Goal: Communication & Community: Answer question/provide support

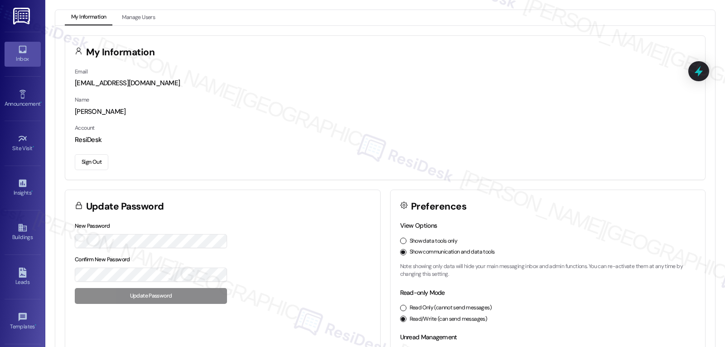
click at [24, 53] on icon at bounding box center [23, 50] width 8 height 8
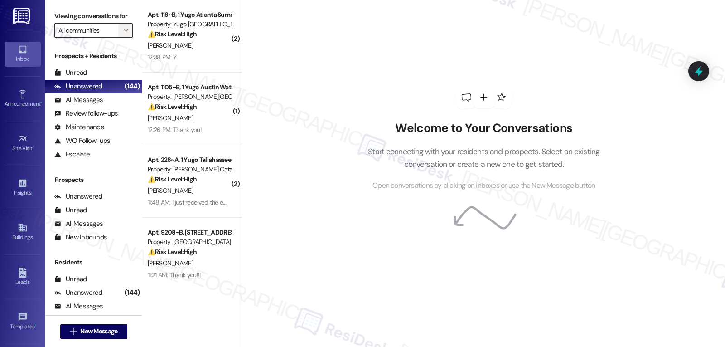
click at [121, 38] on span "" at bounding box center [125, 30] width 9 height 15
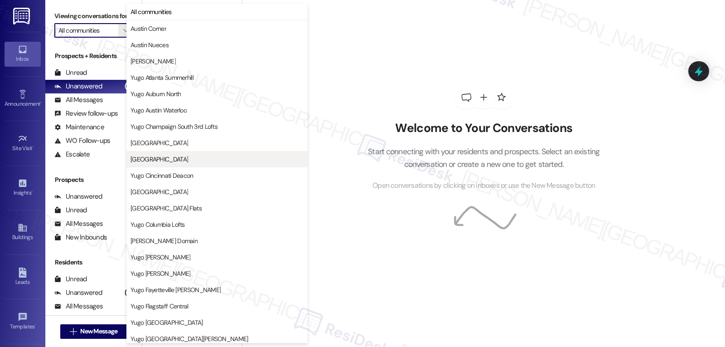
click at [196, 165] on button "[GEOGRAPHIC_DATA]" at bounding box center [216, 159] width 181 height 16
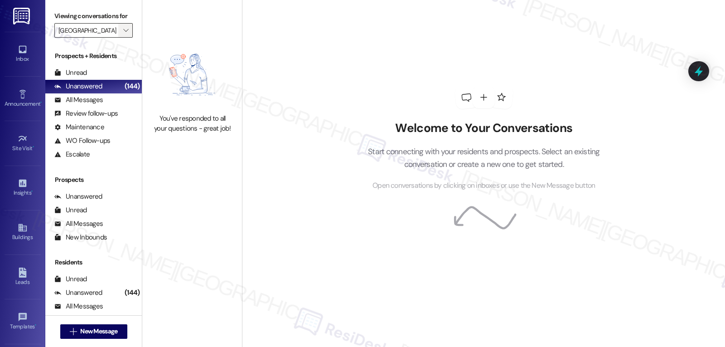
click at [123, 34] on icon "" at bounding box center [125, 30] width 5 height 7
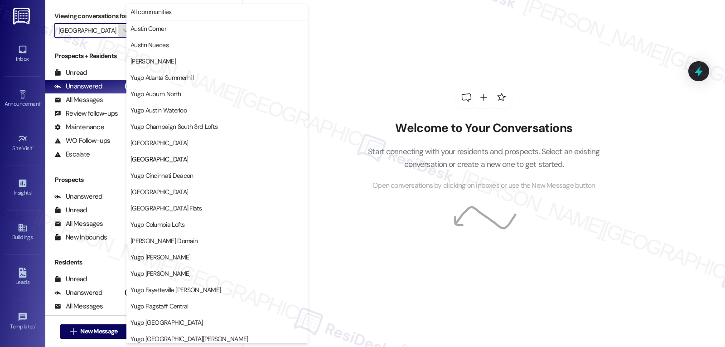
scroll to position [147, 0]
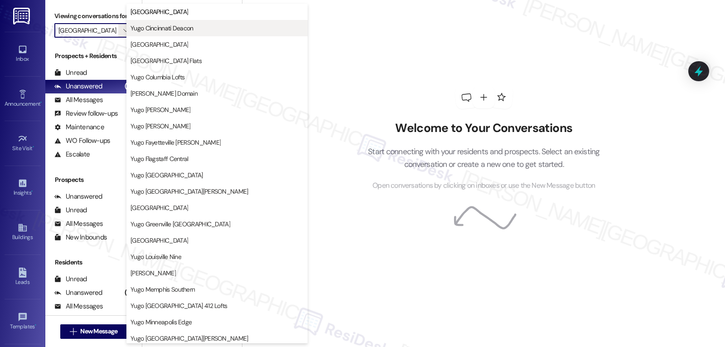
click at [175, 28] on span "Yugo Cincinnati Deacon" at bounding box center [162, 28] width 63 height 9
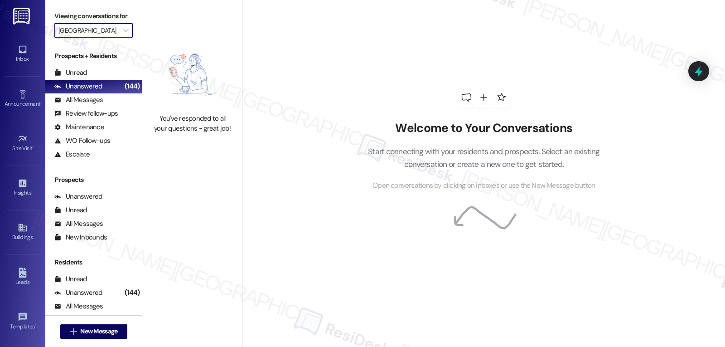
type input "Yugo Cincinnati Deacon"
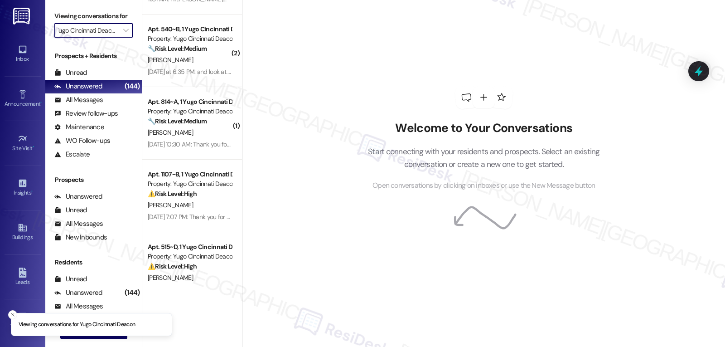
scroll to position [80, 0]
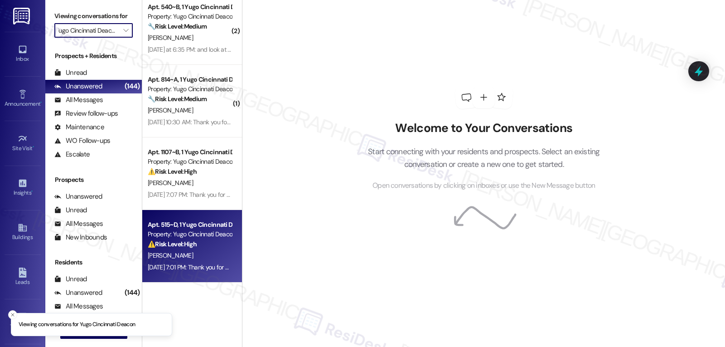
click at [182, 270] on div "Sep 12, 2025 at 7:01 PM: Thank you for your message. Our offices are currently …" at bounding box center [414, 267] width 533 height 8
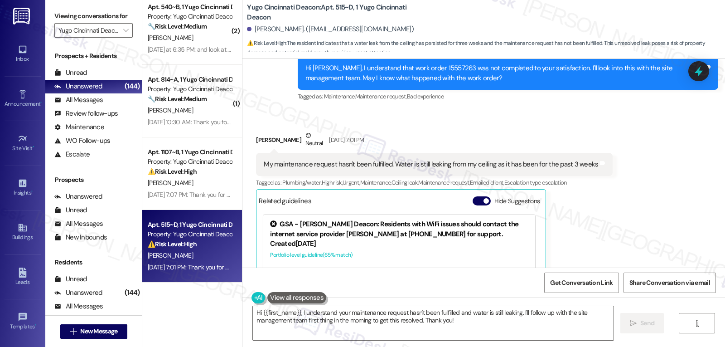
scroll to position [431, 0]
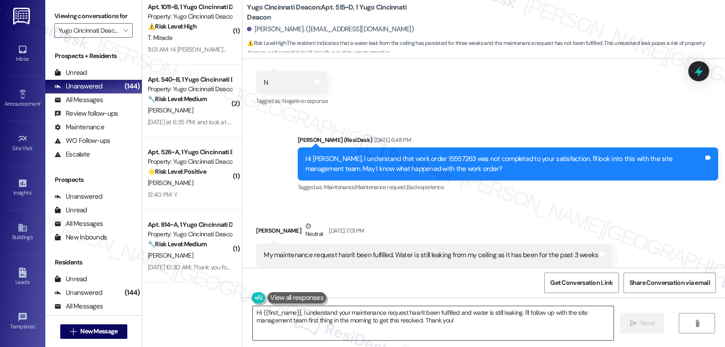
click at [459, 328] on textarea "Hi {{first_name}}, I understand your maintenance request hasn't been fulfilled …" at bounding box center [433, 323] width 361 height 34
paste textarea "Thanks for the update, Hannah. I’m really sorry the leak still hasn’t been addr…"
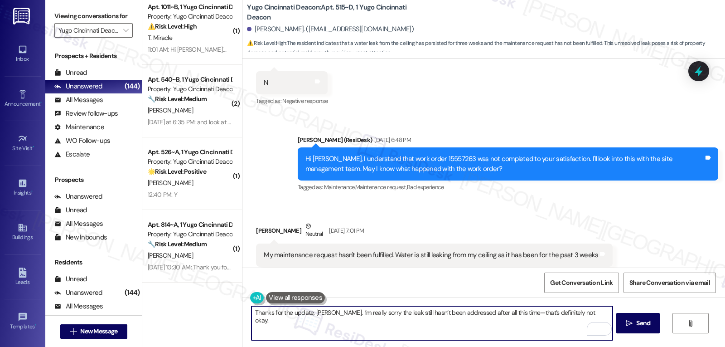
click at [509, 310] on textarea "Thanks for the update, Hannah. I’m really sorry the leak still hasn’t been addr…" at bounding box center [432, 323] width 361 height 34
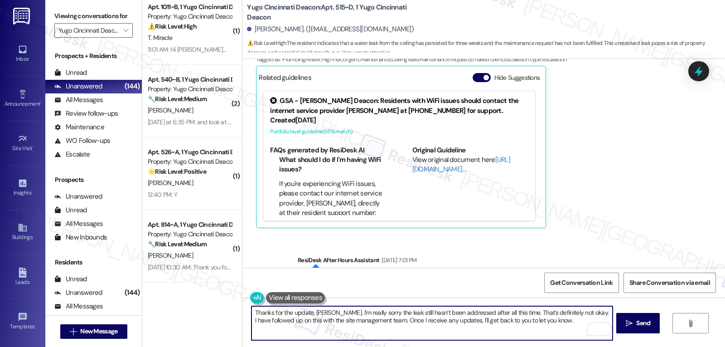
scroll to position [612, 0]
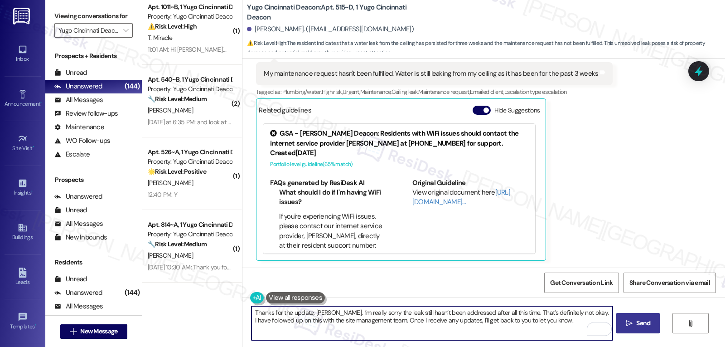
type textarea "Thanks for the update, Hannah. I’m really sorry the leak still hasn’t been addr…"
click at [649, 330] on button " Send" at bounding box center [638, 323] width 44 height 20
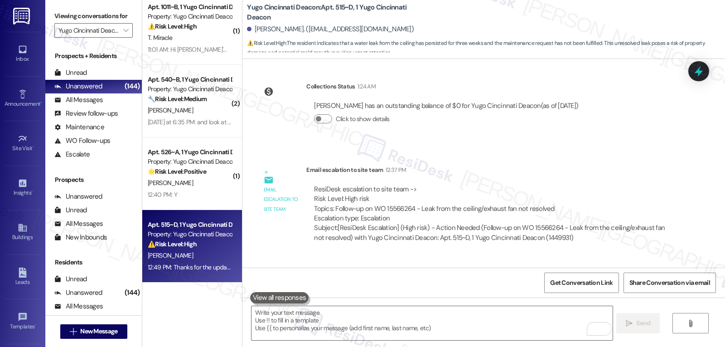
scroll to position [957, 0]
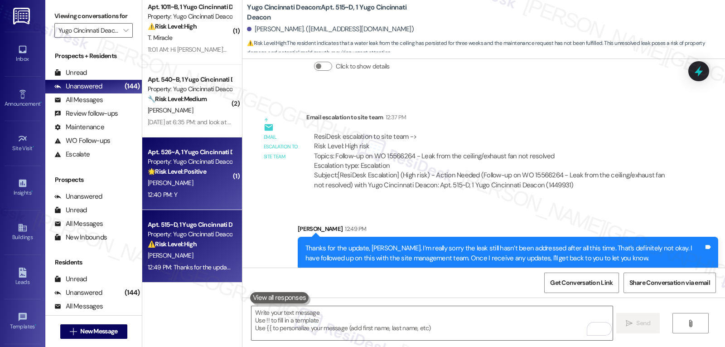
click at [180, 205] on div "Apt. 526~A, 1 Yugo Cincinnati Deacon Property: Yugo Cincinnati Deacon 🌟 Risk Le…" at bounding box center [192, 173] width 100 height 73
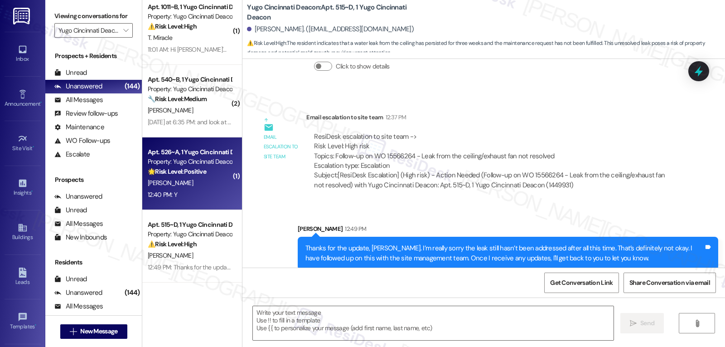
type textarea "Fetching suggested responses. Please feel free to read through the conversation…"
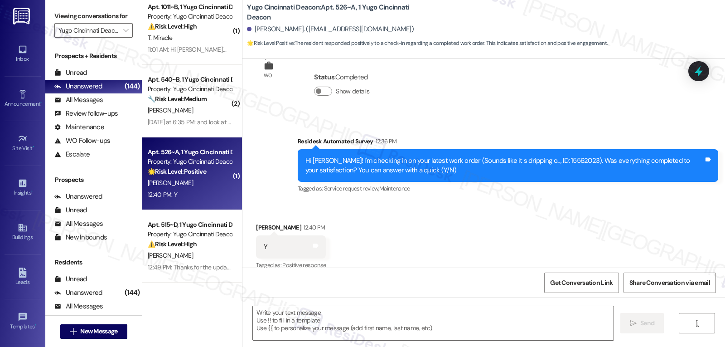
type textarea "Fetching suggested responses. Please feel free to read through the conversation…"
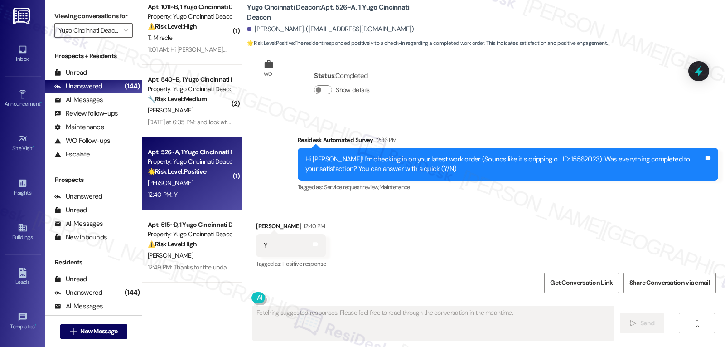
scroll to position [205, 0]
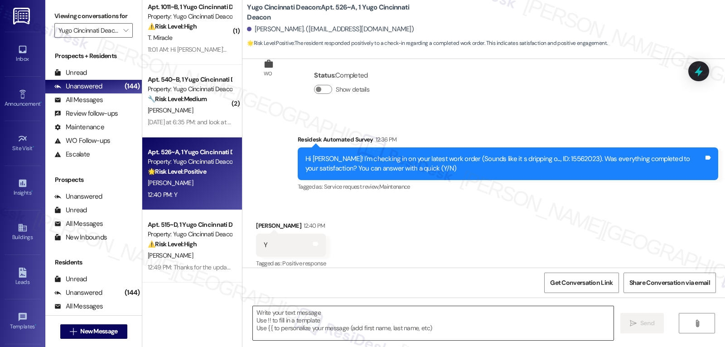
click at [325, 330] on textarea at bounding box center [433, 323] width 361 height 34
paste textarea "Thanks so much for letting us know, {{first_name}}! I’m happy to hear everythin…"
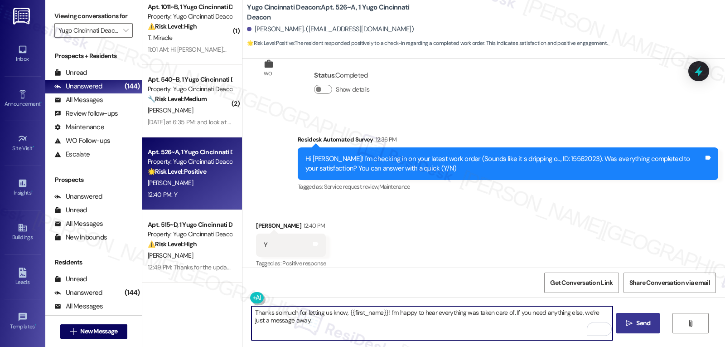
type textarea "Thanks so much for letting us know, {{first_name}}! I’m happy to hear everythin…"
click at [638, 325] on span "Send" at bounding box center [643, 323] width 14 height 10
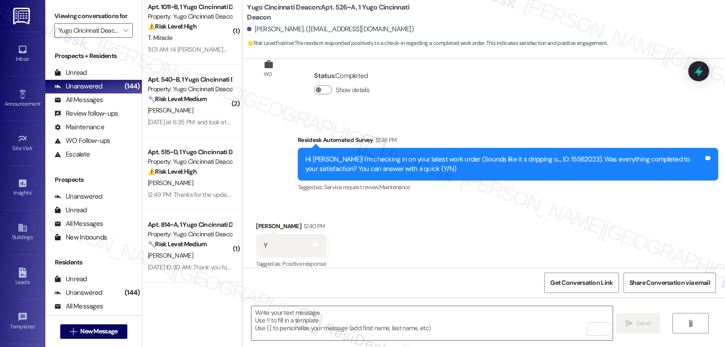
scroll to position [268, 0]
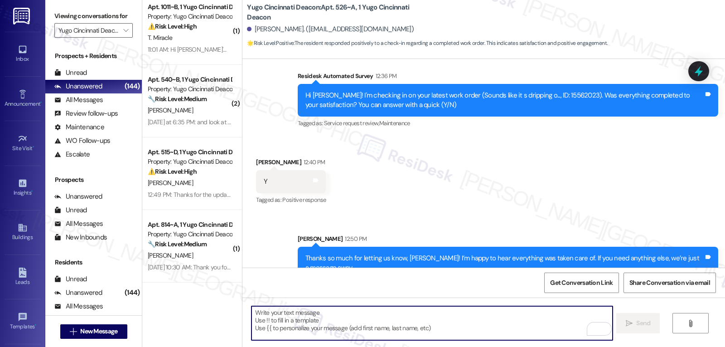
click at [455, 332] on textarea "To enrich screen reader interactions, please activate Accessibility in Grammarl…" at bounding box center [432, 323] width 361 height 34
paste textarea "‘just want to ask, has {{property}} been everything you hoped for? I’d love to …"
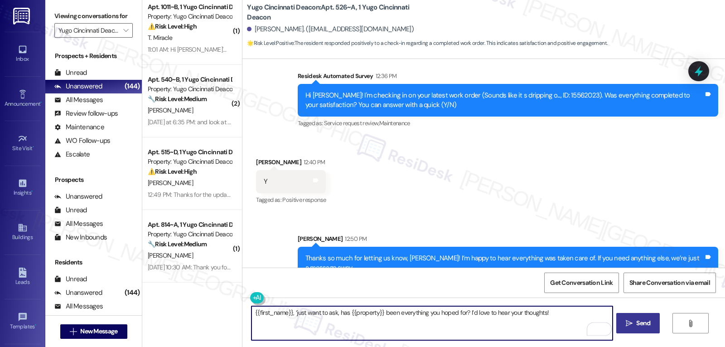
click at [560, 325] on textarea "{{first_name}}, ‘just want to ask, has {{property}} been everything you hoped f…" at bounding box center [432, 323] width 361 height 34
type textarea "{{first_name}}, ‘just want to ask, has {{property}} been everything you hoped f…"
click at [641, 328] on button " Send" at bounding box center [638, 323] width 44 height 20
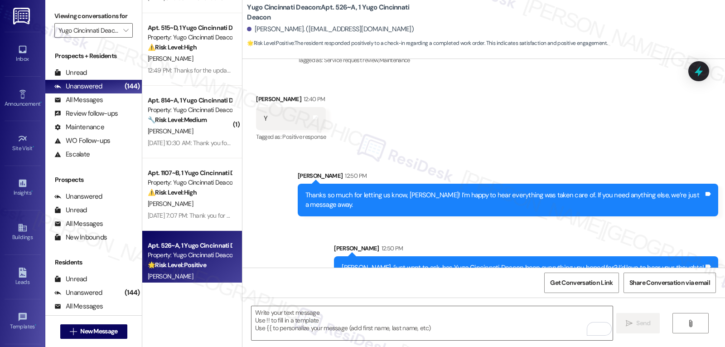
scroll to position [225, 0]
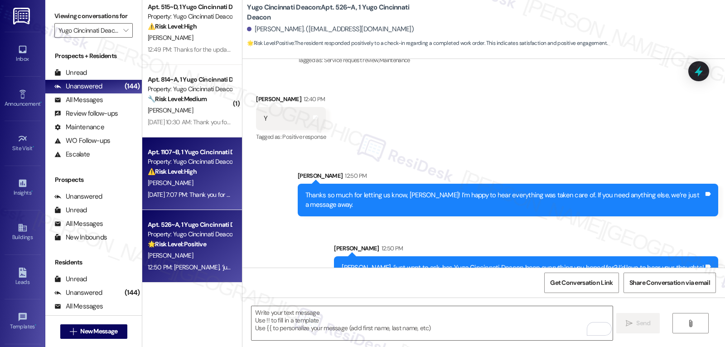
click at [191, 186] on div "M. Henderson" at bounding box center [190, 182] width 86 height 11
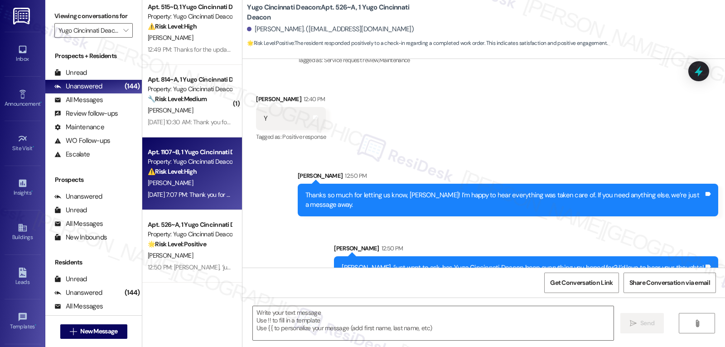
type textarea "Fetching suggested responses. Please feel free to read through the conversation…"
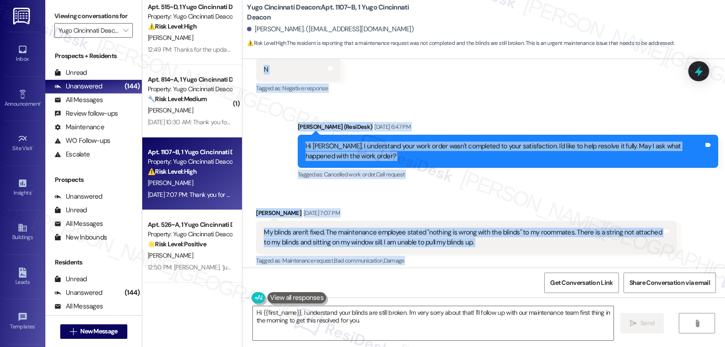
scroll to position [525, 0]
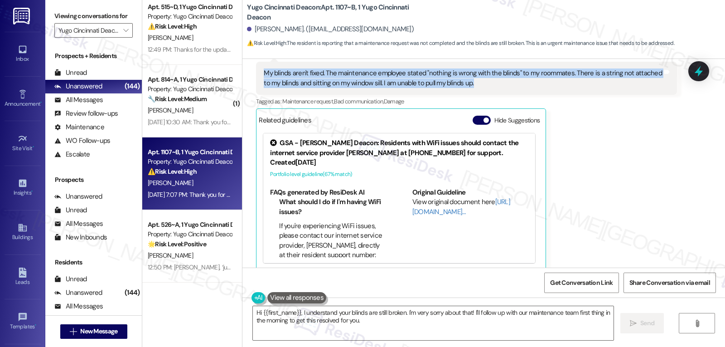
drag, startPoint x: 279, startPoint y: 63, endPoint x: 492, endPoint y: 73, distance: 213.2
click at [492, 73] on div "WO Lease started Aug 13, 2025 at 8:00 PM Show details Survey, sent via SMS Resi…" at bounding box center [483, 163] width 483 height 209
copy div "Residesk Automated Survey Sep 12, 2025 at 12:37 PM Hi Maggie! I'm checking in o…"
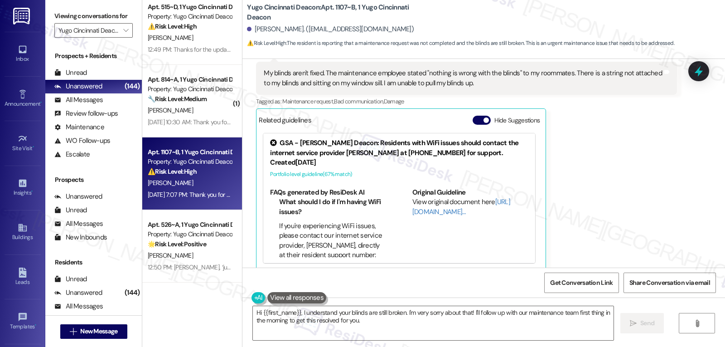
click at [623, 184] on div "Maggie Henderson Sep 12, 2025 at 7:07 PM My blinds aren't fixed. The maintenanc…" at bounding box center [466, 159] width 421 height 221
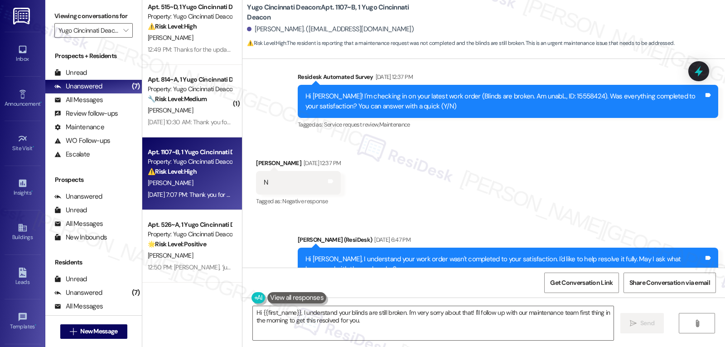
scroll to position [434, 0]
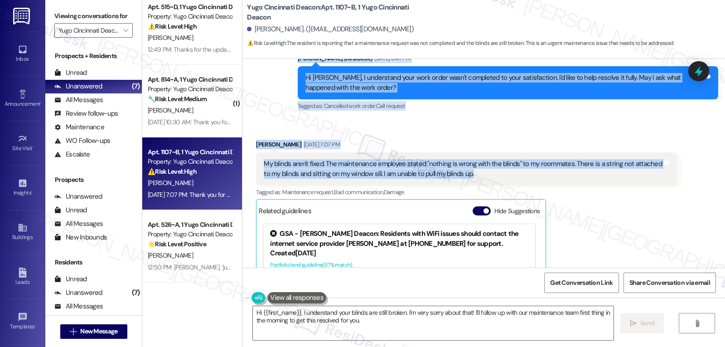
drag, startPoint x: 286, startPoint y: 70, endPoint x: 506, endPoint y: 167, distance: 240.7
click at [506, 167] on div "WO Lease started Aug 13, 2025 at 8:00 PM Show details Survey, sent via SMS Resi…" at bounding box center [483, 163] width 483 height 209
copy div "Residesk Automated Survey Sep 12, 2025 at 12:37 PM Hi Maggie! I'm checking in o…"
click at [379, 325] on textarea "Hi {{first_name}}, I understand your blinds are still broken. I'm very sorry ab…" at bounding box center [433, 323] width 361 height 34
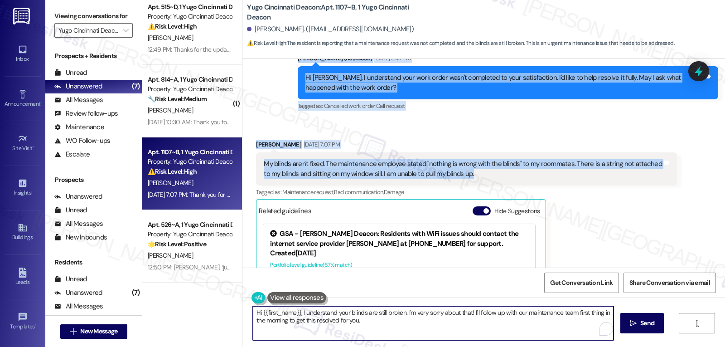
paste textarea "Maggie, thank you for letting us know. I’m really sorry to hear that your blind…"
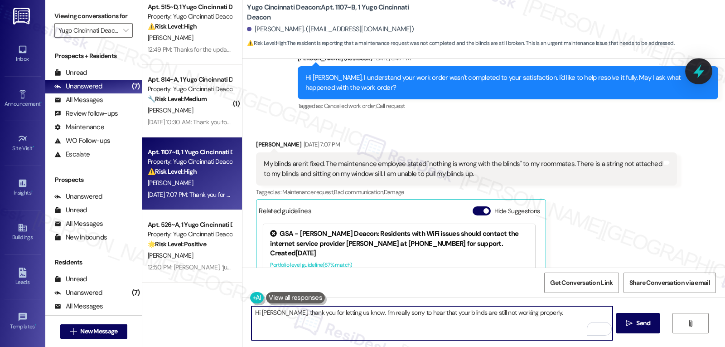
type textarea "Hi Maggie, thank you for letting us know. I’m really sorry to hear that your bl…"
click at [698, 67] on icon at bounding box center [698, 70] width 15 height 15
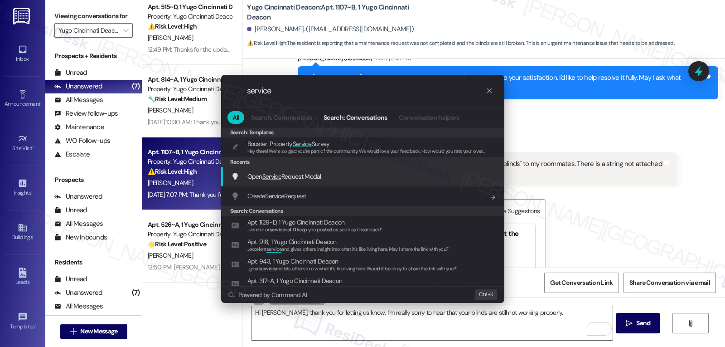
type input "service"
click at [329, 178] on div "Open Service Request Modal Add shortcut" at bounding box center [363, 176] width 265 height 10
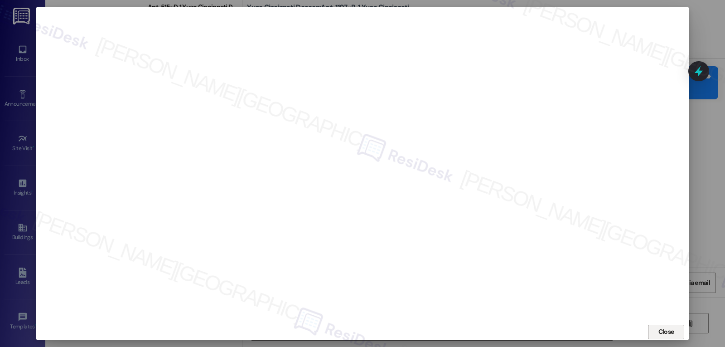
click at [662, 333] on span "Close" at bounding box center [667, 332] width 16 height 10
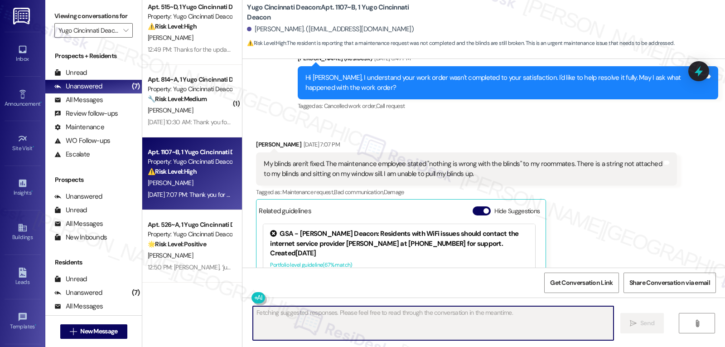
scroll to position [525, 0]
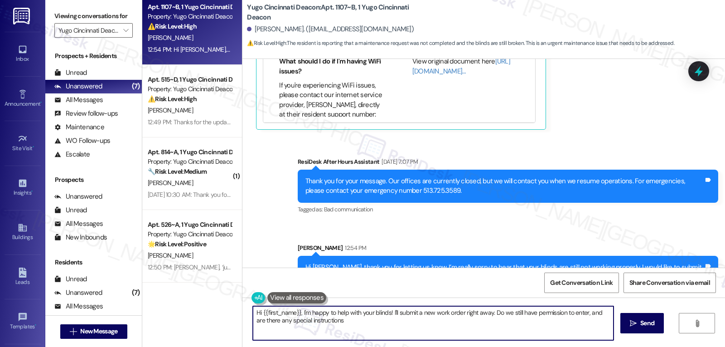
type textarea "Hi {{first_name}}, I'm happy to help with your blinds! I'll submit a new work o…"
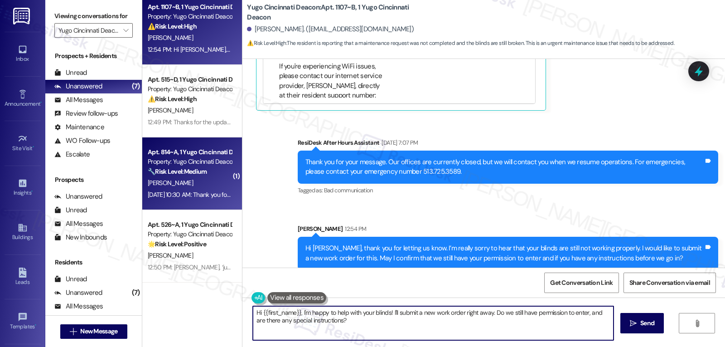
click at [197, 184] on div "S. Sanders" at bounding box center [190, 182] width 86 height 11
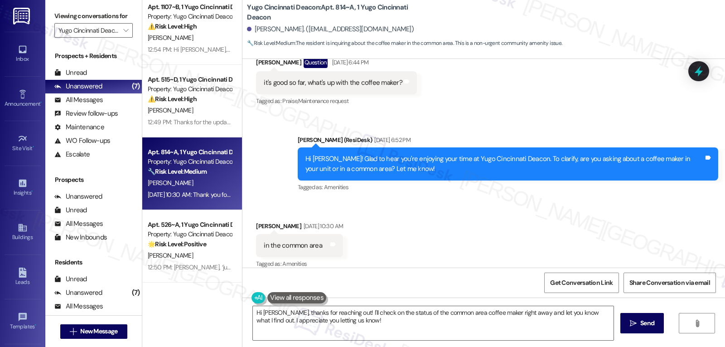
scroll to position [594, 0]
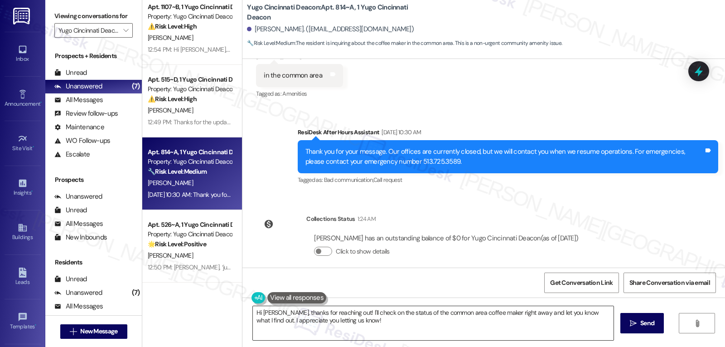
click at [394, 331] on textarea "Hi Stephen, thanks for reaching out! I'll check on the status of the common are…" at bounding box center [433, 323] width 361 height 34
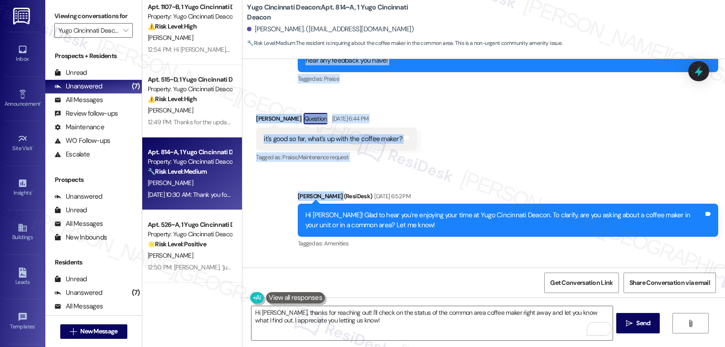
scroll to position [412, 0]
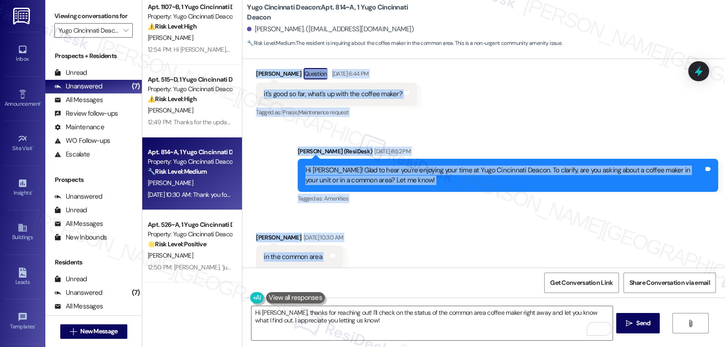
drag, startPoint x: 304, startPoint y: 93, endPoint x: 338, endPoint y: 243, distance: 153.9
click at [338, 243] on div "WO Lease started Aug 13, 2025 at 8:00 PM Show details Survey, sent via SMS Resi…" at bounding box center [483, 163] width 483 height 209
copy div "Sarah (ResiDesk) Sep 12, 2025 at 6:42 PM Great to hear, Stephen! Thank you for …"
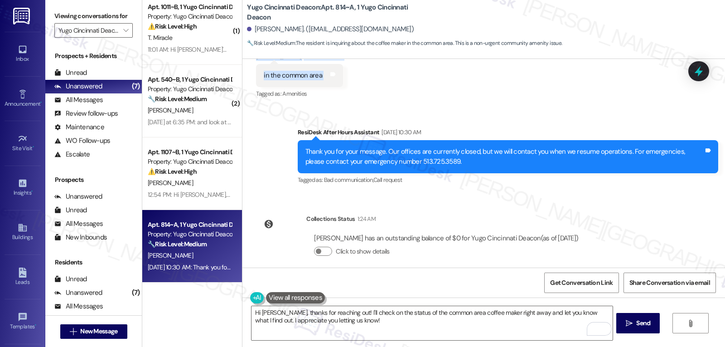
scroll to position [80, 0]
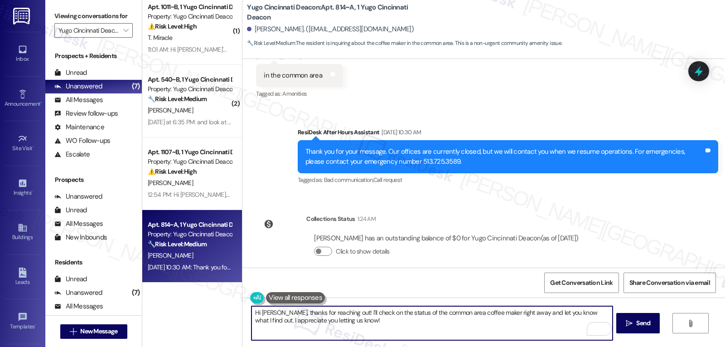
click at [423, 328] on textarea "Hi Stephen, thanks for reaching out! I'll check on the status of the common are…" at bounding box center [432, 323] width 361 height 34
paste textarea "Got it, thanks Stephen! I’ll go ahead and check with the team about the common …"
type textarea "Got it, thanks Stephen! I’ll go ahead and check with the team about the common …"
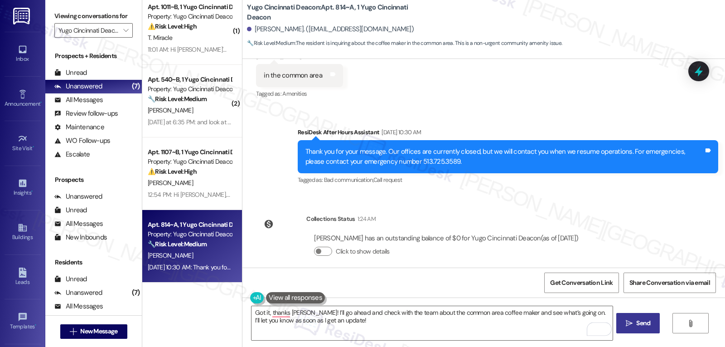
click at [631, 320] on icon "" at bounding box center [629, 323] width 7 height 7
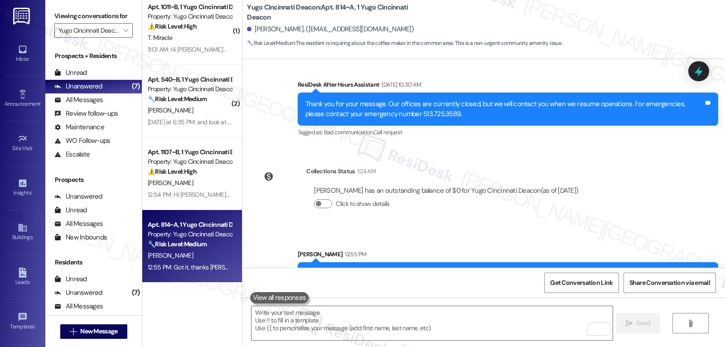
scroll to position [667, 0]
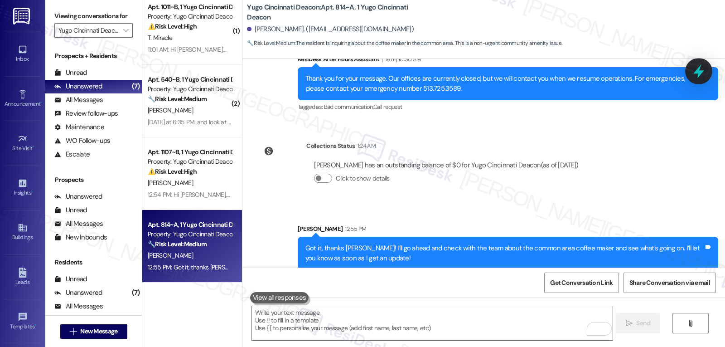
click at [694, 73] on icon at bounding box center [698, 70] width 15 height 15
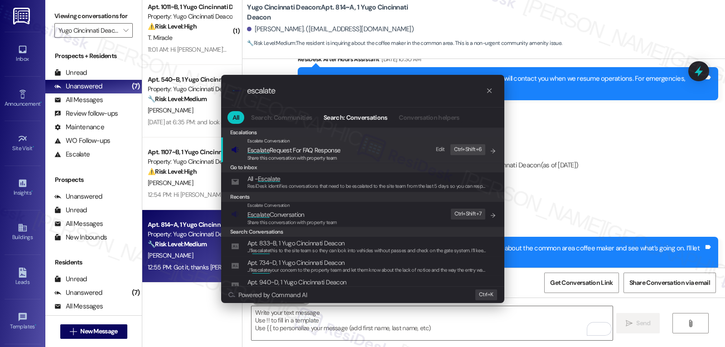
type input "escalate"
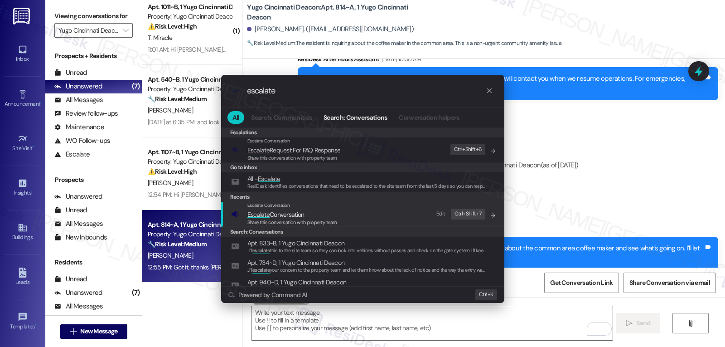
click at [284, 219] on span "Share this conversation with property team" at bounding box center [292, 222] width 90 height 6
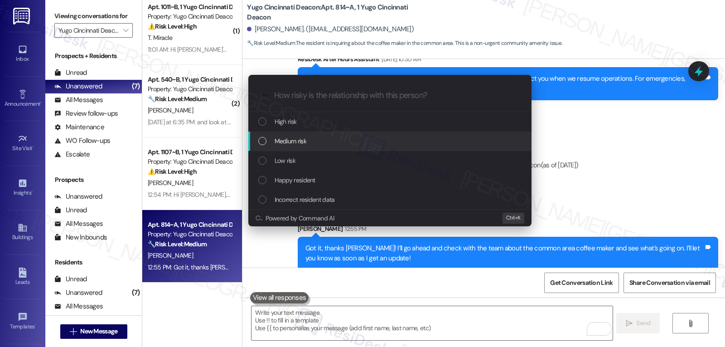
click at [329, 141] on div "Medium risk" at bounding box center [390, 141] width 265 height 10
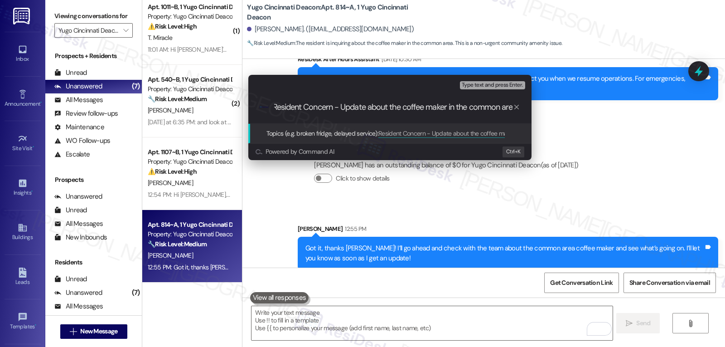
type input "Resident Concern - Update about the coffee maker in the common area"
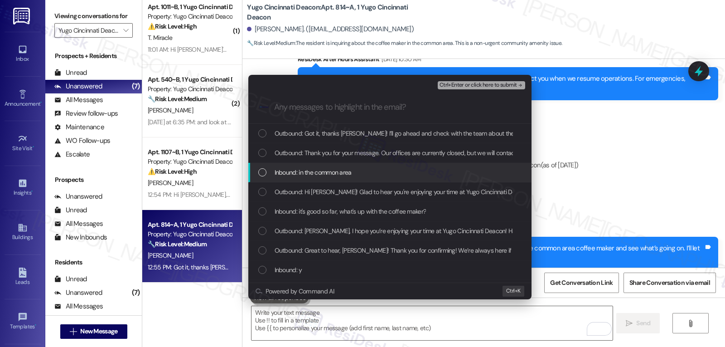
click at [282, 176] on span "Inbound: in the common area" at bounding box center [313, 172] width 77 height 10
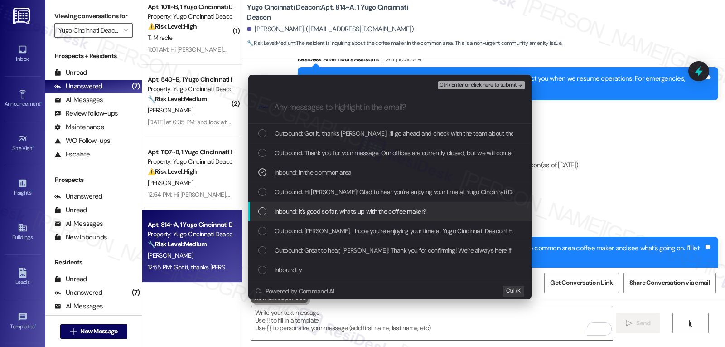
click at [287, 210] on span "Inbound: it's good so far, what's up with the coffee maker?" at bounding box center [351, 211] width 152 height 10
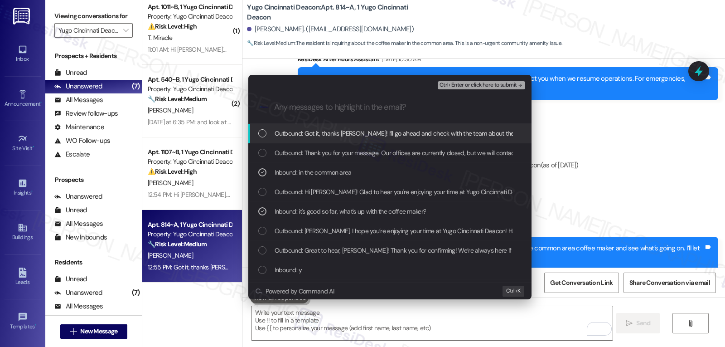
click at [484, 82] on span "Ctrl+Enter or click here to submit" at bounding box center [479, 85] width 78 height 6
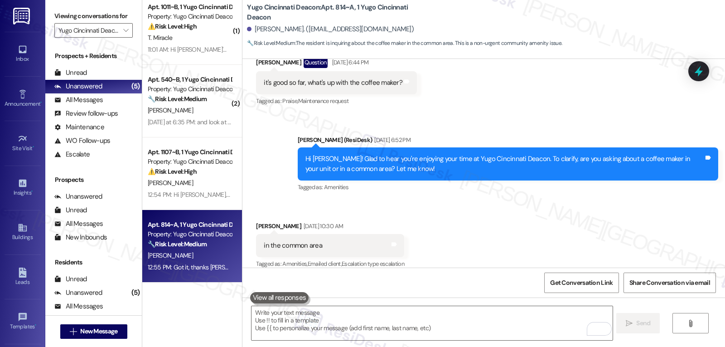
scroll to position [680, 0]
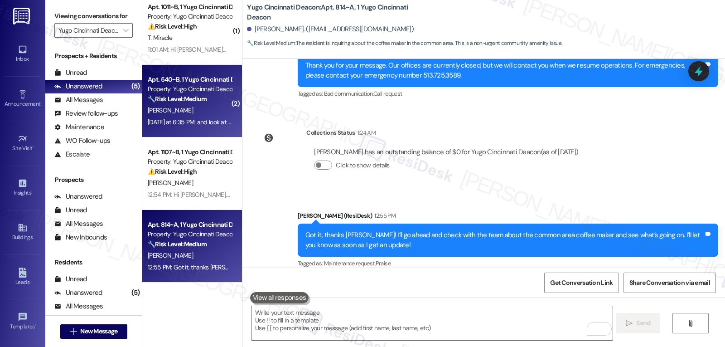
click at [198, 102] on strong "🔧 Risk Level: Medium" at bounding box center [177, 99] width 59 height 8
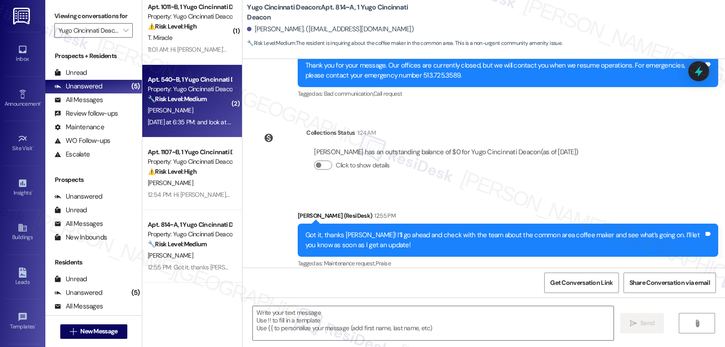
type textarea "Fetching suggested responses. Please feel free to read through the conversation…"
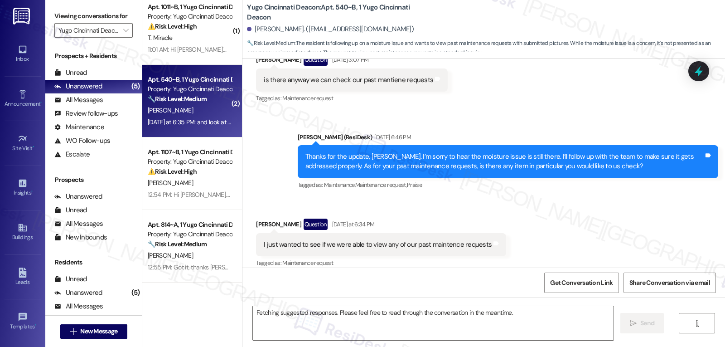
scroll to position [606, 0]
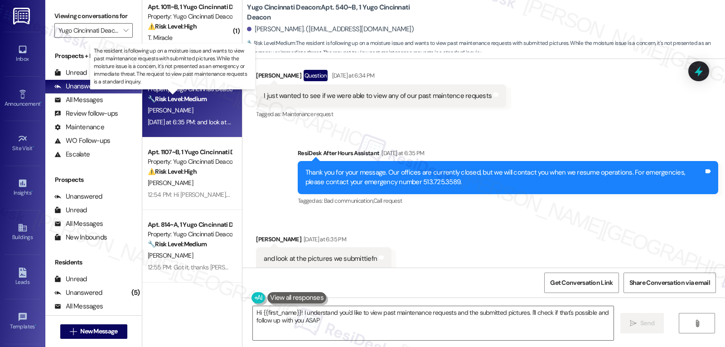
type textarea "Hi {{first_name}}! I understand you'd like to view past maintenance requests an…"
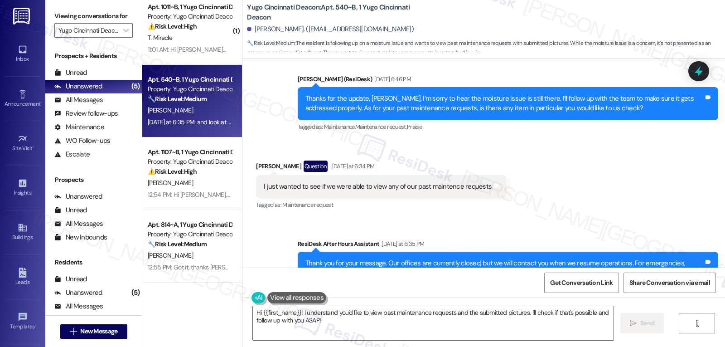
scroll to position [607, 0]
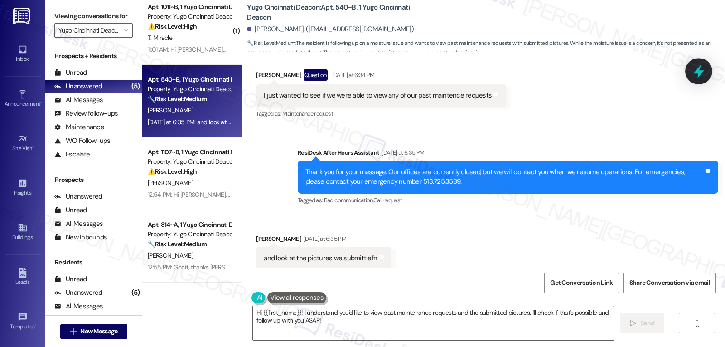
click at [699, 73] on icon at bounding box center [699, 71] width 11 height 14
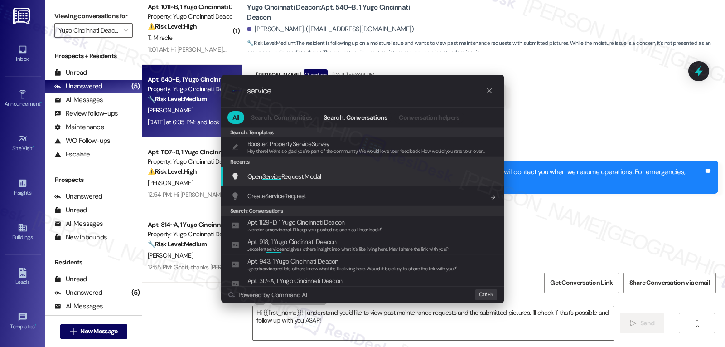
type input "service"
click at [317, 176] on span "Open Service Request Modal" at bounding box center [284, 176] width 74 height 8
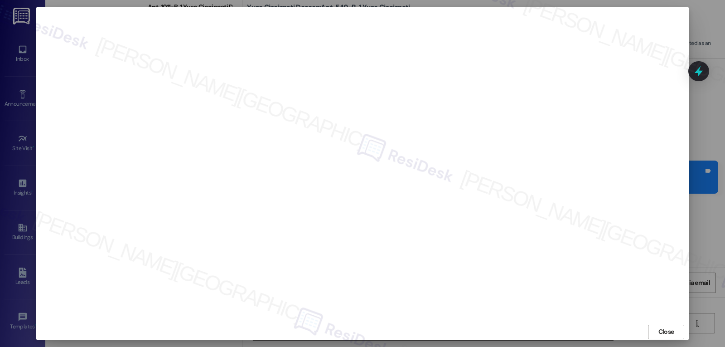
click at [642, 331] on div "Close" at bounding box center [362, 332] width 653 height 24
drag, startPoint x: 652, startPoint y: 331, endPoint x: 659, endPoint y: 328, distance: 7.1
click at [653, 331] on button "Close" at bounding box center [666, 332] width 36 height 15
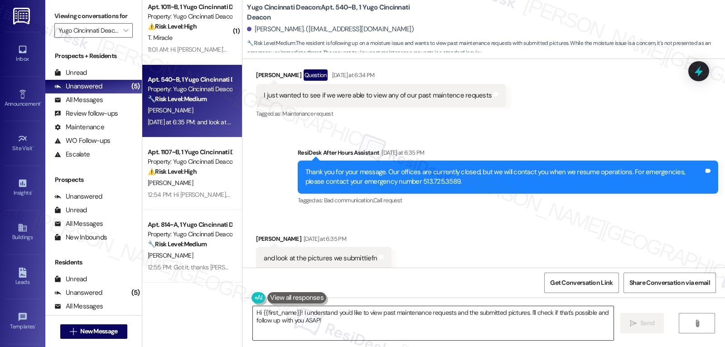
click at [348, 320] on textarea "Hi {{first_name}}! I understand you'd like to view past maintenance requests an…" at bounding box center [433, 323] width 361 height 34
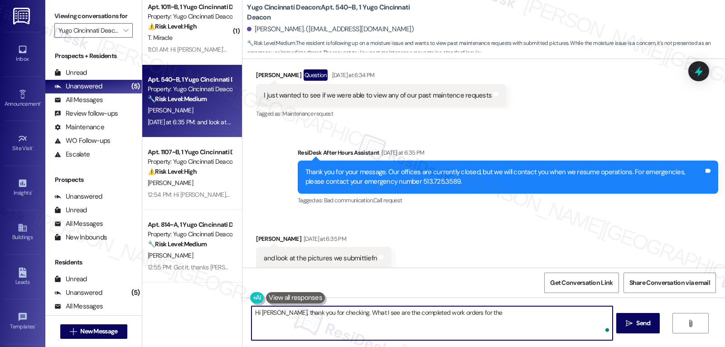
paste textarea "moisture issue in the cabinets above the microwave, leaking washer and bathroom…"
click at [430, 321] on textarea "Hi Nancy, thank you for checking. What I see are the completed work orders for …" at bounding box center [432, 323] width 361 height 34
click at [450, 331] on textarea "Hi Nancy, thank you for checking. What I see are the completed work orders for …" at bounding box center [432, 323] width 361 height 34
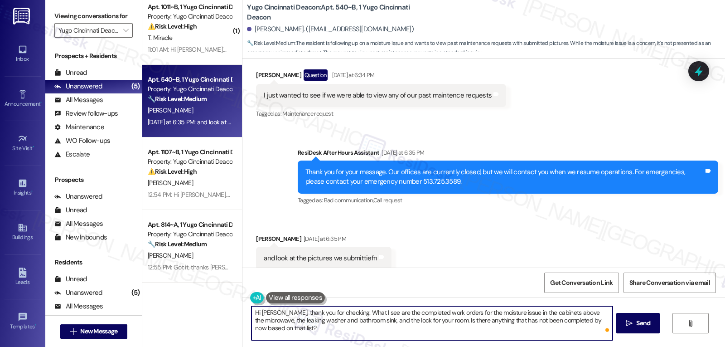
type textarea "Hi Nancy, thank you for checking. What I see are the completed work orders for …"
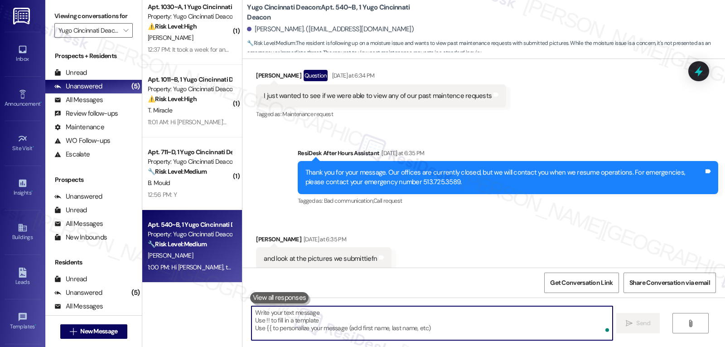
scroll to position [680, 0]
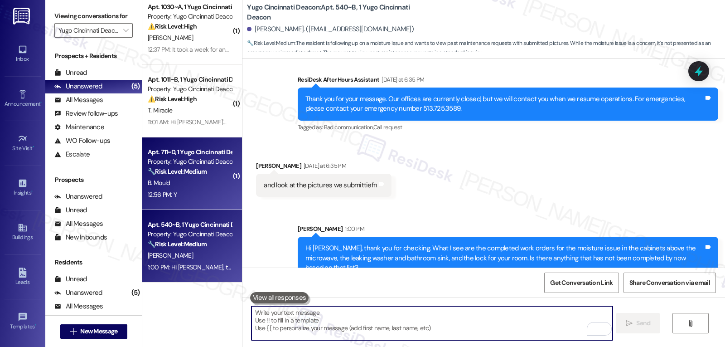
click at [189, 172] on strong "🔧 Risk Level: Medium" at bounding box center [177, 171] width 59 height 8
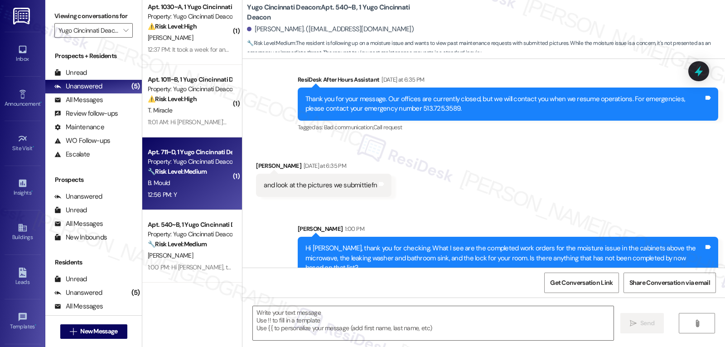
type textarea "Fetching suggested responses. Please feel free to read through the conversation…"
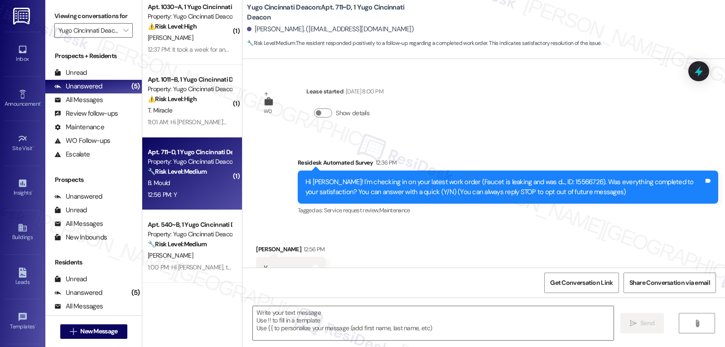
scroll to position [33, 0]
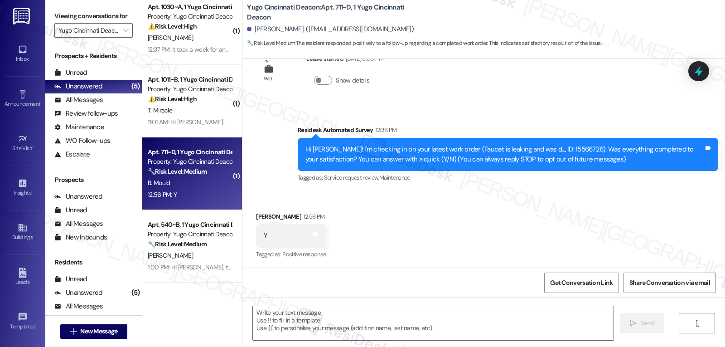
type textarea "Fetching suggested responses. Please feel free to read through the conversation…"
click at [291, 320] on textarea at bounding box center [433, 323] width 361 height 34
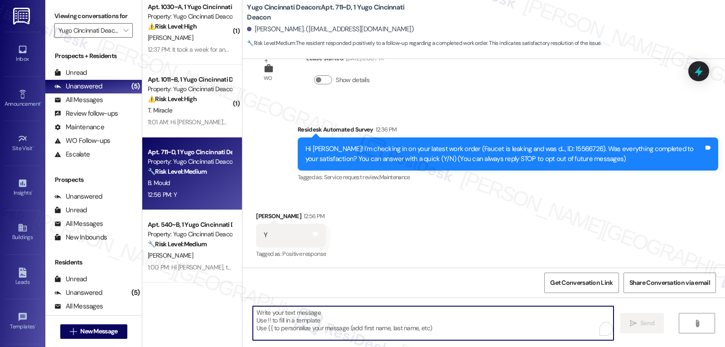
paste textarea "Thanks so much for letting us know, {{first_name}}! I’m happy to hear everythin…"
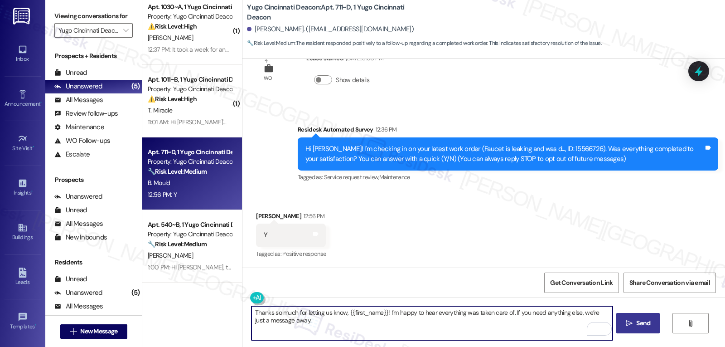
type textarea "Thanks so much for letting us know, {{first_name}}! I’m happy to hear everythin…"
click at [651, 327] on span "Send" at bounding box center [644, 323] width 18 height 10
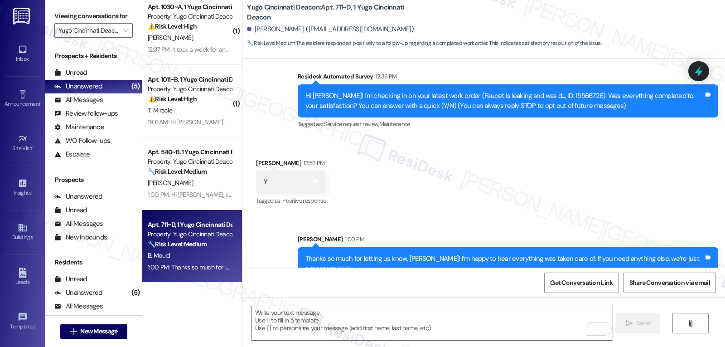
scroll to position [106, 0]
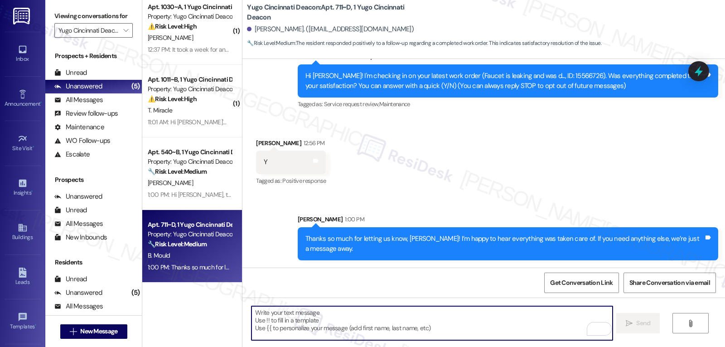
click at [436, 333] on textarea "To enrich screen reader interactions, please activate Accessibility in Grammarl…" at bounding box center [432, 323] width 361 height 34
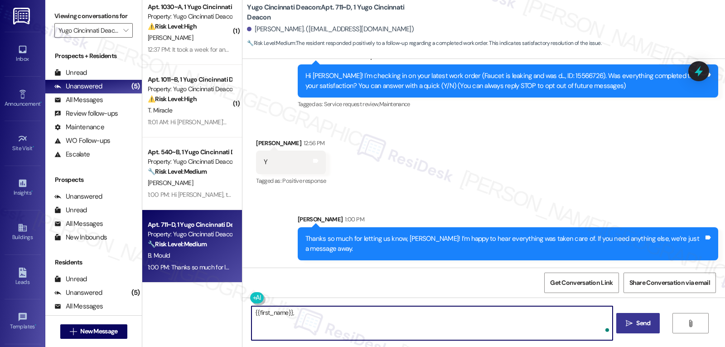
paste textarea "‘just want to ask, has {{property}} been everything you hoped for? I’d love to …"
type textarea "{{first_name}}, ‘just want to ask, has {{property}} been everything you hoped f…"
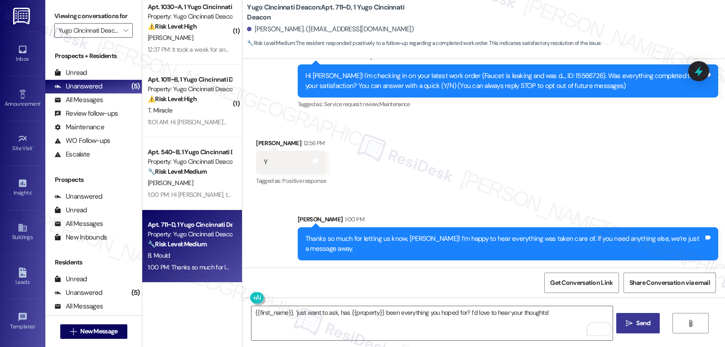
click at [636, 329] on button " Send" at bounding box center [638, 323] width 44 height 20
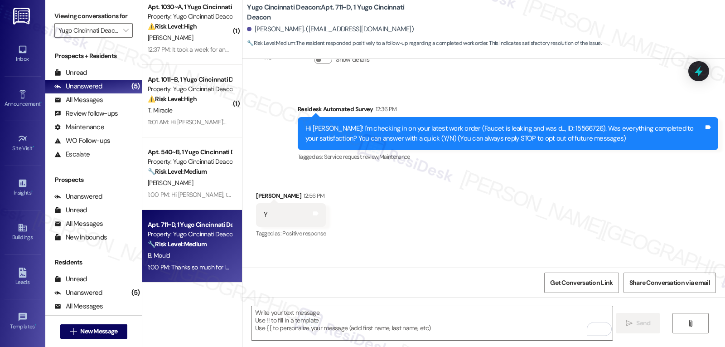
scroll to position [33, 0]
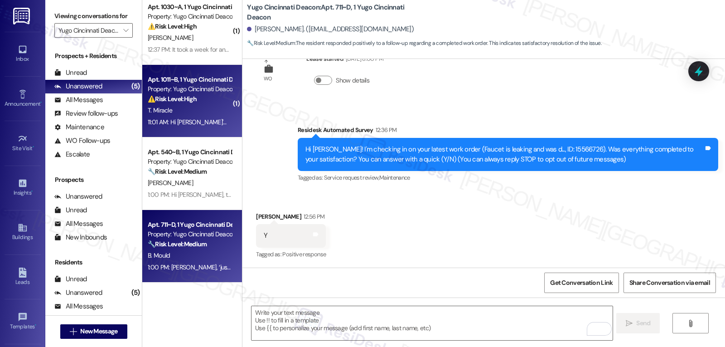
click at [184, 118] on div "11:01 AM: Hi Sarah I'm paying for parking for $100 and I'm also paying another …" at bounding box center [688, 122] width 1081 height 8
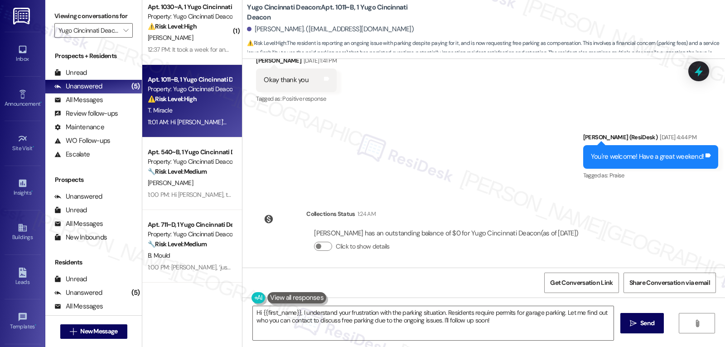
scroll to position [1174, 0]
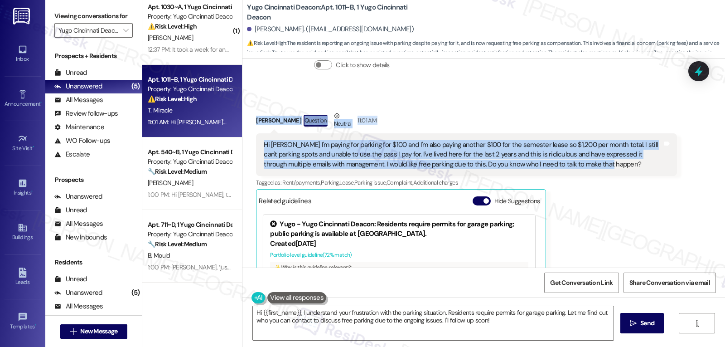
drag, startPoint x: 246, startPoint y: 119, endPoint x: 579, endPoint y: 175, distance: 337.3
click at [579, 175] on div "Received via SMS Tyler Miracle Question Neutral 11:01 AM Hi Sarah I'm paying fo…" at bounding box center [466, 231] width 434 height 254
copy div "Tyler Miracle Question Neutral 11:01 AM Hi Sarah I'm paying for parking for $10…"
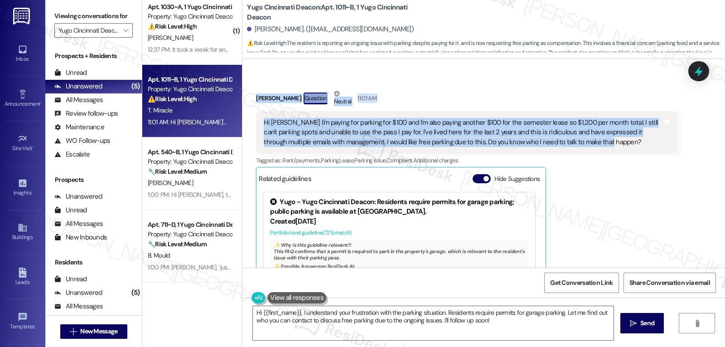
scroll to position [1174, 0]
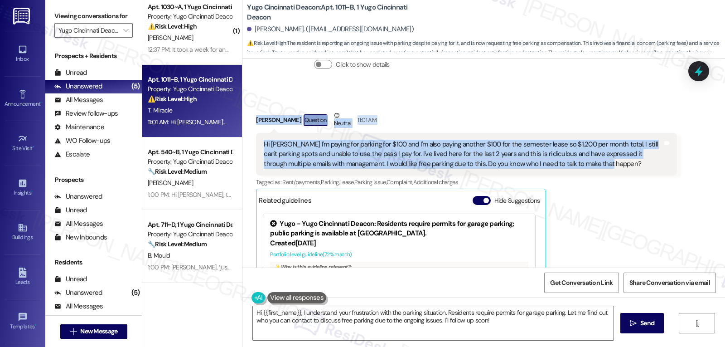
copy div "Tyler Miracle Question Neutral 11:01 AM Hi Sarah I'm paying for parking for $10…"
click at [549, 315] on textarea "Hi {{first_name}}, I understand your frustration with the parking situation. Re…" at bounding box center [433, 323] width 361 height 34
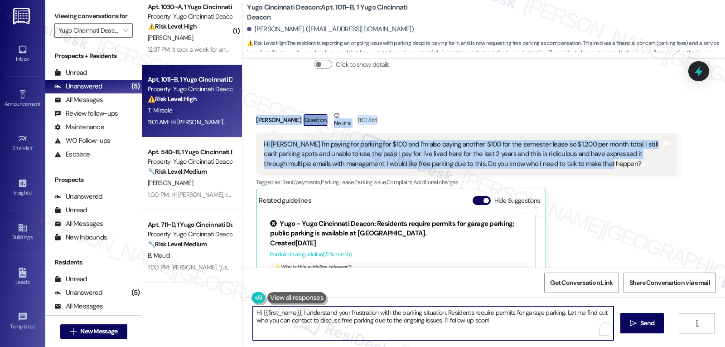
paste textarea "Tyler, I’m really sorry you’re still having issues with parking after already r…"
type textarea "Hi Tyler, I’m really sorry you’re still having issues with parking after alread…"
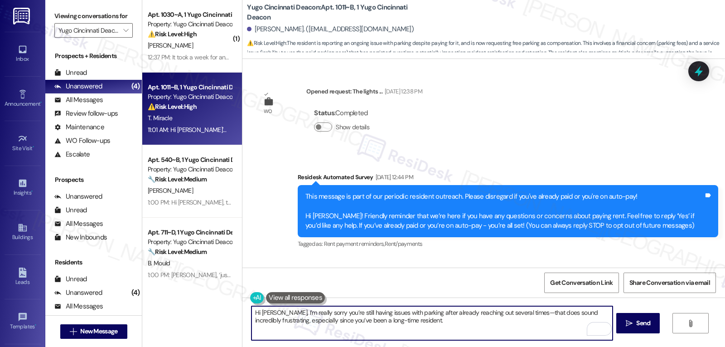
scroll to position [1174, 0]
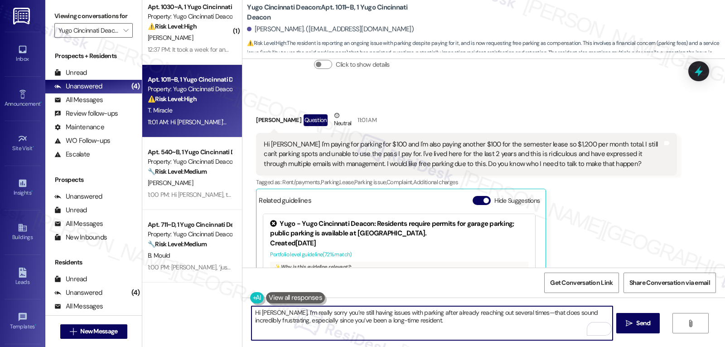
click at [452, 328] on textarea "Hi [PERSON_NAME], I’m really sorry you’re still having issues with parking afte…" at bounding box center [432, 323] width 361 height 34
paste textarea ". I’ll share this with the team right away and ask who would be the best person…"
click at [410, 321] on textarea "Hi Tyler, I’m really sorry you’re still having issues with parking after alread…" at bounding box center [432, 323] width 361 height 34
click at [516, 313] on textarea "Hi Tyler, I’m really sorry you’re still having issues with parking after alread…" at bounding box center [432, 323] width 361 height 34
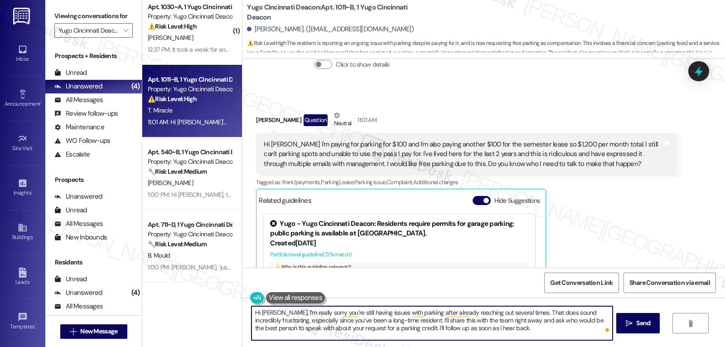
click at [564, 333] on textarea "Hi Tyler, I’m really sorry you’re still having issues with parking after alread…" at bounding box center [432, 323] width 361 height 34
type textarea "Hi Tyler, I’m really sorry you’re still having issues with parking after alread…"
click at [644, 325] on span "Send" at bounding box center [643, 323] width 14 height 10
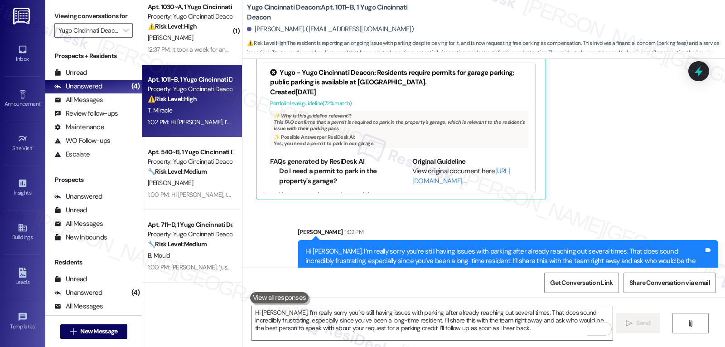
scroll to position [1347, 0]
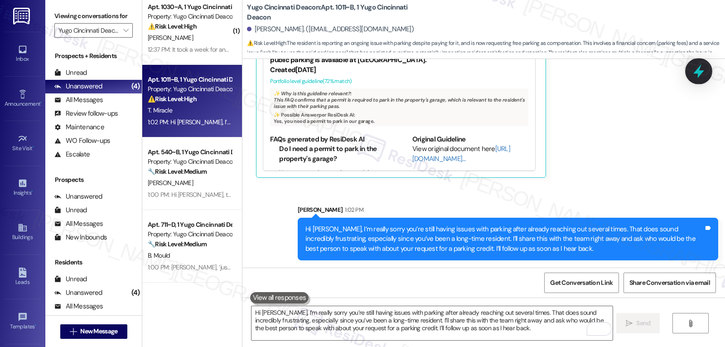
click at [707, 67] on div at bounding box center [698, 71] width 27 height 26
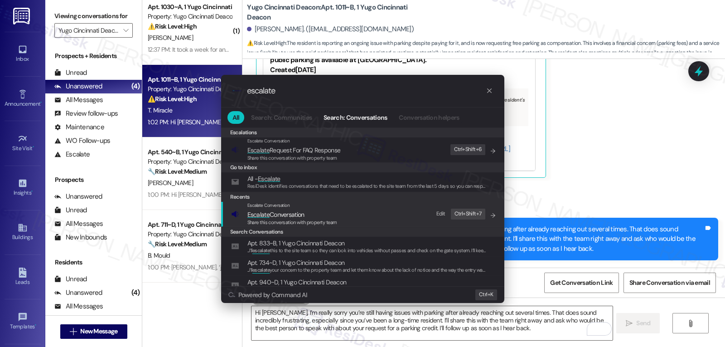
type input "escalate"
click at [300, 215] on span "Escalate Conversation" at bounding box center [275, 214] width 57 height 8
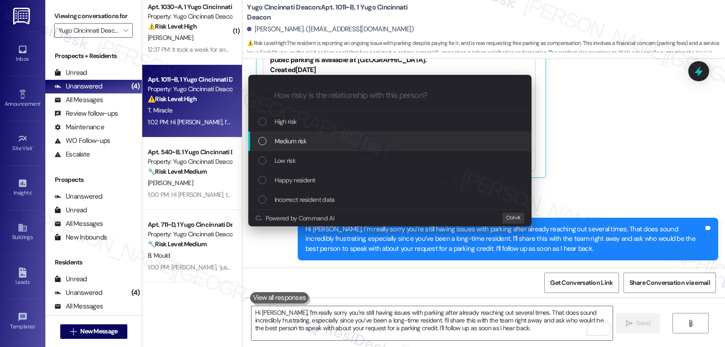
click at [315, 142] on div "Medium risk" at bounding box center [390, 141] width 265 height 10
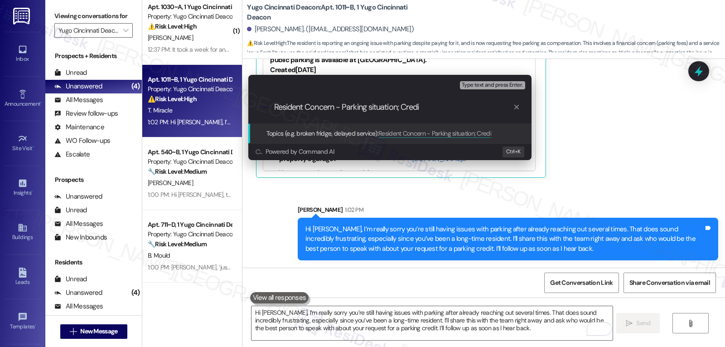
type input "Resident Concern - Parking situation; Credit"
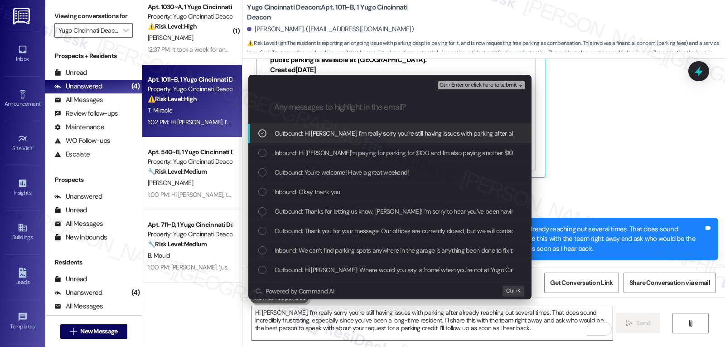
click at [266, 134] on div "List of options" at bounding box center [262, 133] width 8 height 8
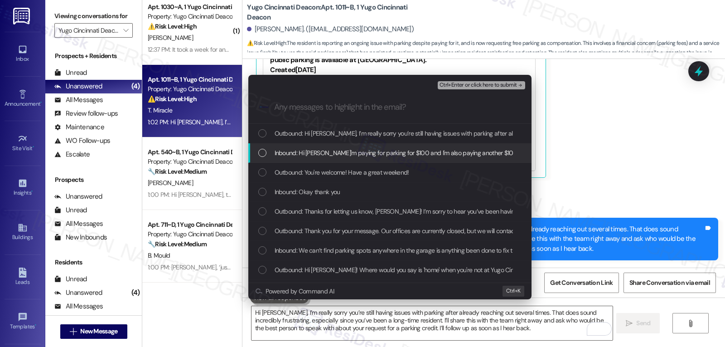
click at [260, 152] on div "List of options" at bounding box center [262, 153] width 8 height 8
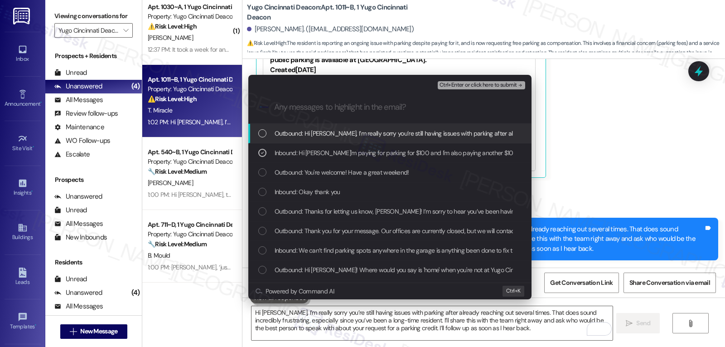
click at [492, 85] on span "Ctrl+Enter or click here to submit" at bounding box center [479, 85] width 78 height 6
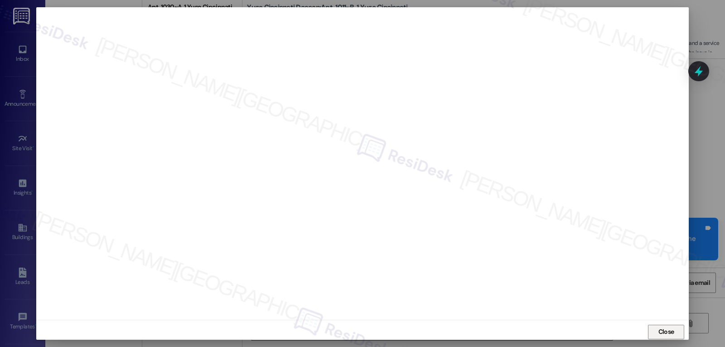
click at [661, 334] on span "Close" at bounding box center [667, 332] width 16 height 10
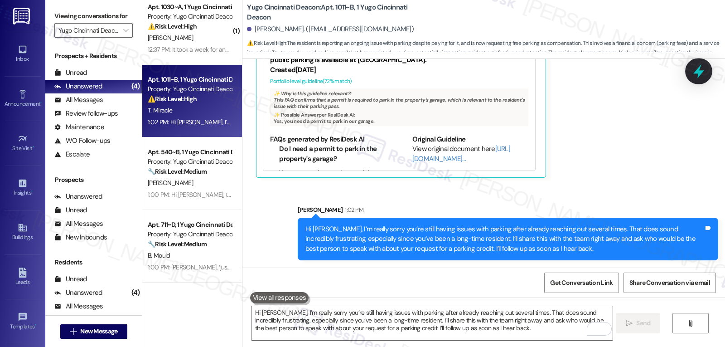
click at [695, 75] on icon at bounding box center [698, 70] width 15 height 15
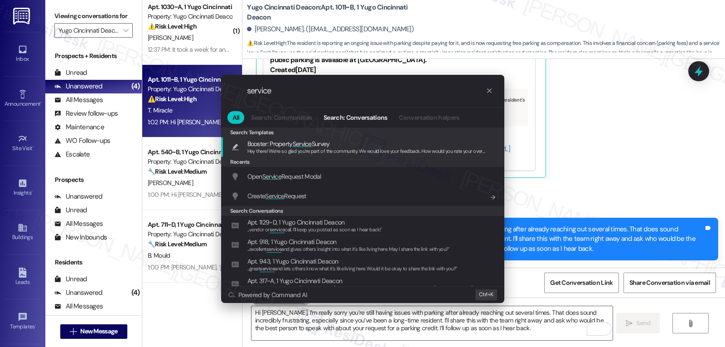
type input "service"
click at [300, 174] on span "Open Service Request Modal" at bounding box center [284, 176] width 74 height 8
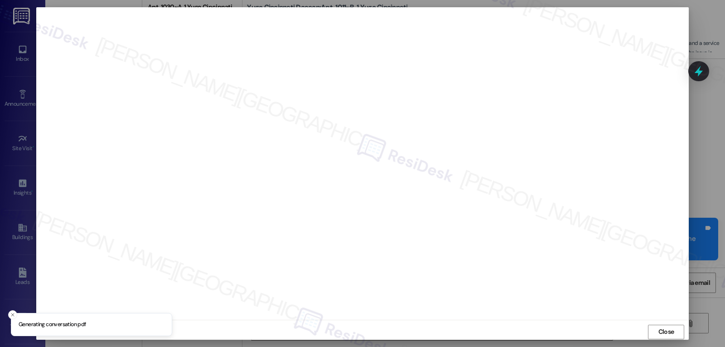
click at [659, 335] on span "Close" at bounding box center [667, 332] width 16 height 10
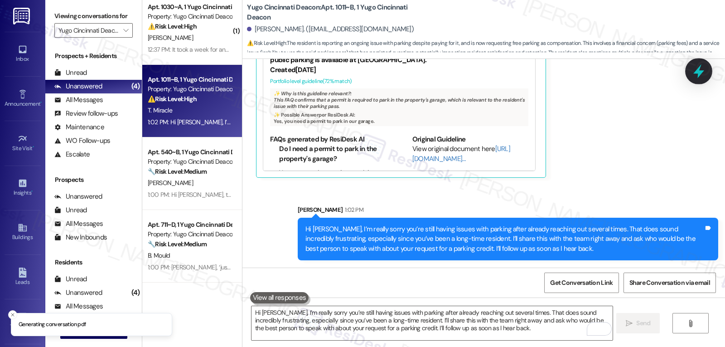
click at [697, 73] on icon at bounding box center [699, 71] width 11 height 14
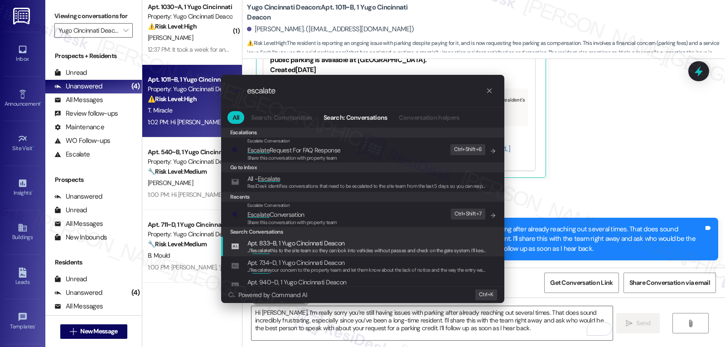
type input "escalate"
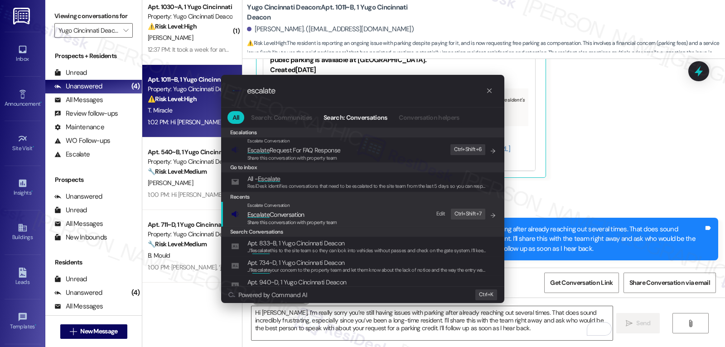
click at [310, 219] on span "Share this conversation with property team" at bounding box center [292, 222] width 90 height 6
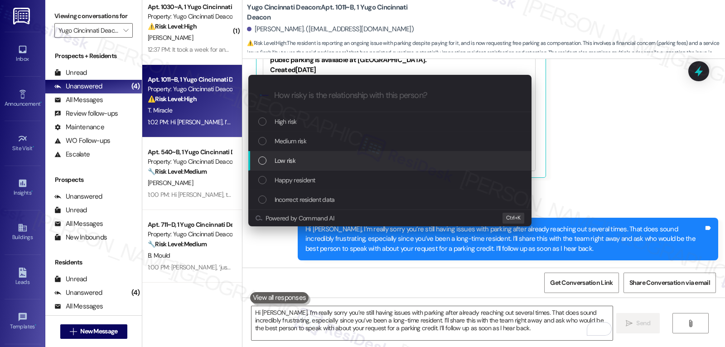
click at [305, 144] on span "Medium risk" at bounding box center [291, 141] width 32 height 10
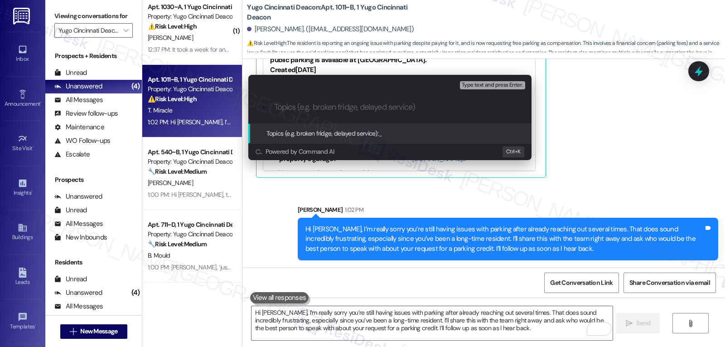
paste input "Resident Concern - Parking situation; Credit"
type input "Resident Concern - Parking situation; Credit"
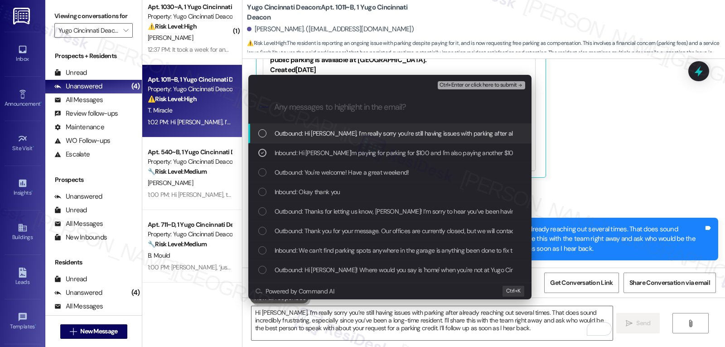
click at [488, 84] on span "Ctrl+Enter or click here to submit" at bounding box center [479, 85] width 78 height 6
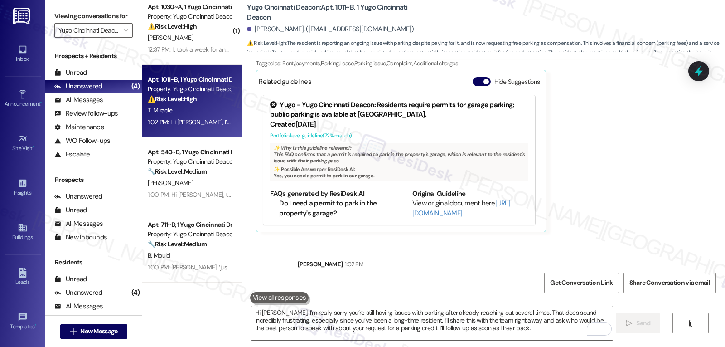
scroll to position [1264, 0]
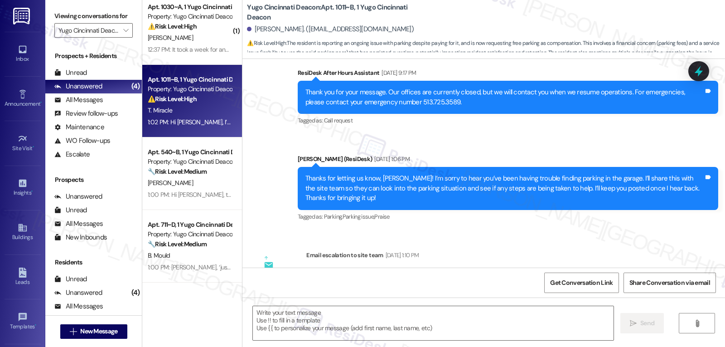
type textarea "Fetching suggested responses. Please feel free to read through the conversation…"
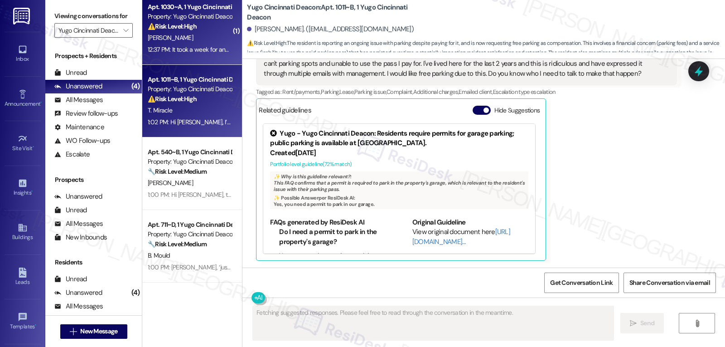
click at [182, 43] on div "D. Berryhill" at bounding box center [190, 37] width 86 height 11
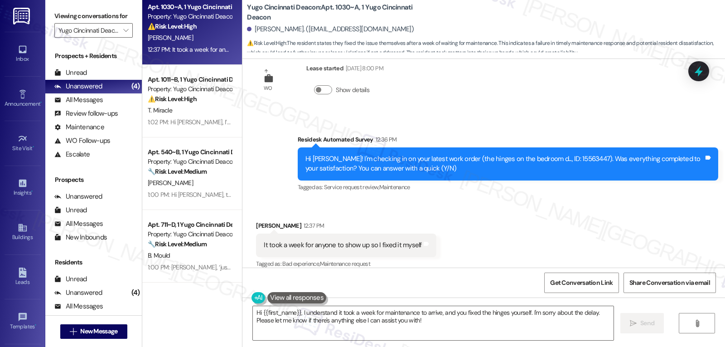
scroll to position [928, 0]
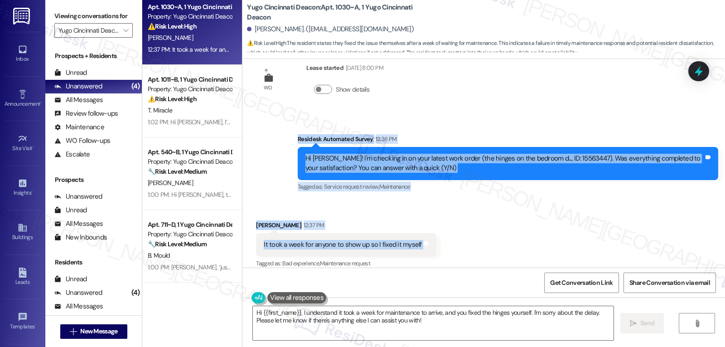
drag, startPoint x: 287, startPoint y: 129, endPoint x: 429, endPoint y: 233, distance: 175.4
click at [429, 233] on div "Survey, sent via SMS Residesk Automated Survey Jan 24, 2025 at 12:22 PM Hi Dean…" at bounding box center [483, 163] width 483 height 209
copy div "Residesk Automated Survey 12:36 PM Hi Deanna! I'm checking in on your latest wo…"
click at [436, 326] on textarea "Hi {{first_name}}, I understand it took a week for maintenance to arrive, and y…" at bounding box center [433, 323] width 361 height 34
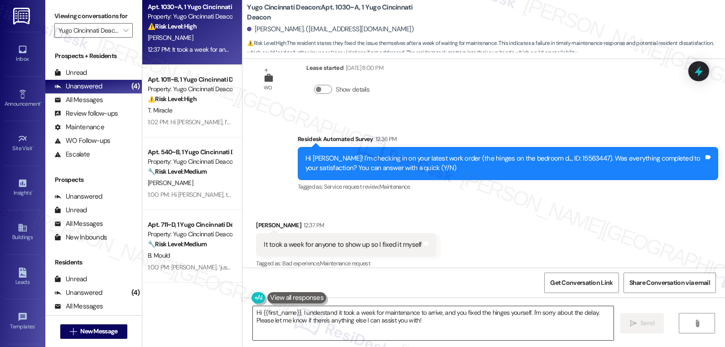
paste textarea "Thanks for letting us know, Deanna. I’m really sorry"
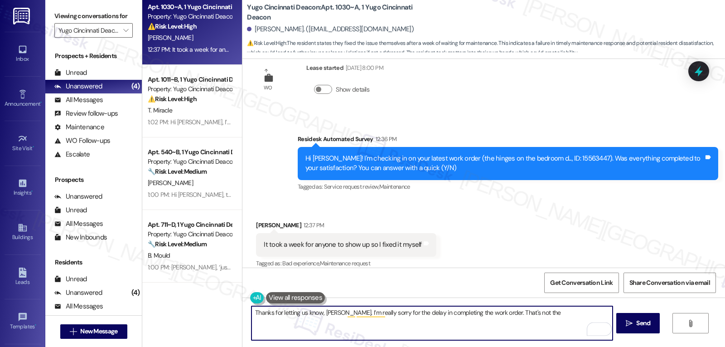
click at [550, 317] on textarea "Thanks for letting us know, Deanna. I’m really sorry for the delay in completin…" at bounding box center [432, 323] width 361 height 34
click at [550, 316] on textarea "Thanks for letting us know, Deanna. I’m really sorry for the delay in completin…" at bounding box center [432, 323] width 361 height 34
paste textarea "I’ll pass along your feedback so the team is aware. Please don’t hesitate to re…"
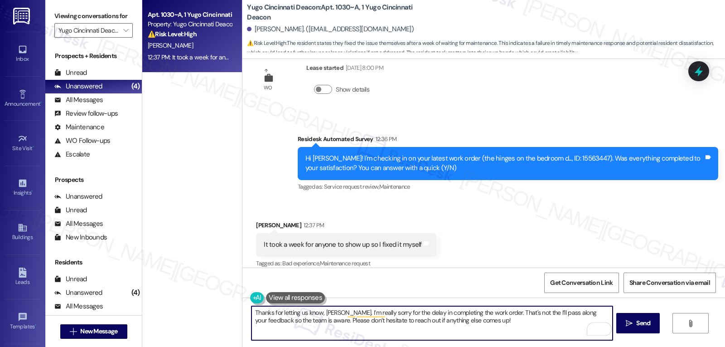
scroll to position [0, 0]
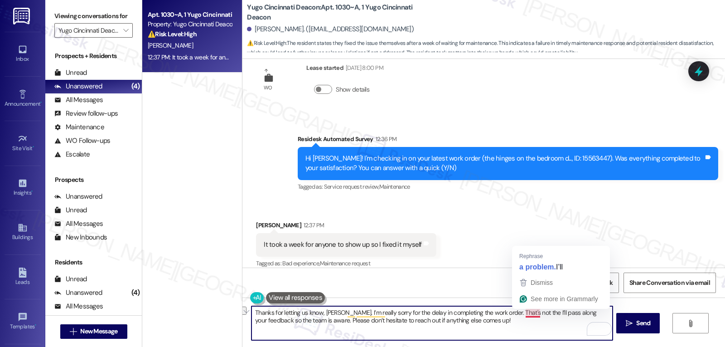
drag, startPoint x: 494, startPoint y: 312, endPoint x: 529, endPoint y: 310, distance: 35.0
click at [529, 310] on textarea "Thanks for letting us know, Deanna. I’m really sorry for the delay in completin…" at bounding box center [432, 323] width 361 height 34
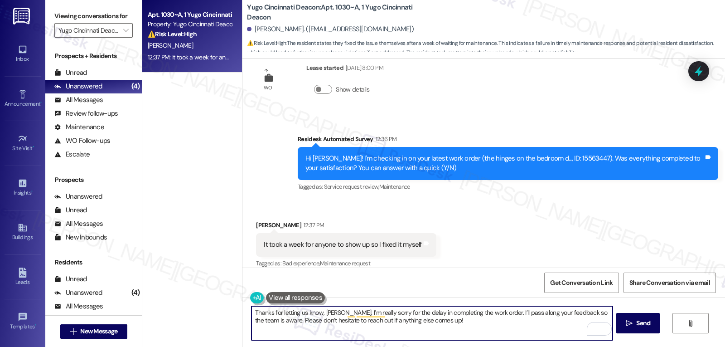
click at [489, 313] on textarea "Thanks for letting us know, Deanna. I’m really sorry for the delay in completin…" at bounding box center [432, 323] width 361 height 34
click at [533, 319] on textarea "Thanks for letting us know, Deanna. I’m really sorry for the delay in completin…" at bounding box center [432, 323] width 361 height 34
click at [527, 311] on textarea "Thanks for letting us know, Deanna. I’m really sorry for the delay in completin…" at bounding box center [432, 323] width 361 height 34
click at [539, 332] on textarea "Thanks for letting us know, Deanna. I’m really sorry for the delay in completin…" at bounding box center [432, 323] width 361 height 34
type textarea "Thanks for letting us know, Deanna. I’m really sorry for the delay in completin…"
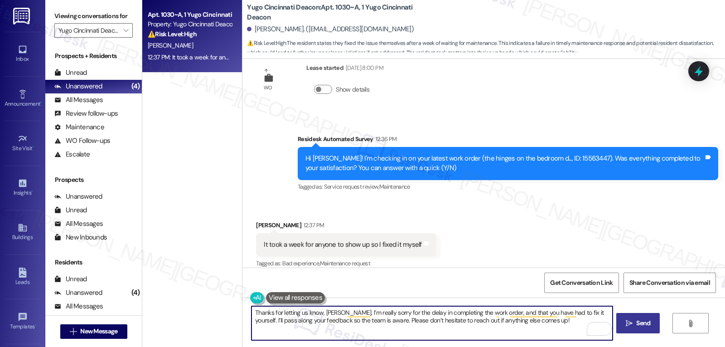
click at [617, 320] on button " Send" at bounding box center [638, 323] width 44 height 20
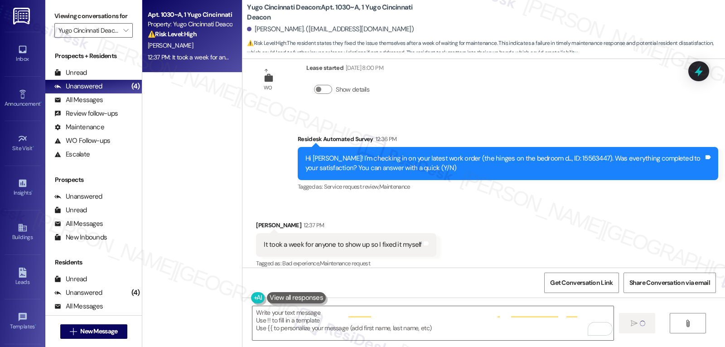
scroll to position [927, 0]
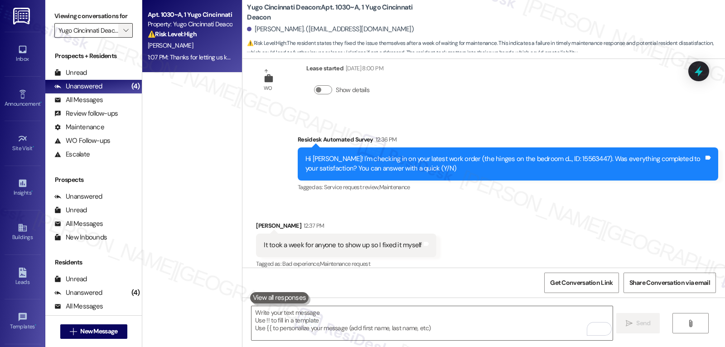
click at [121, 38] on span "" at bounding box center [125, 30] width 9 height 15
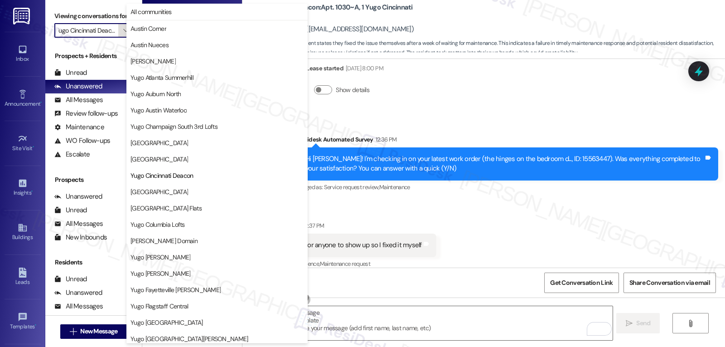
scroll to position [147, 0]
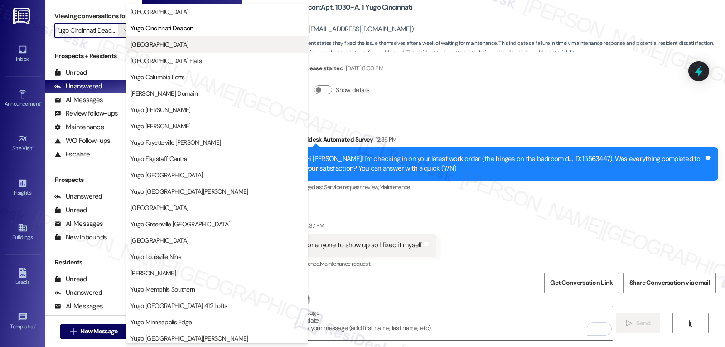
click at [182, 47] on span "[GEOGRAPHIC_DATA]" at bounding box center [160, 44] width 58 height 9
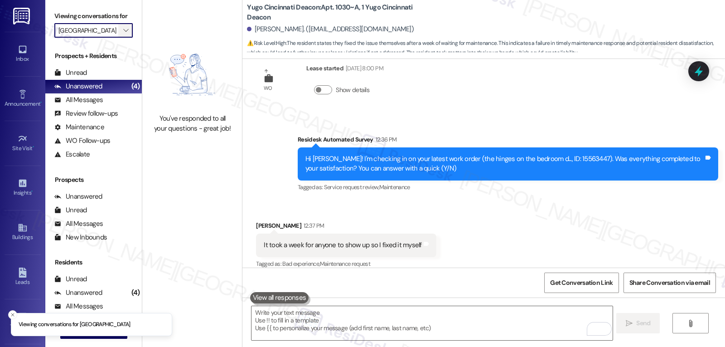
click at [122, 35] on span "" at bounding box center [125, 30] width 9 height 15
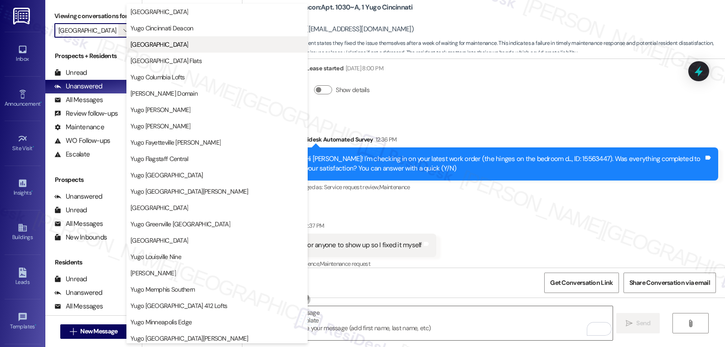
click at [223, 49] on button "[GEOGRAPHIC_DATA]" at bounding box center [216, 44] width 181 height 16
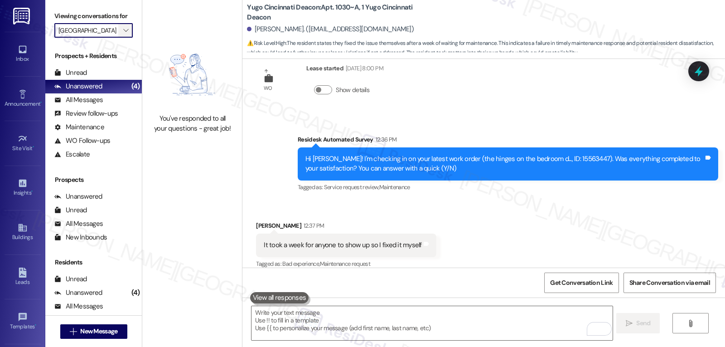
click at [123, 34] on icon "" at bounding box center [125, 30] width 5 height 7
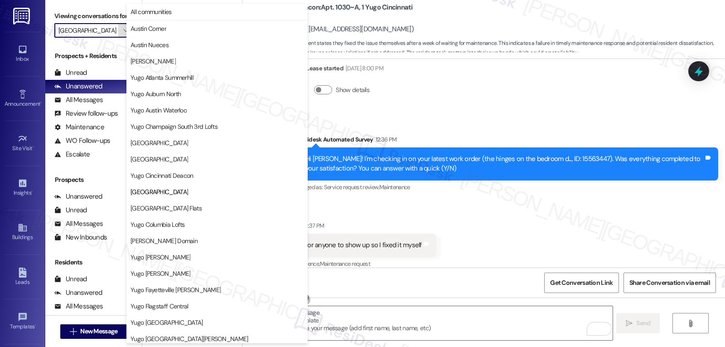
scroll to position [147, 0]
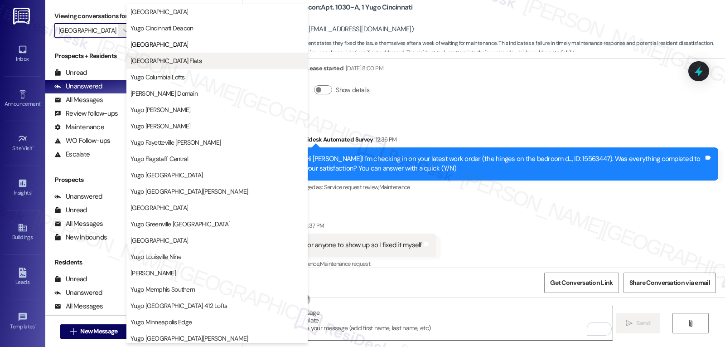
click at [164, 63] on span "[GEOGRAPHIC_DATA] Flats" at bounding box center [166, 60] width 71 height 9
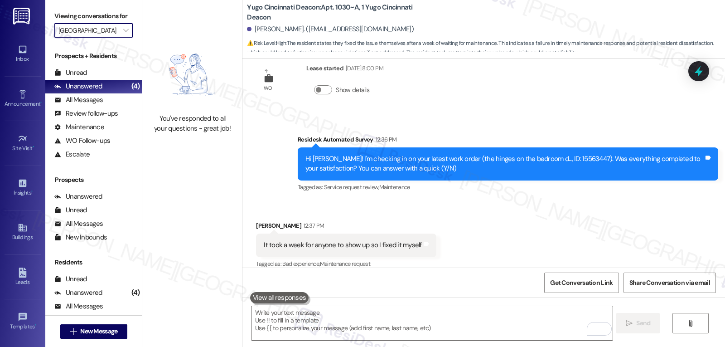
type input "[GEOGRAPHIC_DATA] Flats"
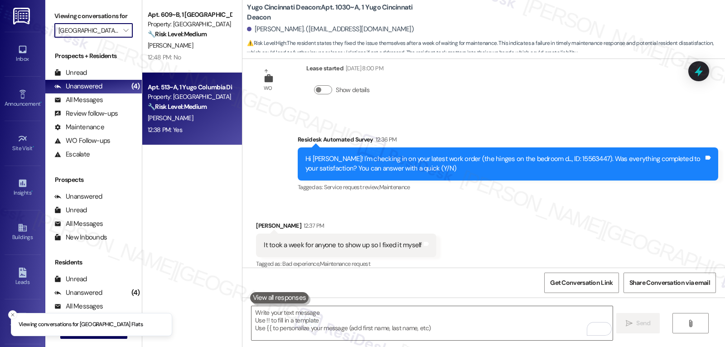
click at [214, 112] on div "Apt. 513~A, 1 Yugo Columbia District Flats Property: Yugo Columbia District Fla…" at bounding box center [190, 97] width 86 height 31
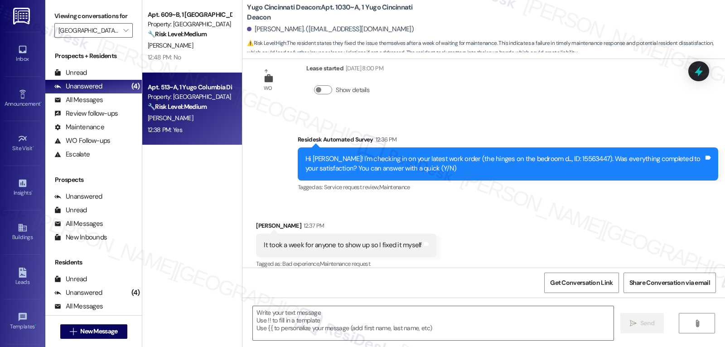
type textarea "Fetching suggested responses. Please feel free to read through the conversation…"
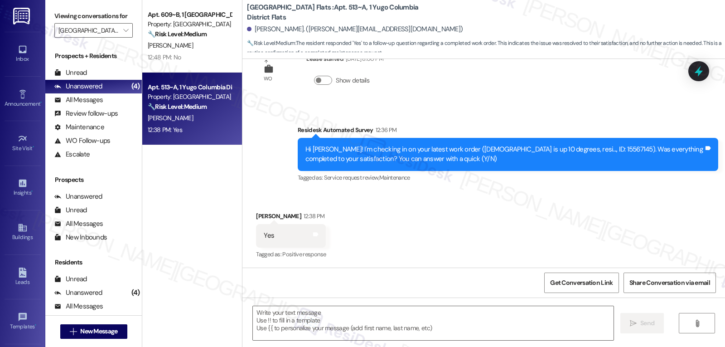
scroll to position [2095, 0]
click at [383, 317] on textarea at bounding box center [433, 323] width 361 height 34
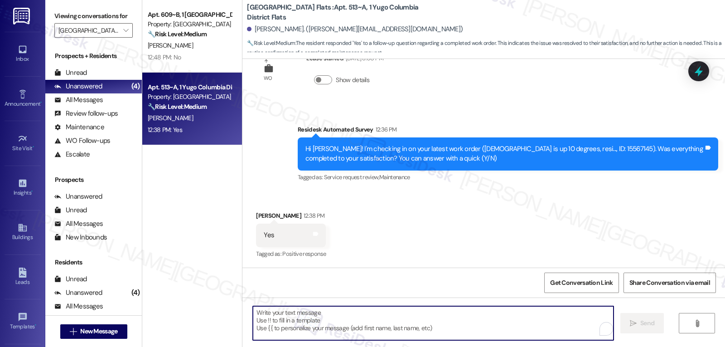
paste textarea "Great to hear, {{first_name}}! Thank you for confirming! We’re always here if s…"
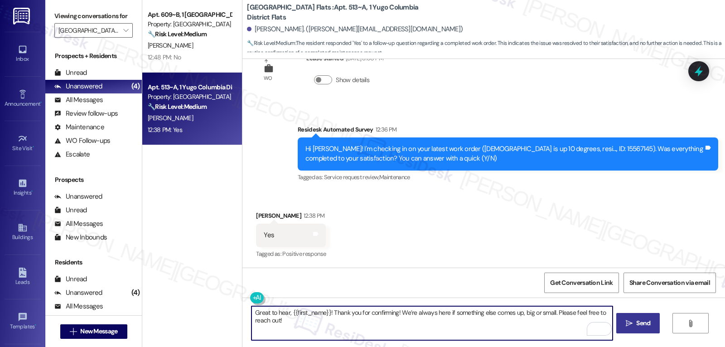
type textarea "Great to hear, {{first_name}}! Thank you for confirming! We’re always here if s…"
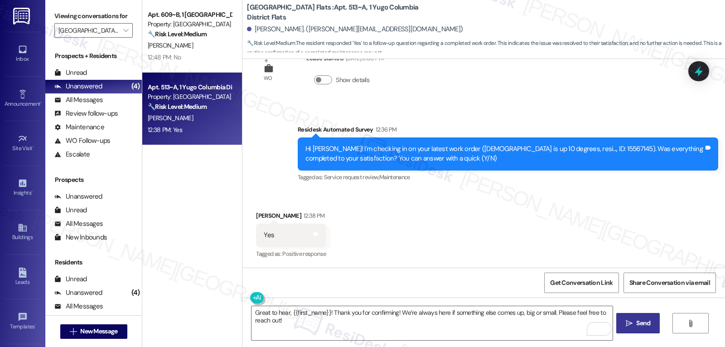
click at [642, 327] on span "Send" at bounding box center [643, 323] width 14 height 10
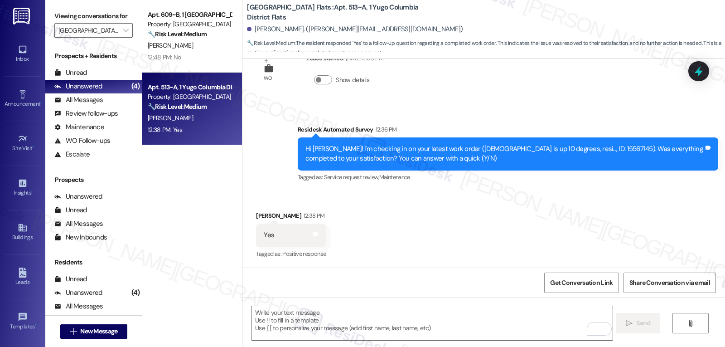
scroll to position [2095, 0]
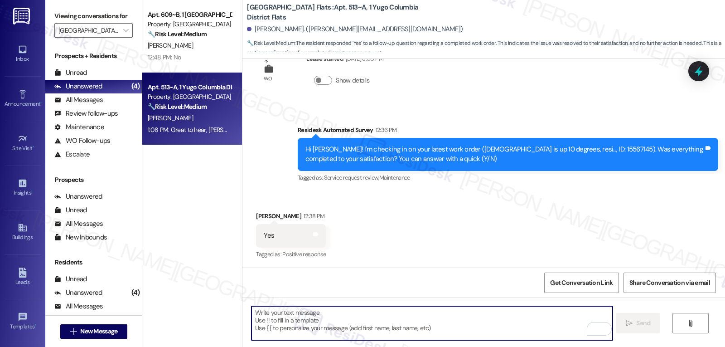
click at [409, 330] on textarea "To enrich screen reader interactions, please activate Accessibility in Grammarl…" at bounding box center [432, 323] width 361 height 34
paste textarea "I hope you’re enjoying your time at {{property}}! Has it been meeting your expe…"
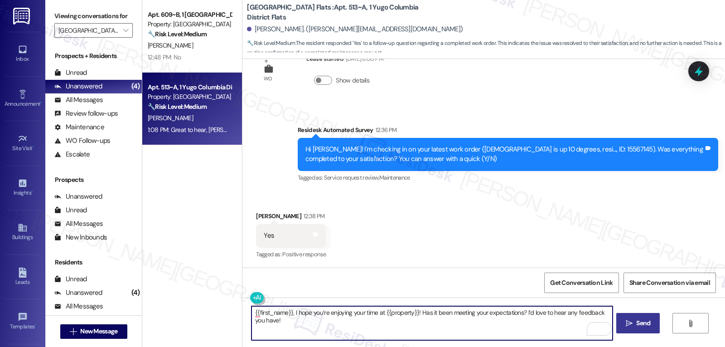
click at [360, 332] on textarea "{{first_name}}, I hope you’re enjoying your time at {{property}}! Has it been m…" at bounding box center [432, 323] width 361 height 34
click at [284, 311] on textarea "{{first_name}}, I hope you’re enjoying your time at {{property}}! Has it been m…" at bounding box center [432, 323] width 361 height 34
type textarea "Haley, I hope you’re enjoying your time at {{property}}! Has it been meeting yo…"
click at [643, 324] on span "Send" at bounding box center [643, 323] width 14 height 10
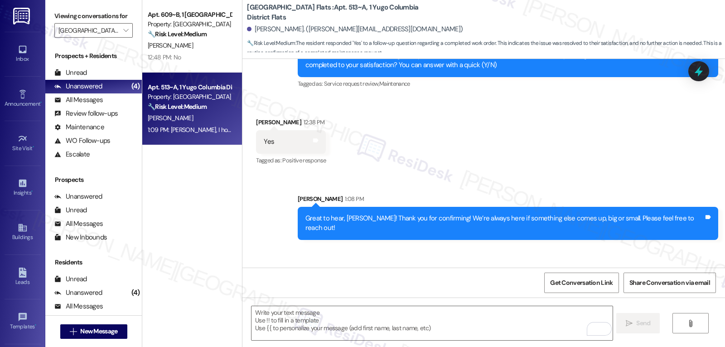
scroll to position [2231, 0]
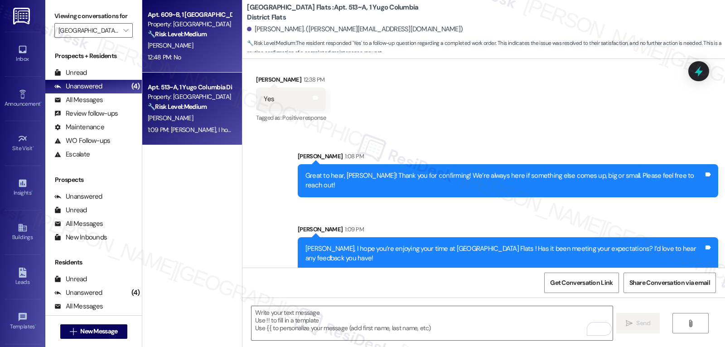
click at [171, 47] on span "M. Olaughlin" at bounding box center [170, 45] width 45 height 8
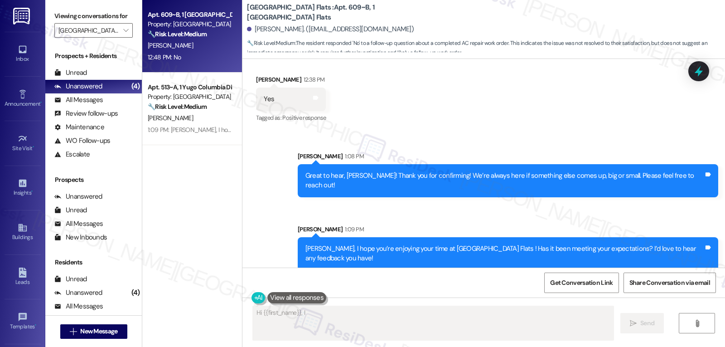
scroll to position [33, 0]
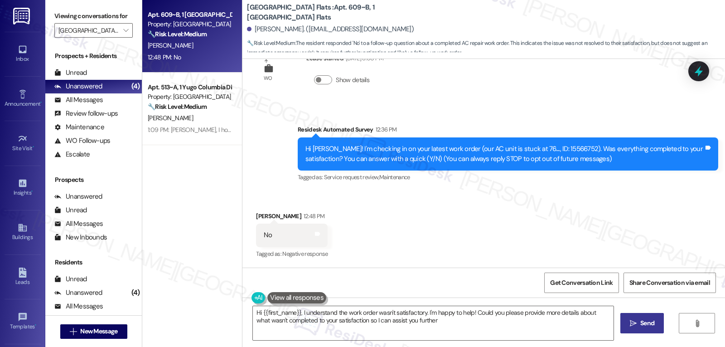
type textarea "Hi {{first_name}}, I understand the work order wasn't satisfactory. I'm happy t…"
click at [438, 323] on textarea "Hi {{first_name}}, I understand the work order wasn't satisfactory. I'm happy t…" at bounding box center [433, 323] width 361 height 34
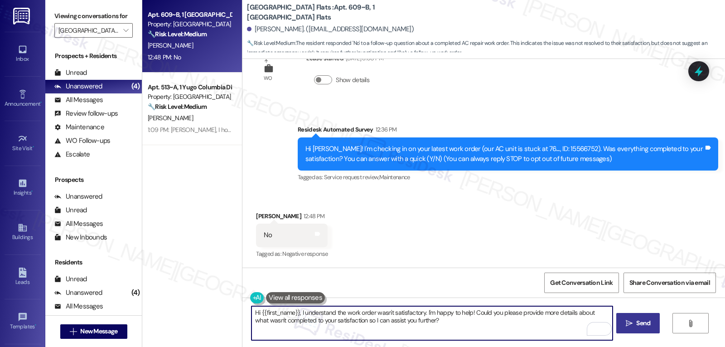
click at [637, 317] on button " Send" at bounding box center [638, 323] width 44 height 20
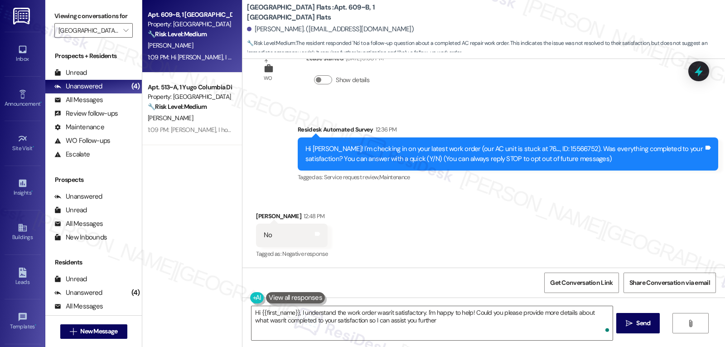
type textarea "Hi {{first_name}}, I understand the work order wasn't satisfactory. I'm happy t…"
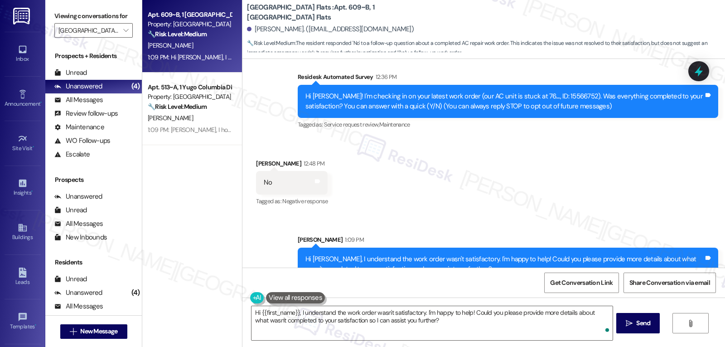
scroll to position [106, 0]
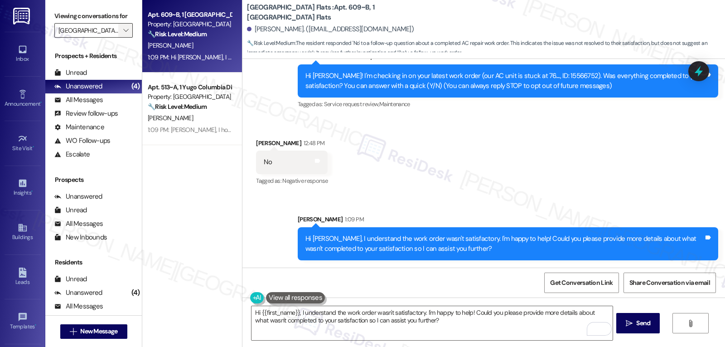
click at [118, 38] on button "" at bounding box center [125, 30] width 15 height 15
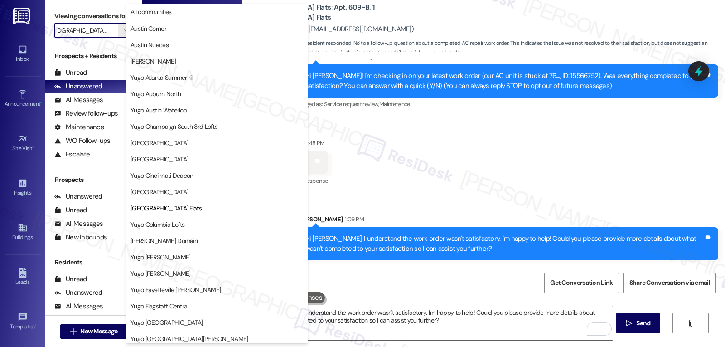
scroll to position [147, 0]
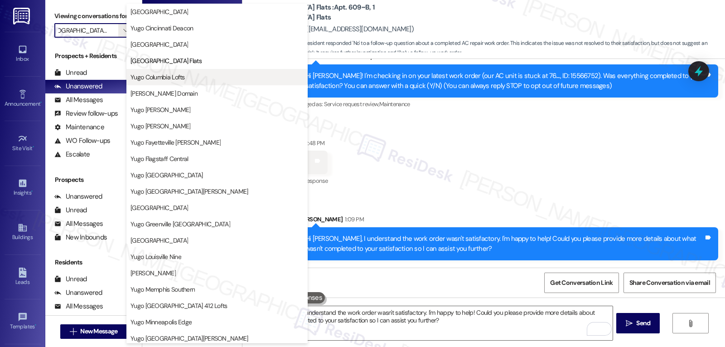
click at [162, 73] on span "Yugo Columbia Lofts" at bounding box center [158, 77] width 54 height 9
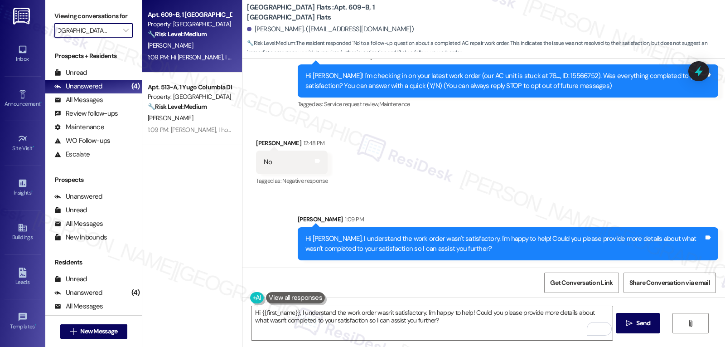
type input "Yugo Columbia Lofts"
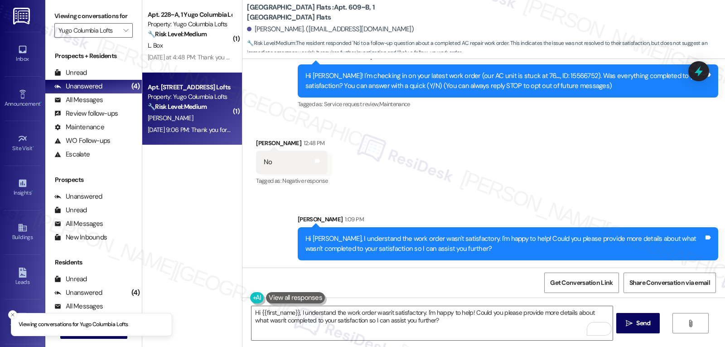
click at [193, 117] on div "[PERSON_NAME]" at bounding box center [190, 117] width 86 height 11
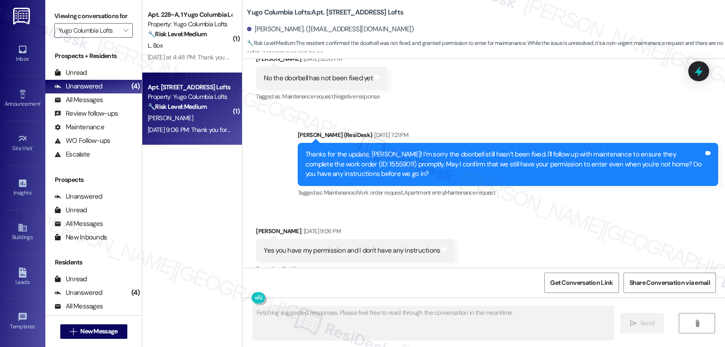
scroll to position [438, 0]
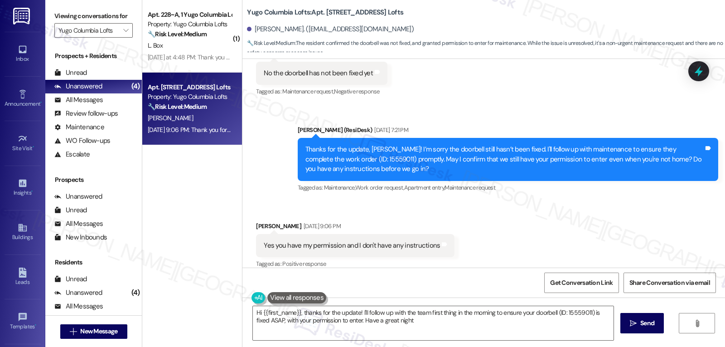
type textarea "Hi {{first_name}}, thanks for the update! I'll follow up with the team first th…"
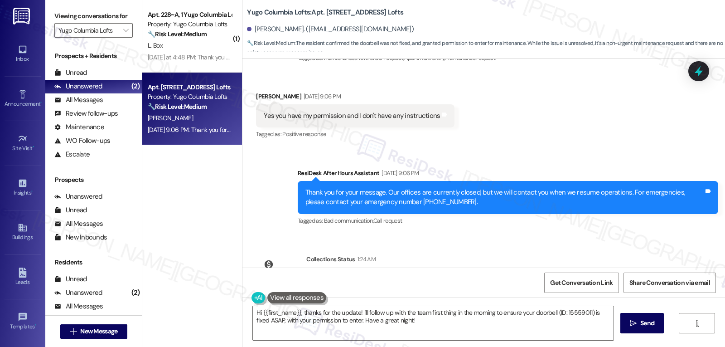
scroll to position [608, 0]
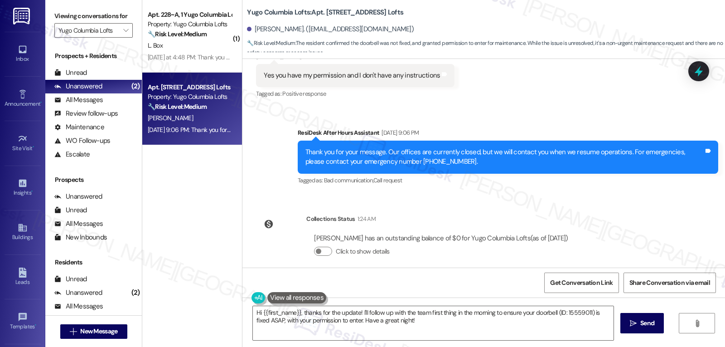
click at [694, 77] on icon at bounding box center [699, 71] width 12 height 12
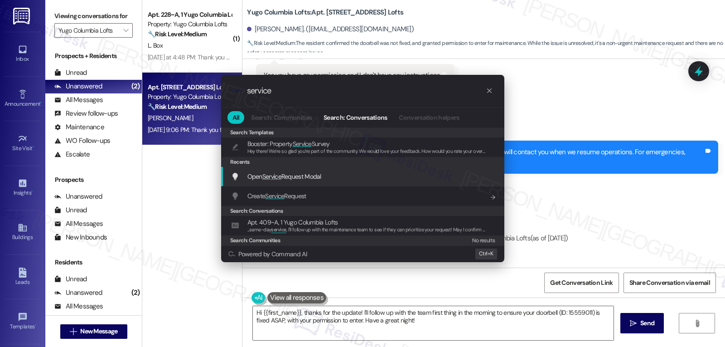
click at [374, 175] on div "Open Service Request Modal Add shortcut" at bounding box center [363, 176] width 265 height 10
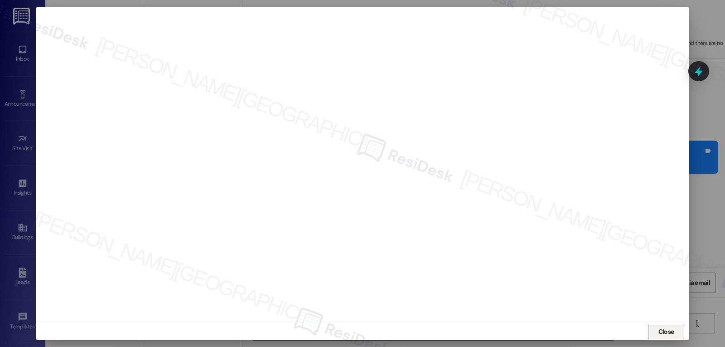
click at [650, 332] on button "Close" at bounding box center [666, 332] width 36 height 15
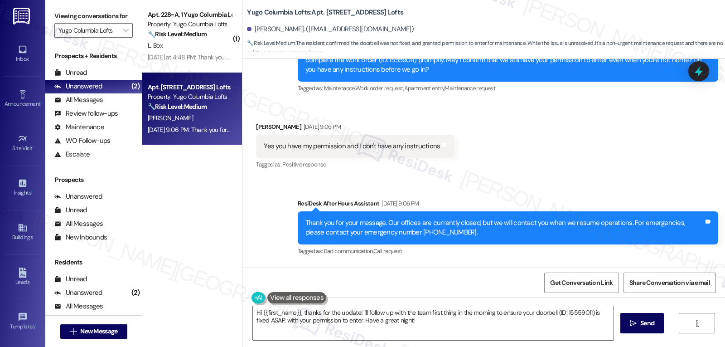
scroll to position [518, 0]
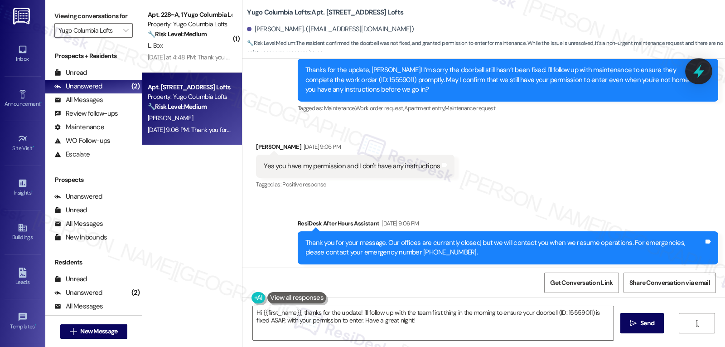
click at [708, 72] on div at bounding box center [698, 71] width 27 height 26
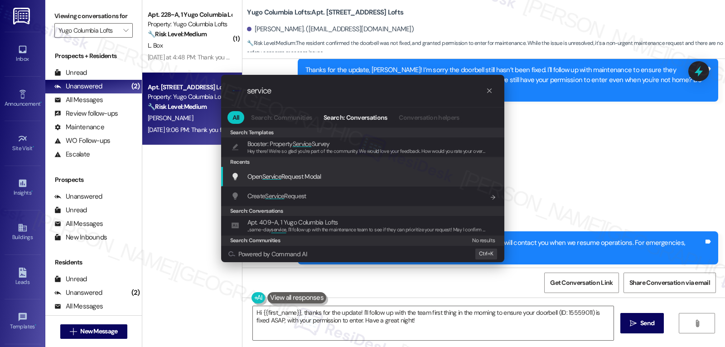
click at [306, 170] on div "Open Service Request Modal Add shortcut" at bounding box center [362, 176] width 283 height 19
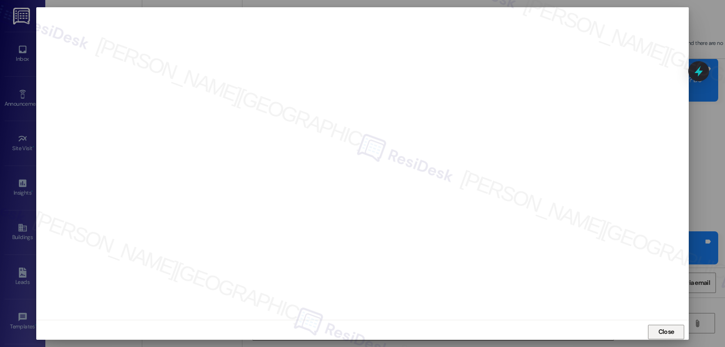
click at [663, 328] on span "Close" at bounding box center [667, 332] width 16 height 10
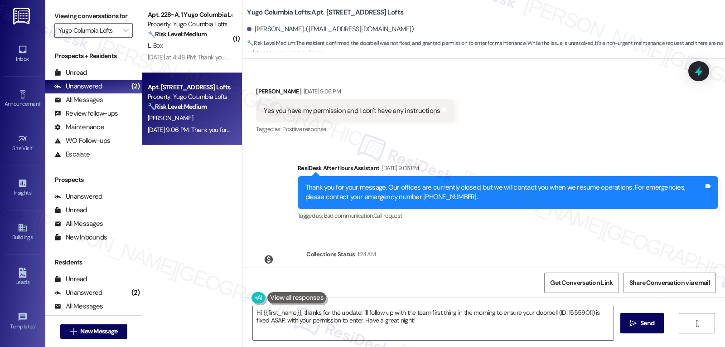
scroll to position [608, 0]
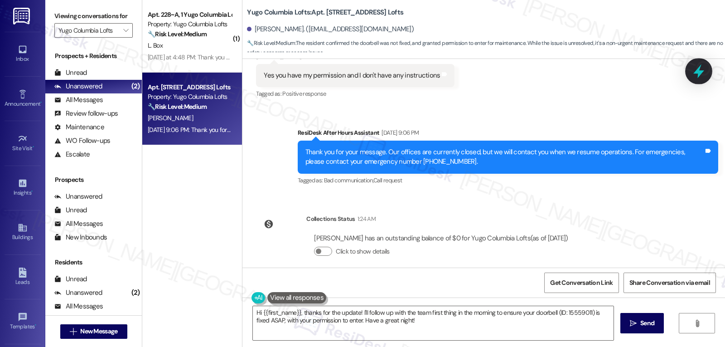
click at [708, 73] on div at bounding box center [698, 71] width 27 height 26
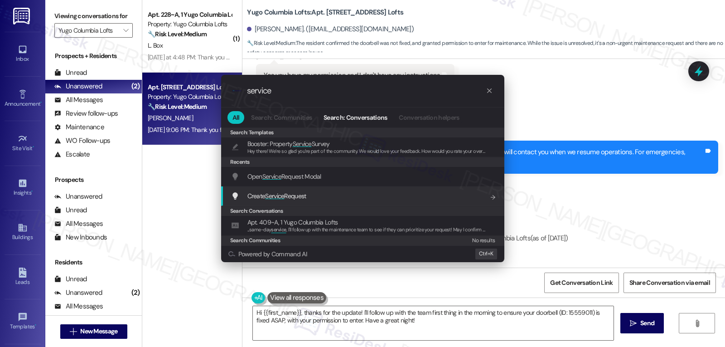
type input "service"
click at [306, 197] on span "Create Service Request" at bounding box center [276, 196] width 59 height 8
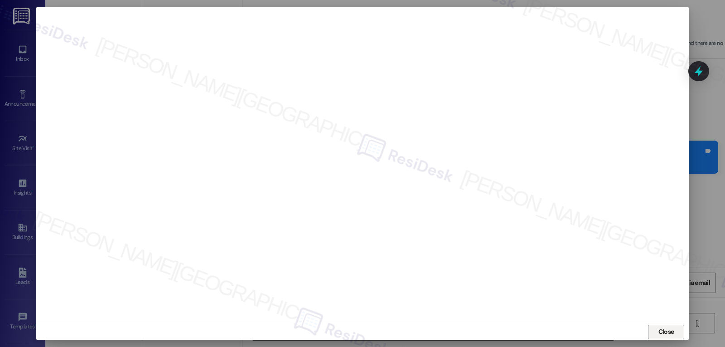
click at [660, 331] on span "Close" at bounding box center [667, 332] width 16 height 10
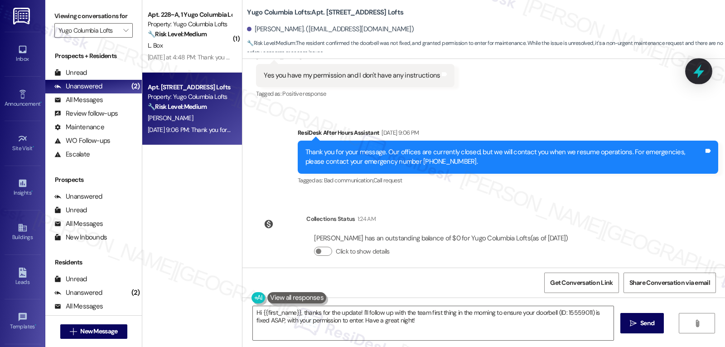
click at [698, 68] on icon at bounding box center [698, 70] width 15 height 15
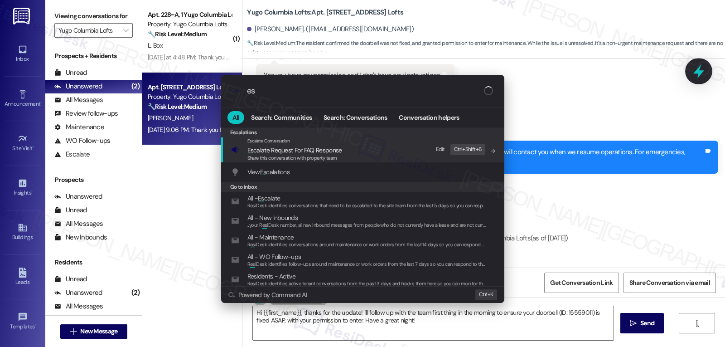
type input "e"
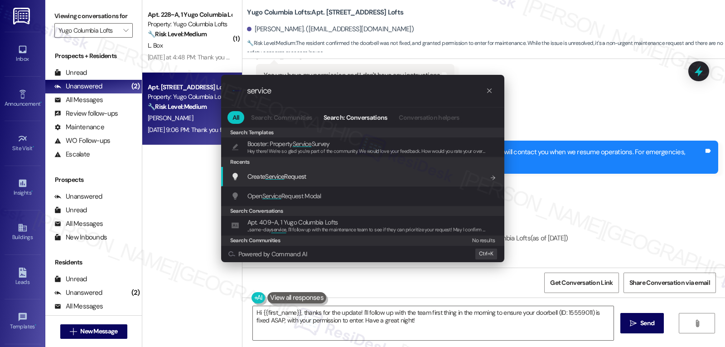
type input "service"
click at [276, 176] on span "Service" at bounding box center [274, 176] width 19 height 8
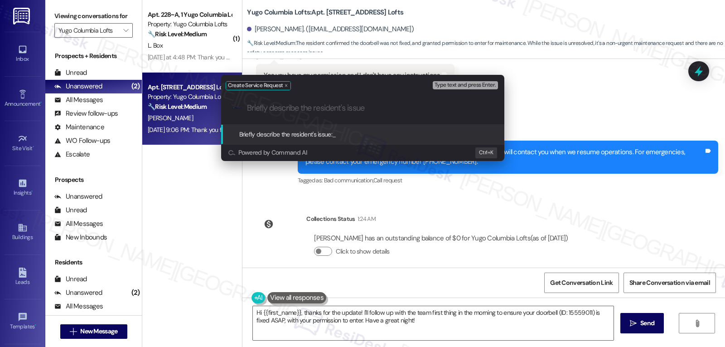
paste input "Doorbell is still non-functional."
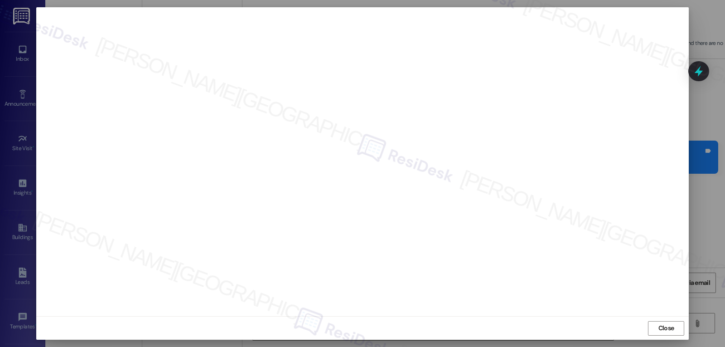
scroll to position [4, 0]
click at [659, 328] on span "Close" at bounding box center [667, 328] width 16 height 10
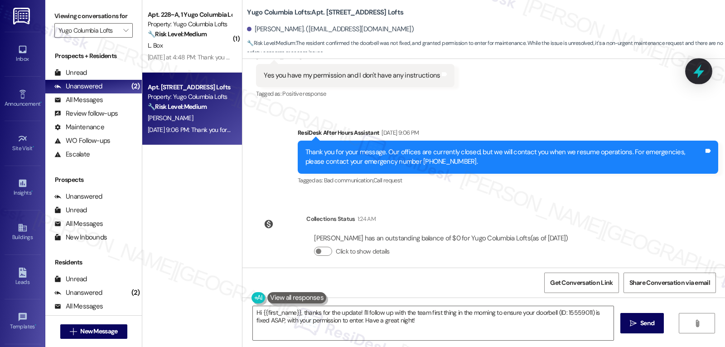
click at [698, 72] on icon at bounding box center [699, 71] width 11 height 14
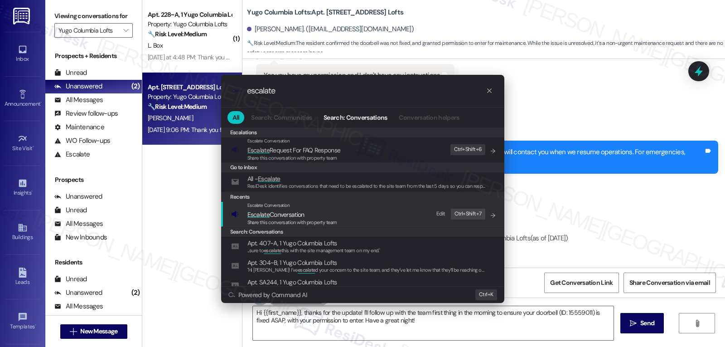
type input "escalate"
click at [281, 223] on span "Share this conversation with property team" at bounding box center [292, 222] width 90 height 6
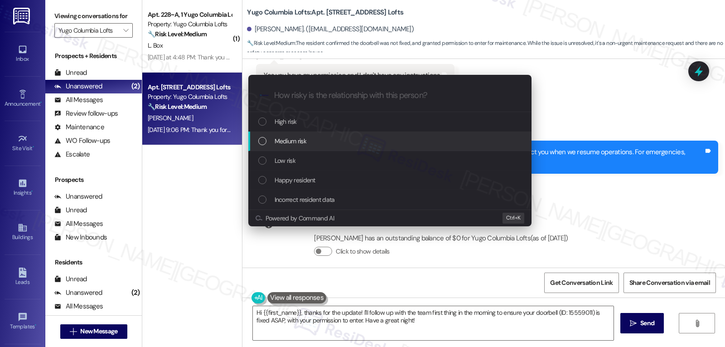
click at [315, 144] on div "Medium risk" at bounding box center [390, 141] width 265 height 10
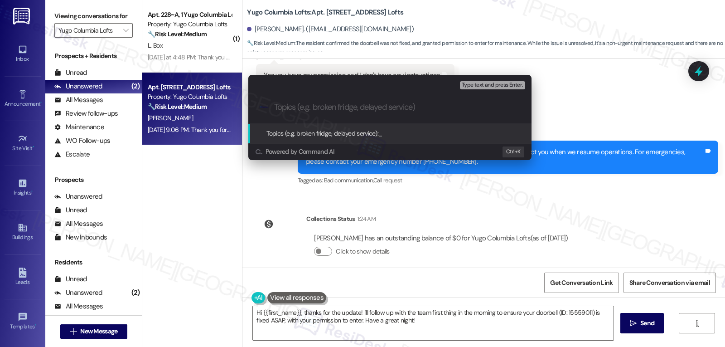
paste input "15567582"
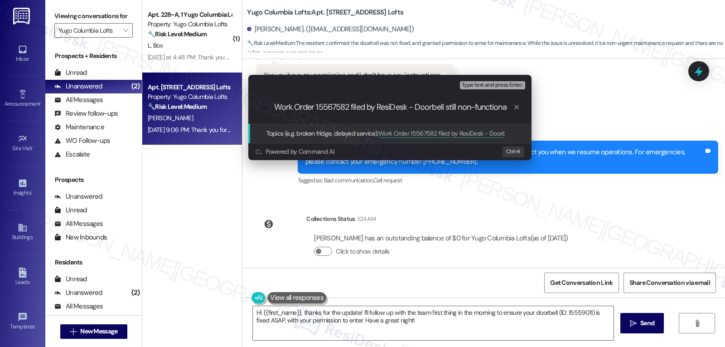
type input "Work Order 15567582 filed by ResiDesk - Doorbell still non-functional"
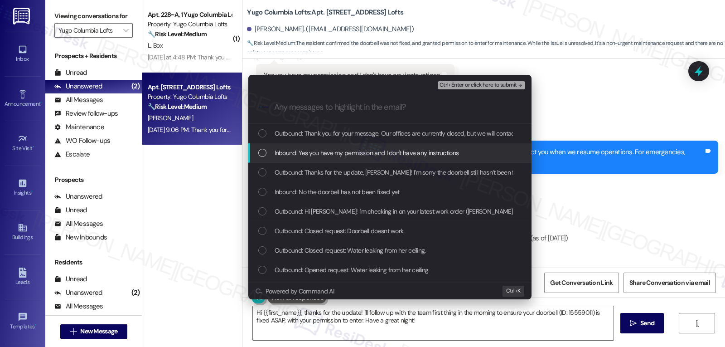
click at [258, 154] on div "List of options" at bounding box center [262, 153] width 8 height 8
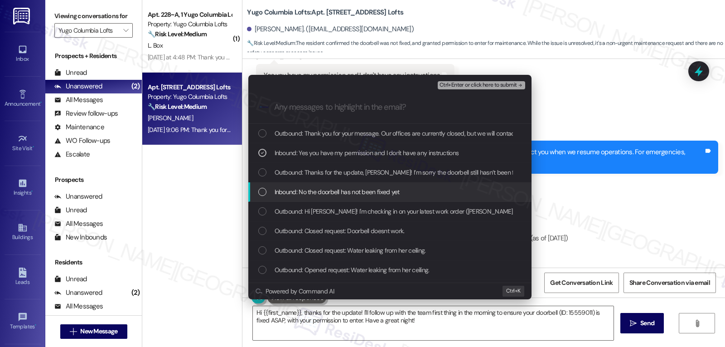
click at [263, 192] on div "List of options" at bounding box center [262, 192] width 8 height 8
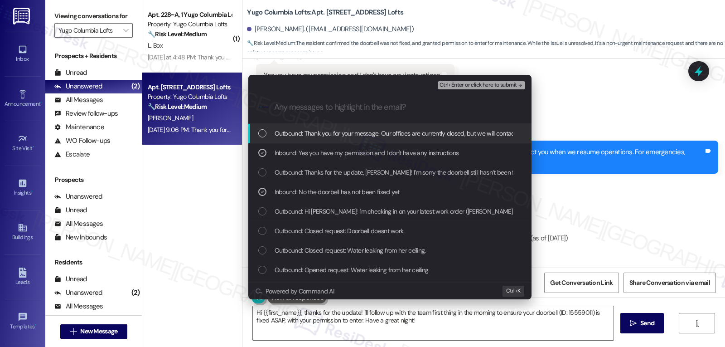
click at [490, 83] on span "Ctrl+Enter or click here to submit" at bounding box center [479, 85] width 78 height 6
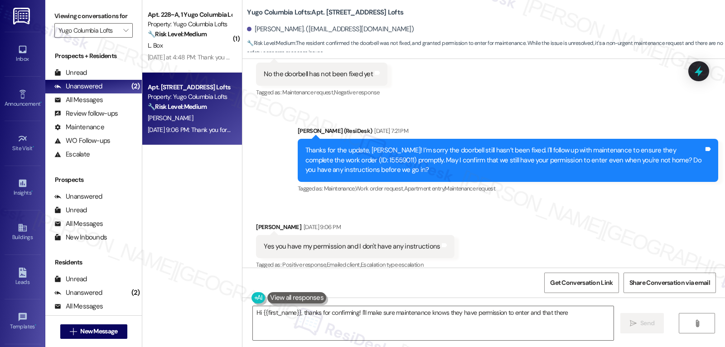
scroll to position [438, 0]
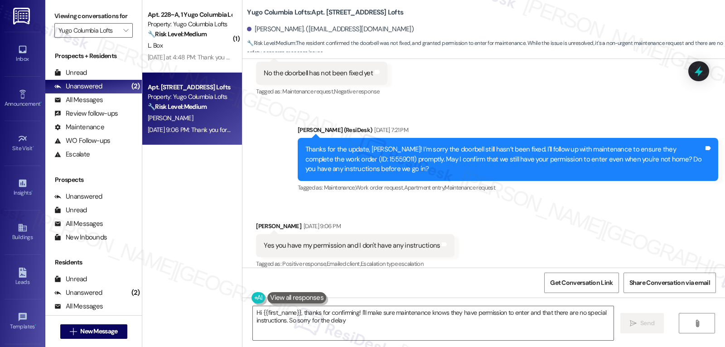
type textarea "Hi {{first_name}}, thanks for confirming! I'll make sure maintenance knows they…"
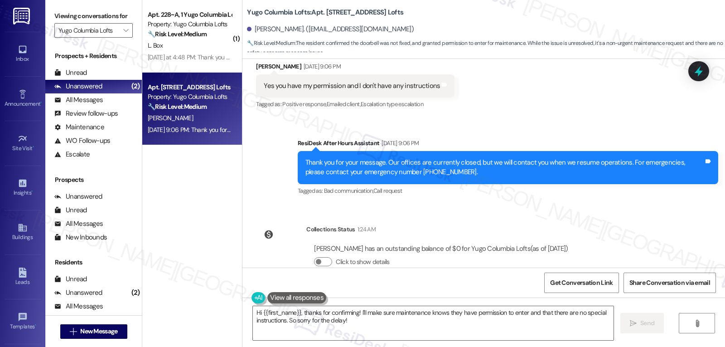
scroll to position [608, 0]
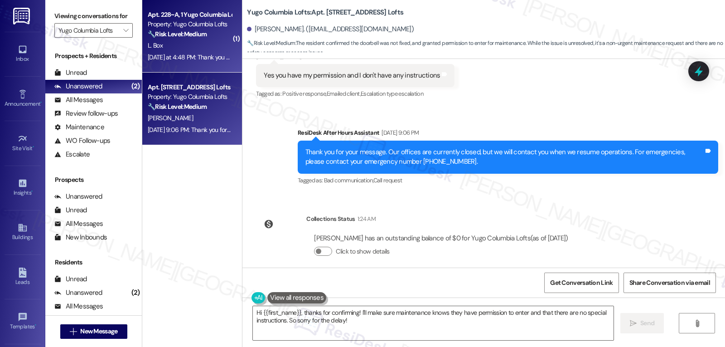
click at [172, 52] on div "Yesterday at 4:48 PM: Thank you for your message. Our offices are currently clo…" at bounding box center [190, 57] width 86 height 11
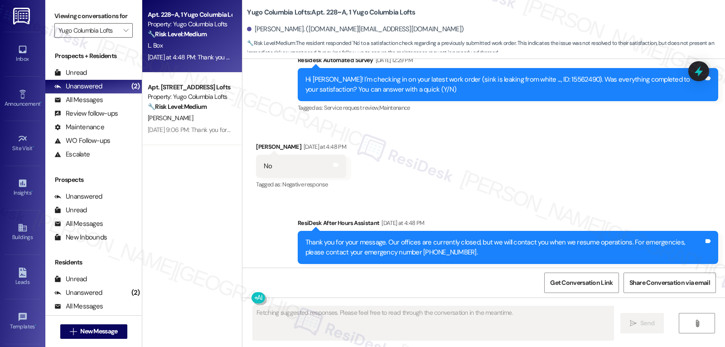
scroll to position [255, 0]
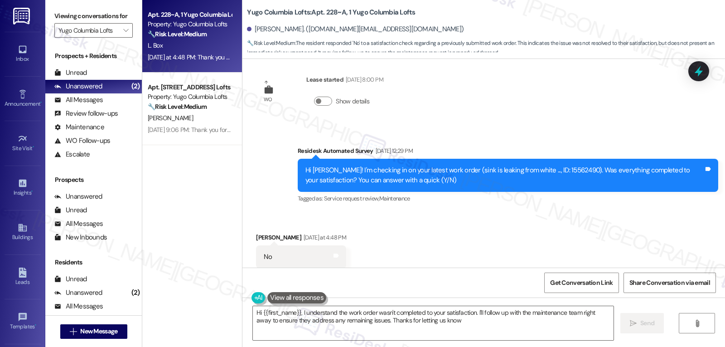
type textarea "Hi {{first_name}}, I understand the work order wasn't completed to your satisfa…"
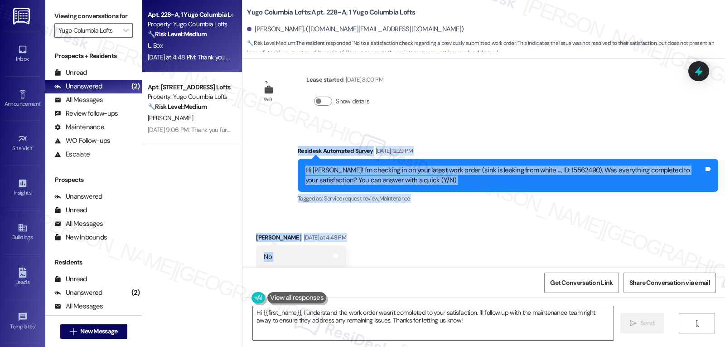
scroll to position [296, 0]
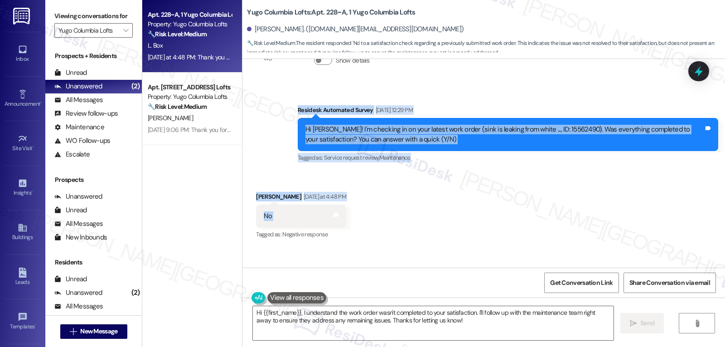
click at [355, 218] on div "Sent via SMS [PERSON_NAME] (ResiDesk) [DATE] 7:37 PM Hi [PERSON_NAME]! We’re so…" at bounding box center [483, 163] width 483 height 209
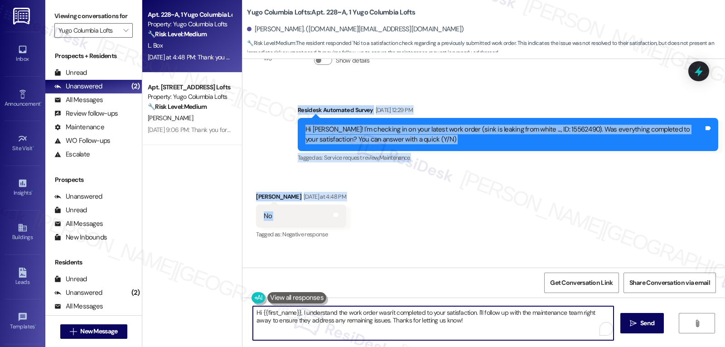
drag, startPoint x: 472, startPoint y: 314, endPoint x: 547, endPoint y: 368, distance: 92.2
click at [547, 346] on html "Inbox Go to Inbox Announcement • Send A Text Announcement Site Visit • Go to Si…" at bounding box center [362, 173] width 725 height 347
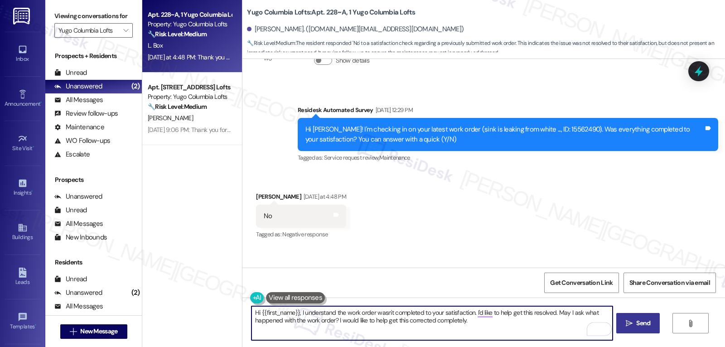
type textarea "Hi {{first_name}}, I understand the work order wasn't completed to your satisfa…"
click at [646, 320] on span "Send" at bounding box center [643, 323] width 14 height 10
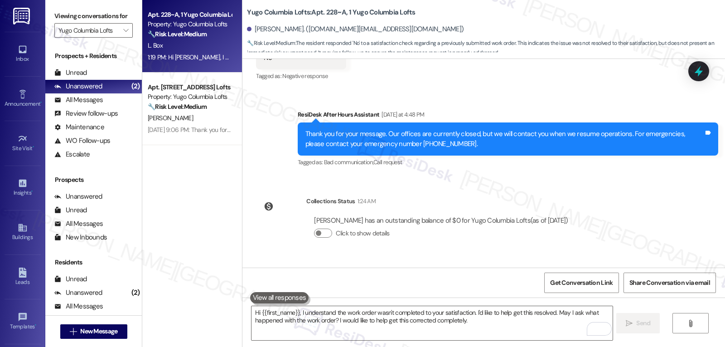
scroll to position [509, 0]
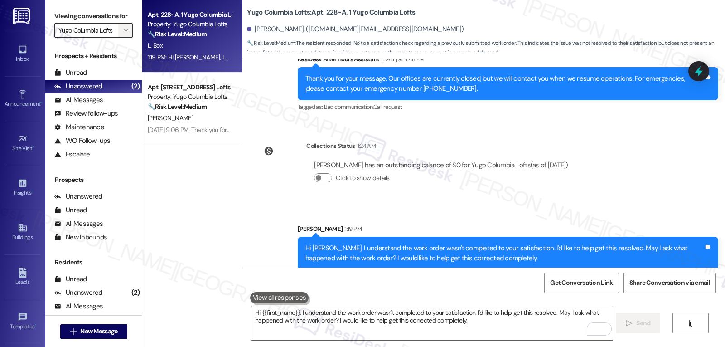
click at [121, 35] on span "" at bounding box center [125, 30] width 9 height 15
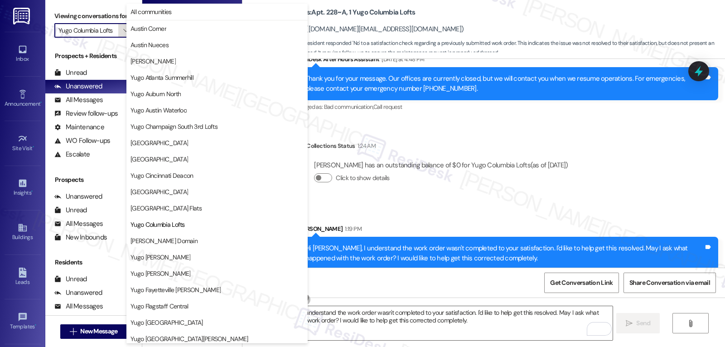
scroll to position [147, 0]
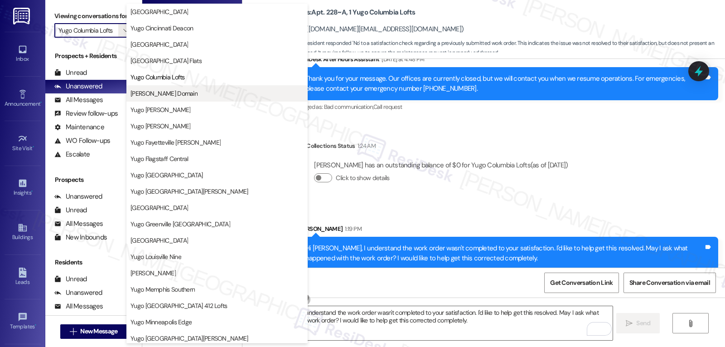
click at [185, 97] on span "[PERSON_NAME] Domain" at bounding box center [164, 93] width 67 height 9
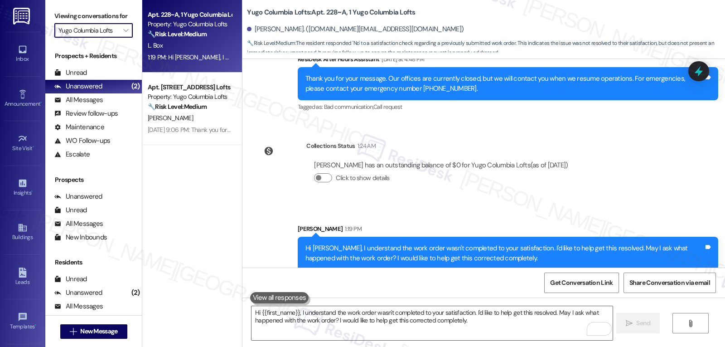
type input "[PERSON_NAME] Domain"
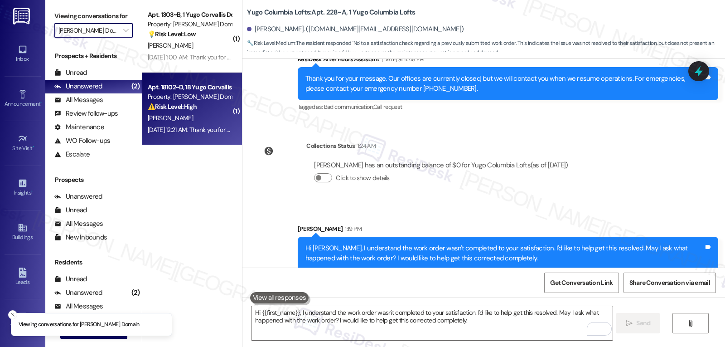
click at [195, 119] on div "[PERSON_NAME]" at bounding box center [190, 117] width 86 height 11
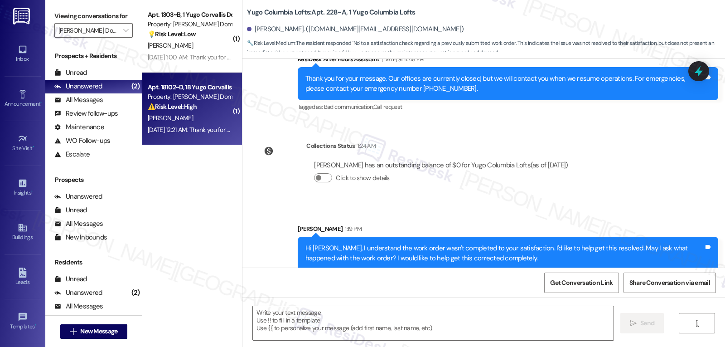
type textarea "Fetching suggested responses. Please feel free to read through the conversation…"
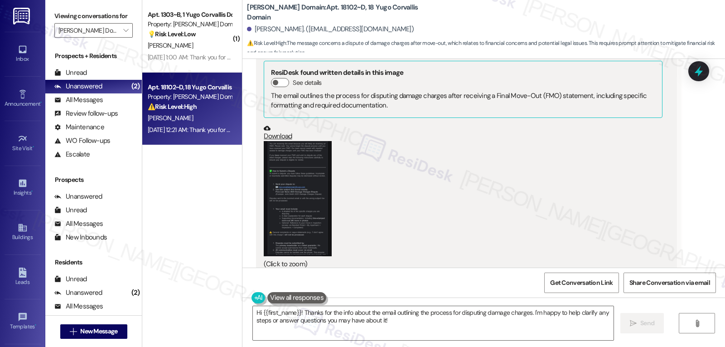
scroll to position [2679, 0]
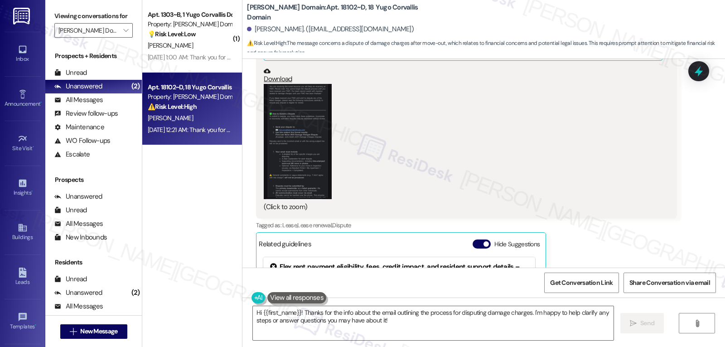
click at [296, 136] on button "Zoom image" at bounding box center [298, 141] width 68 height 115
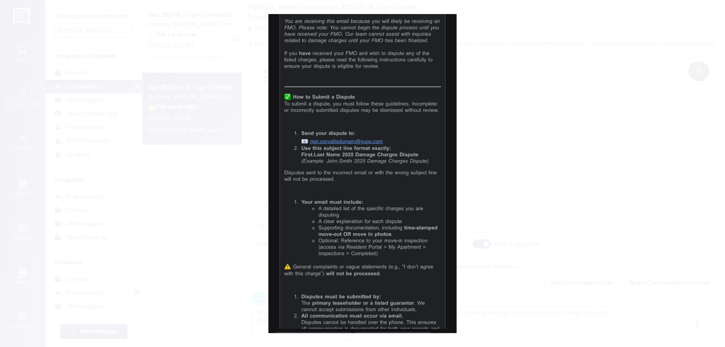
drag, startPoint x: 523, startPoint y: 184, endPoint x: 528, endPoint y: 177, distance: 8.4
click at [523, 184] on button "Unzoom image" at bounding box center [362, 173] width 725 height 347
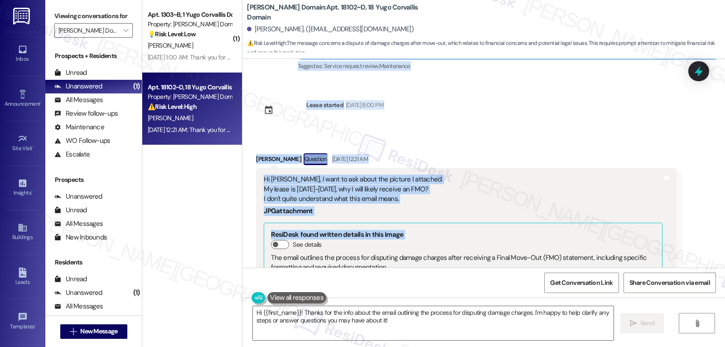
scroll to position [2498, 0]
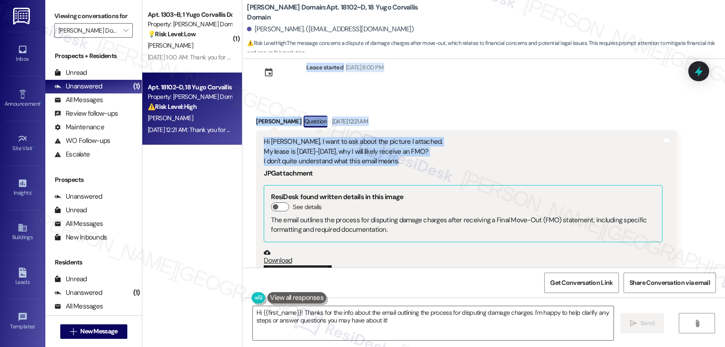
drag, startPoint x: 320, startPoint y: 131, endPoint x: 451, endPoint y: 126, distance: 131.6
click at [451, 125] on div "Survey, sent via SMS Residesk Automated Survey Nov 04, 2024 at 12:31 PM Hi Yupo…" at bounding box center [483, 163] width 483 height 209
copy div "Residesk Automated Survey Aug 22, 2025 at 12:38 PM Hi Yupo! I'm checking in on …"
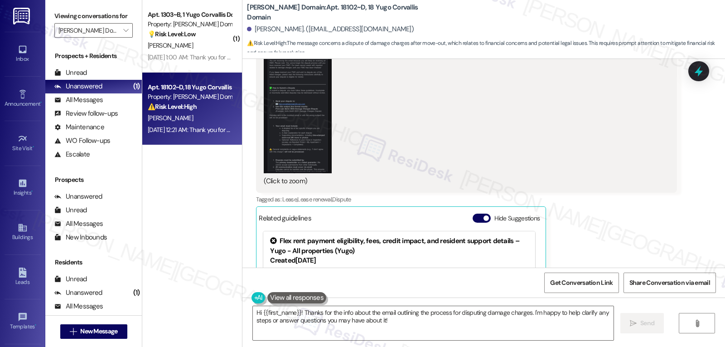
scroll to position [2860, 0]
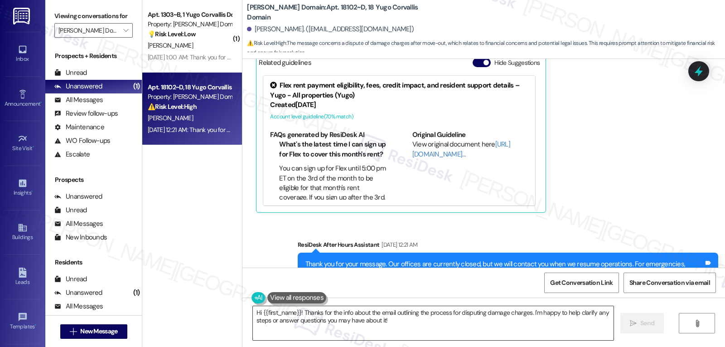
click at [424, 324] on textarea "Hi {{first_name}}! Thanks for the info about the email outlining the process fo…" at bounding box center [433, 323] width 361 height 34
paste textarea "Yupo, thanks for reaching out! I understand that email about an FMO was confusi…"
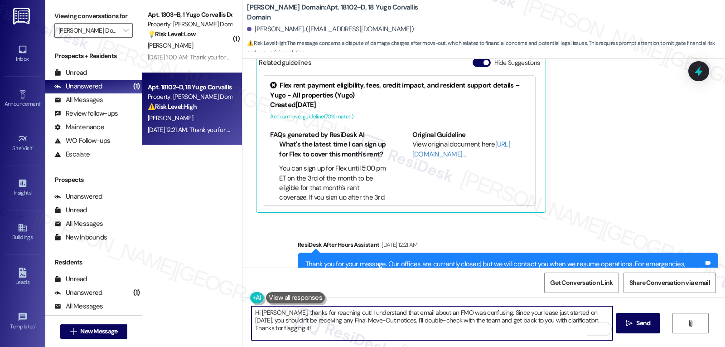
click at [411, 320] on textarea "Hi Yupo, thanks for reaching out! I understand that email about an FMO was conf…" at bounding box center [432, 323] width 361 height 34
click at [440, 330] on textarea "Hi Yupo, thanks for reaching out! I understand that email about an FMO was conf…" at bounding box center [432, 323] width 361 height 34
type textarea "Hi Yupo, thanks for reaching out! I understand that email about an FMO was conf…"
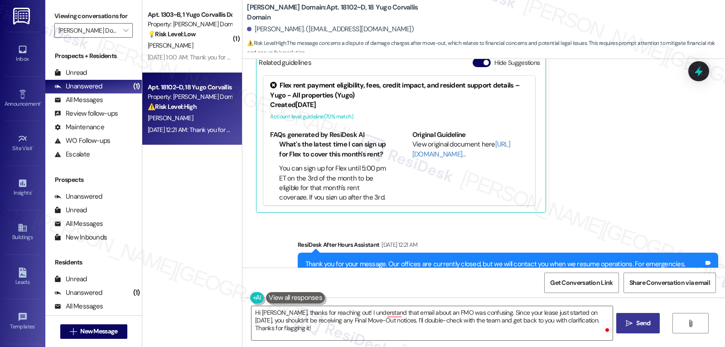
click at [651, 327] on span "Send" at bounding box center [644, 323] width 18 height 10
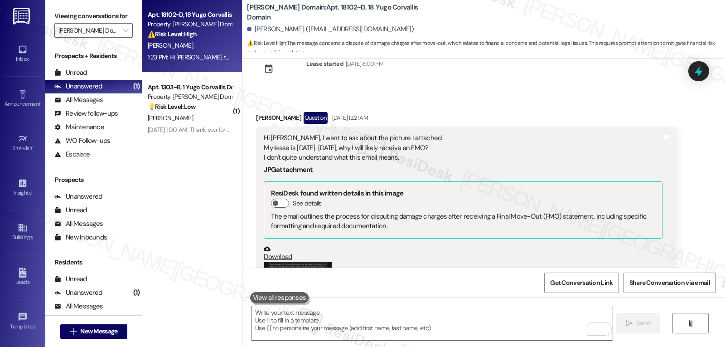
scroll to position [2479, 0]
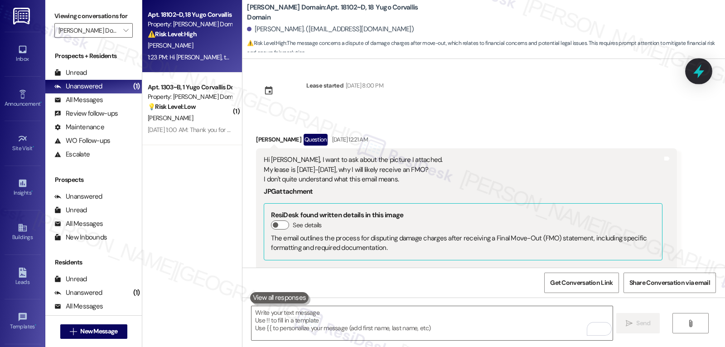
click at [696, 68] on icon at bounding box center [698, 70] width 15 height 15
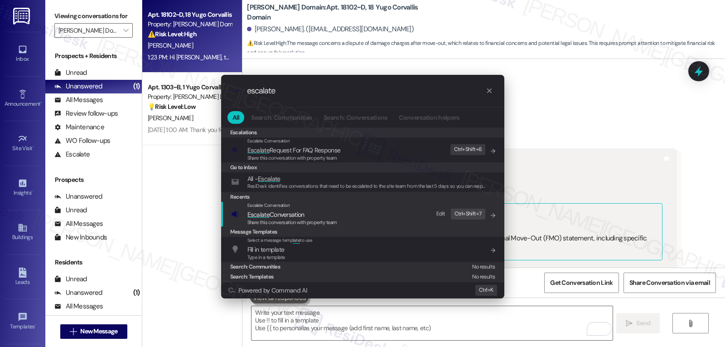
type input "escalate"
click at [290, 218] on div "Share this conversation with property team" at bounding box center [292, 222] width 90 height 8
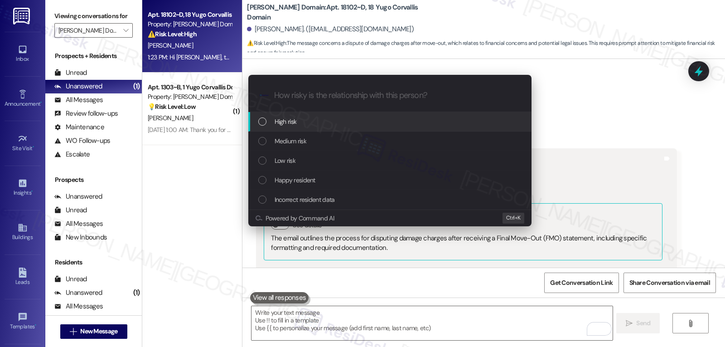
click at [314, 130] on div "High risk" at bounding box center [389, 121] width 283 height 19
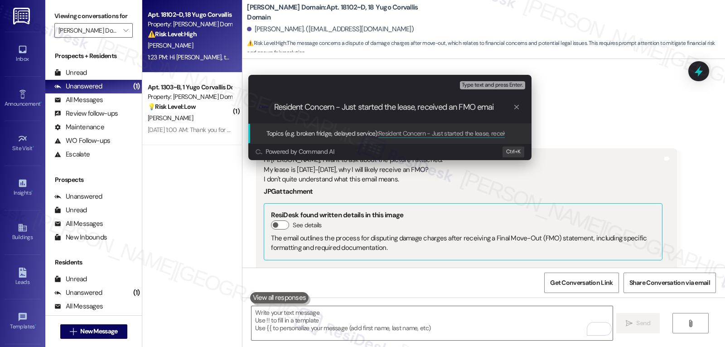
type input "Resident Concern - Just started the lease, received an FMO email"
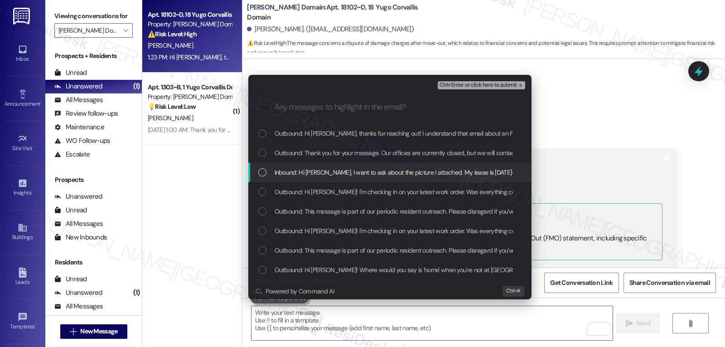
click at [292, 171] on span "Inbound: Hi Sarah, I want to ask about the picture I attached. My lease is 09/0…" at bounding box center [508, 172] width 467 height 10
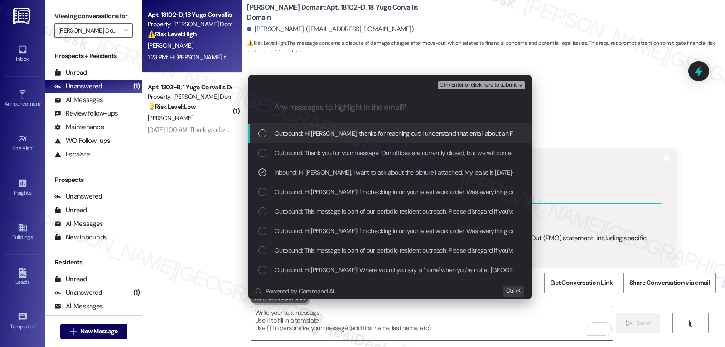
click at [475, 84] on span "Ctrl+Enter or click here to submit" at bounding box center [479, 85] width 78 height 6
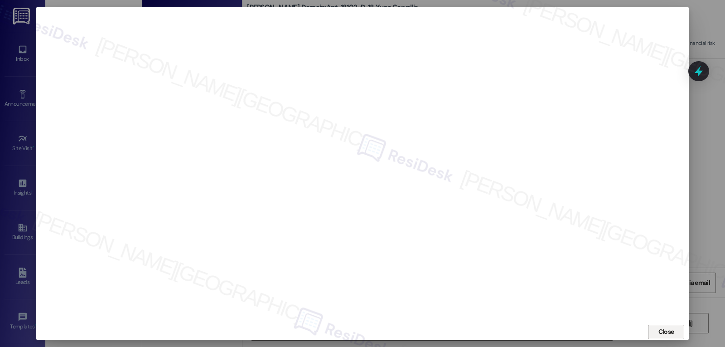
click at [667, 336] on span "Close" at bounding box center [666, 332] width 19 height 14
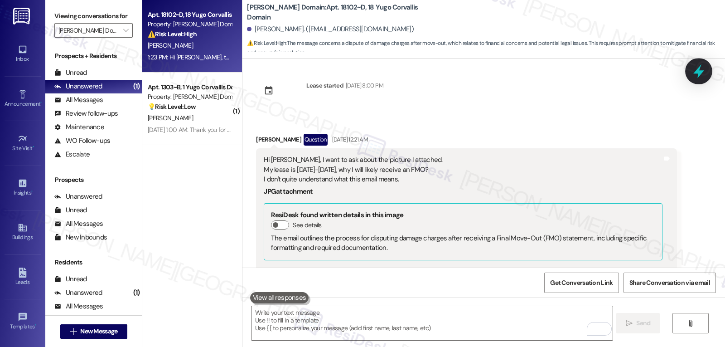
click at [696, 72] on icon at bounding box center [699, 71] width 11 height 14
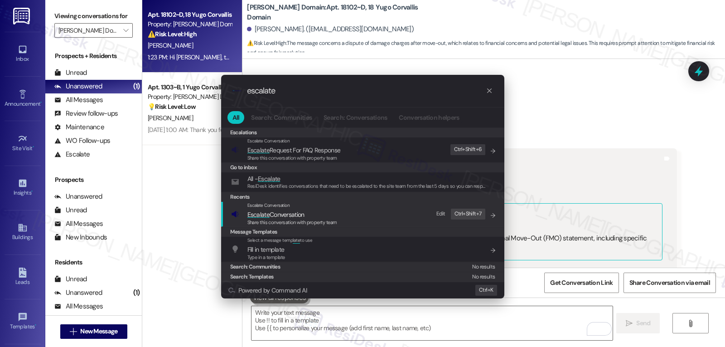
type input "escalate"
click at [305, 206] on div "Escalate Conversation" at bounding box center [292, 205] width 90 height 7
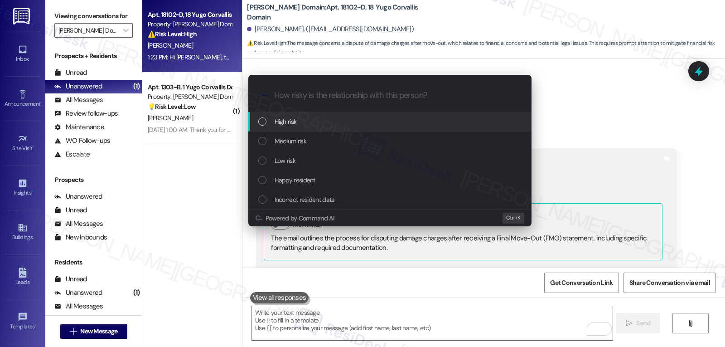
click at [317, 121] on div "High risk" at bounding box center [390, 121] width 265 height 10
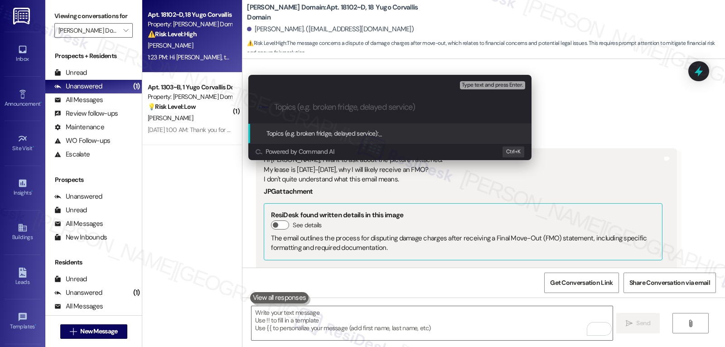
paste input "Resident Concern - Just started the lease, received an FMO email"
type input "Resident Concern - Just started the lease, received an FMO email"
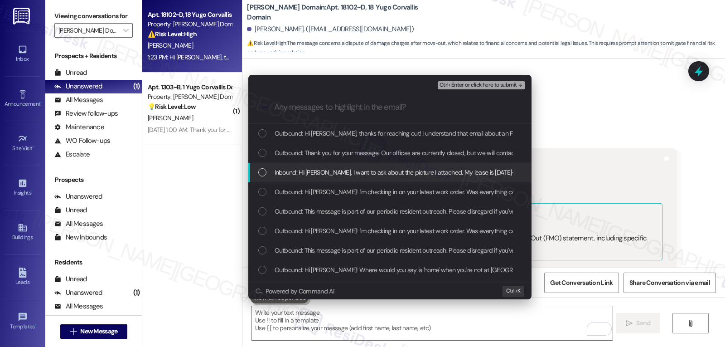
click at [273, 182] on div "Inbound: Hi Sarah, I want to ask about the picture I attached. My lease is 09/0…" at bounding box center [389, 172] width 283 height 19
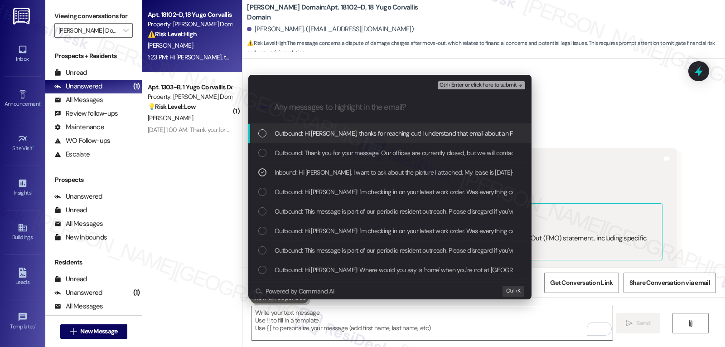
click at [509, 82] on span "Ctrl+Enter or click here to submit" at bounding box center [479, 85] width 78 height 6
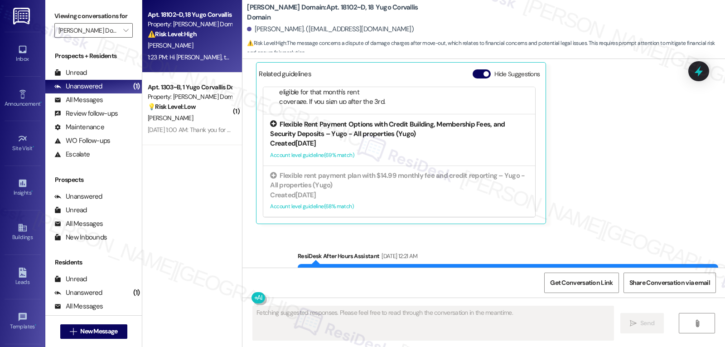
scroll to position [2765, 0]
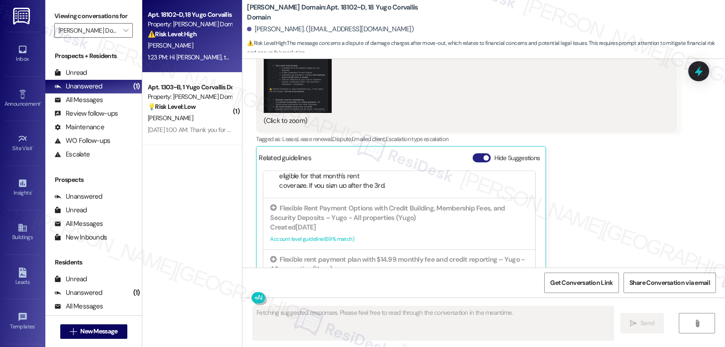
click at [473, 153] on button "Hide Suggestions" at bounding box center [482, 157] width 18 height 9
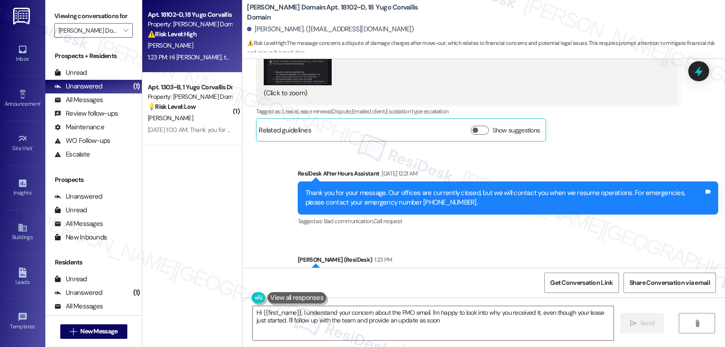
scroll to position [2808, 0]
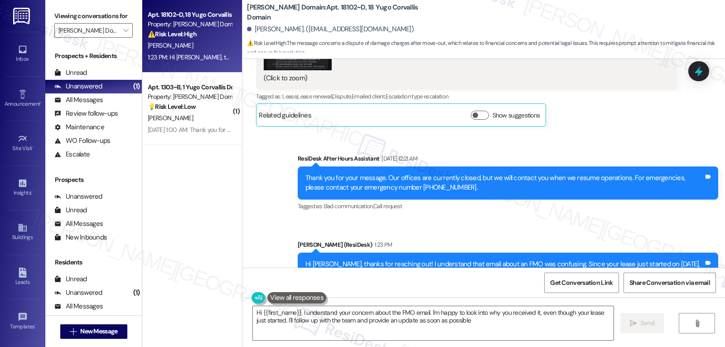
type textarea "Hi {{first_name}}, I understand your concern about the FMO email. I'm happy to …"
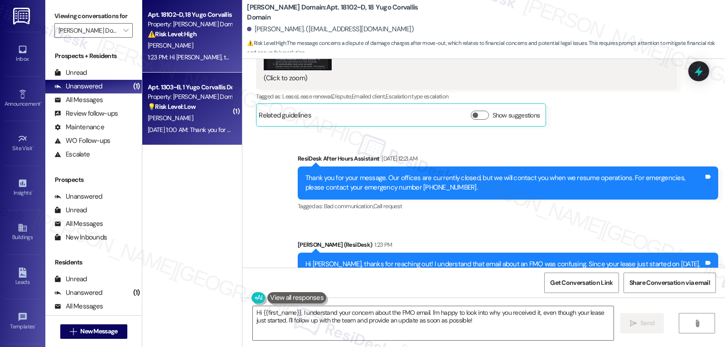
click at [165, 124] on div "Sep 13, 2025 at 1:00 AM: Thank you for your message. Our offices are currently …" at bounding box center [190, 129] width 86 height 11
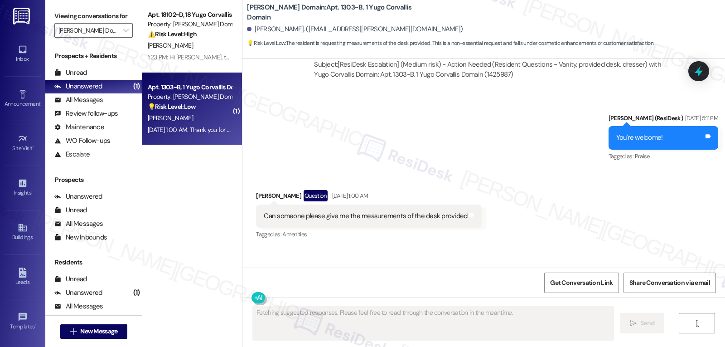
scroll to position [2729, 0]
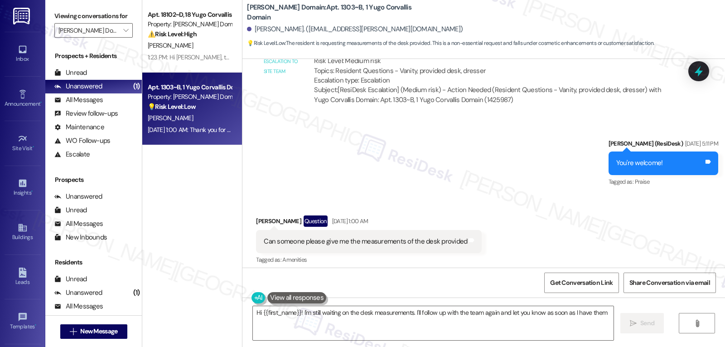
type textarea "Hi {{first_name}}! I'm still waiting on the desk measurements. I'll follow up w…"
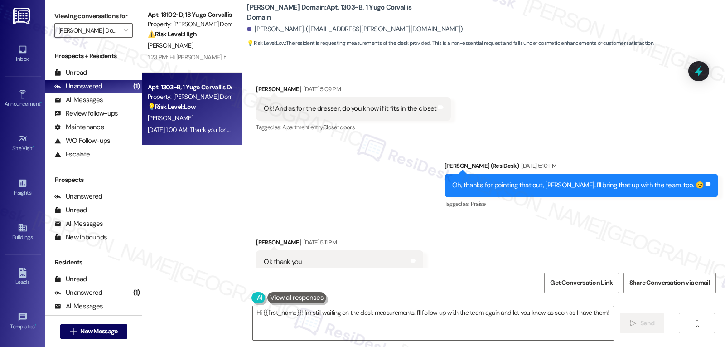
scroll to position [2416, 0]
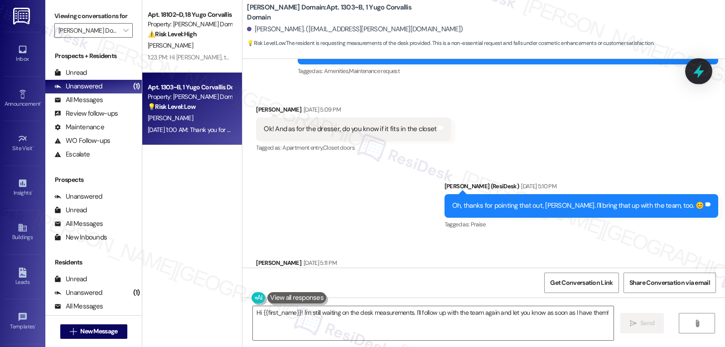
click at [702, 71] on icon at bounding box center [699, 71] width 11 height 14
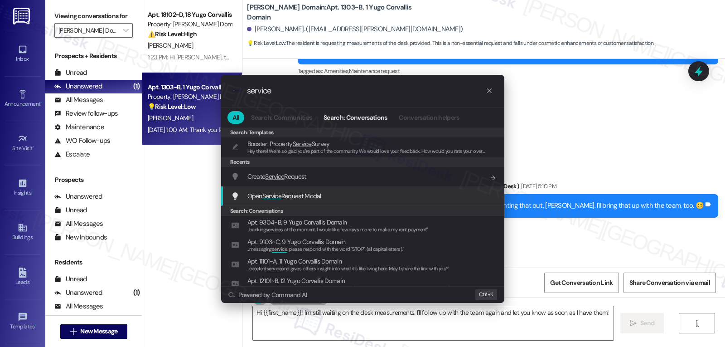
type input "service"
click at [343, 191] on div "Open Service Request Modal Add shortcut" at bounding box center [363, 196] width 265 height 10
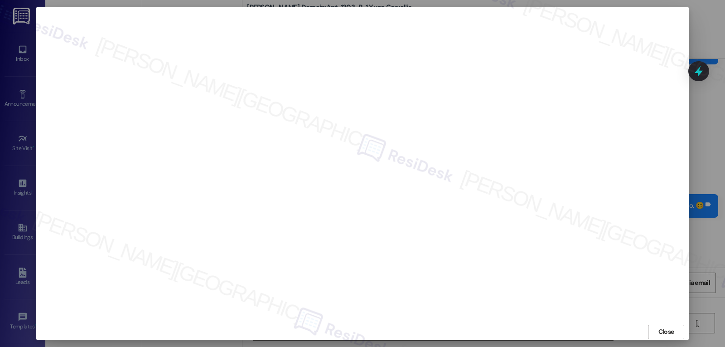
click at [662, 330] on span "Close" at bounding box center [667, 332] width 16 height 10
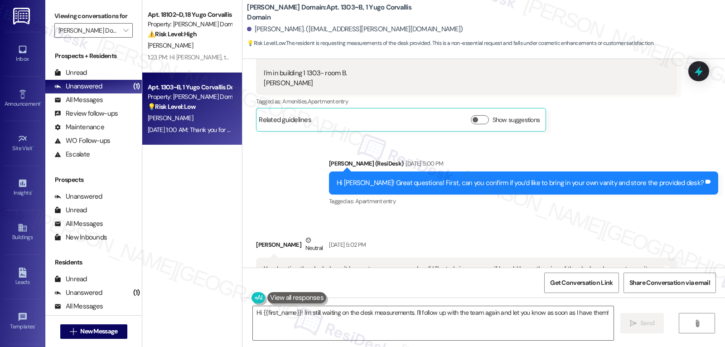
scroll to position [2144, 0]
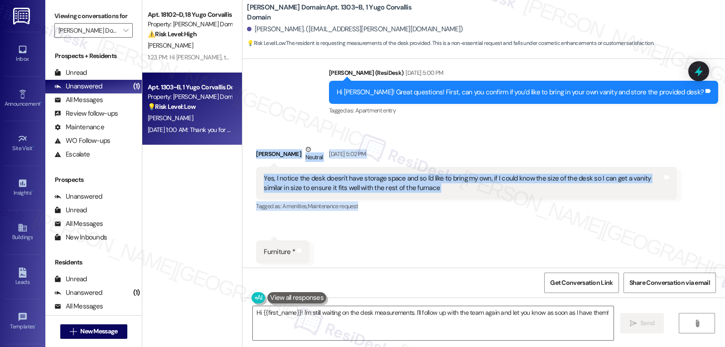
drag, startPoint x: 250, startPoint y: 154, endPoint x: 446, endPoint y: 188, distance: 198.2
click at [364, 210] on div "Janalise Woodson Neutral Sep 10, 2025 at 5:02 PM Yes, I notice the desk doesn't…" at bounding box center [466, 179] width 421 height 68
click at [503, 170] on div "Yes, I notice the desk doesn't have storage space and so I'd like to bring my o…" at bounding box center [466, 183] width 421 height 33
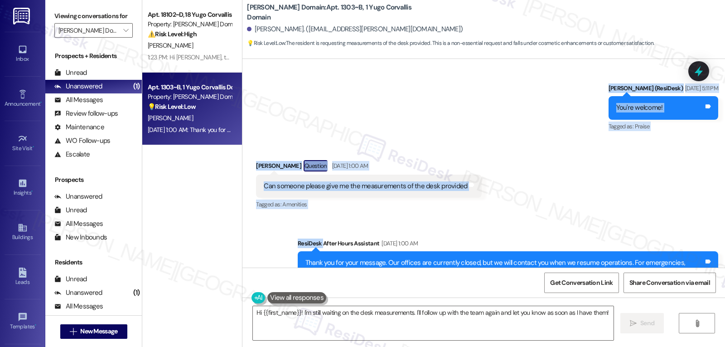
scroll to position [2869, 0]
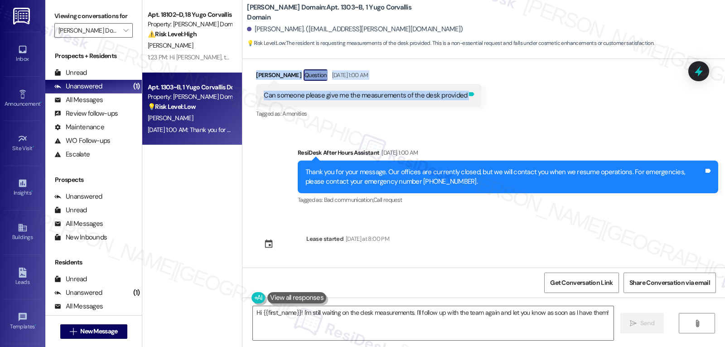
drag, startPoint x: 359, startPoint y: 72, endPoint x: 462, endPoint y: 100, distance: 106.7
click at [462, 100] on div "Sent via SMS Sarah (ResiDesk) Jul 22, 2025 at 7:43 PM Hi Janalise! We’re so exc…" at bounding box center [483, 163] width 483 height 209
copy div "Sarah (ResiDesk) Sep 10, 2025 at 5:00 PM Hi Janalise! Great questions! First, c…"
click at [344, 312] on textarea "Hi {{first_name}}! I'm still waiting on the desk measurements. I'll follow up w…" at bounding box center [433, 323] width 361 height 34
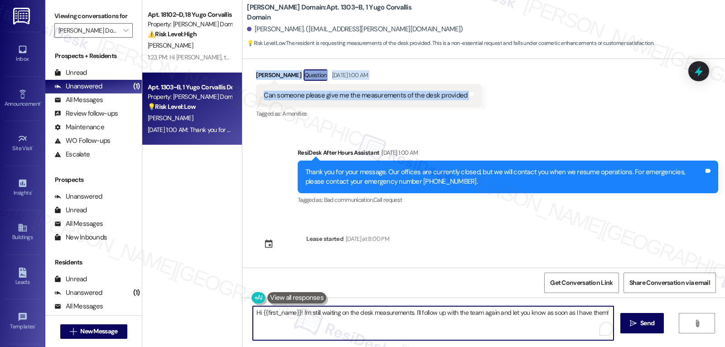
paste textarea "Janalise! I hear you—thanks for checking back in. I’ve followed up with the tea…"
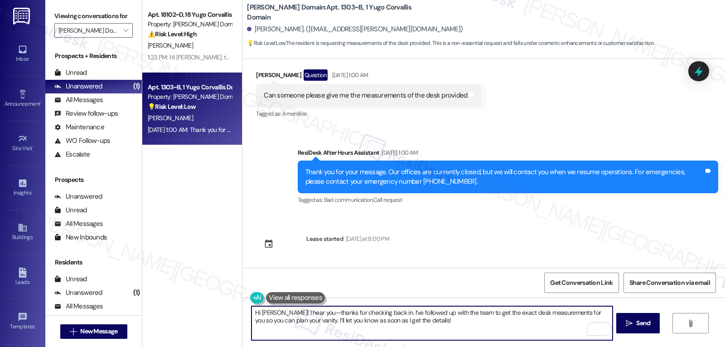
click at [307, 315] on textarea "Hi Janalise! I hear you—thanks for checking back in. I’ve followed up with the …" at bounding box center [432, 323] width 361 height 34
drag, startPoint x: 447, startPoint y: 323, endPoint x: 455, endPoint y: 323, distance: 7.3
click at [452, 323] on textarea "Hi Janalise! I hear you. Thanks for checking back in. I’ve followed up with the…" at bounding box center [432, 323] width 361 height 34
type textarea "Hi Janalise! I hear you. Thanks for checking back in. I’ve followed up with the…"
click at [631, 320] on span " Send" at bounding box center [638, 323] width 29 height 10
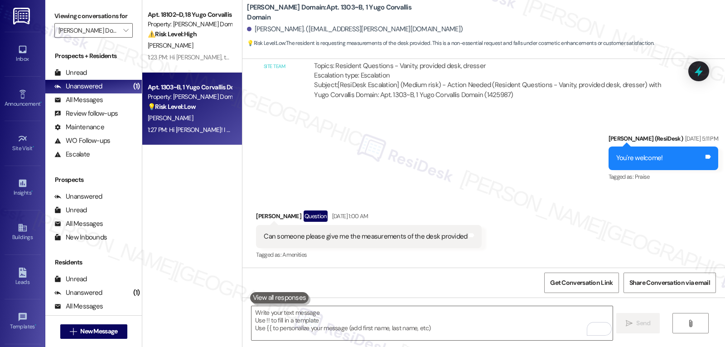
scroll to position [2761, 0]
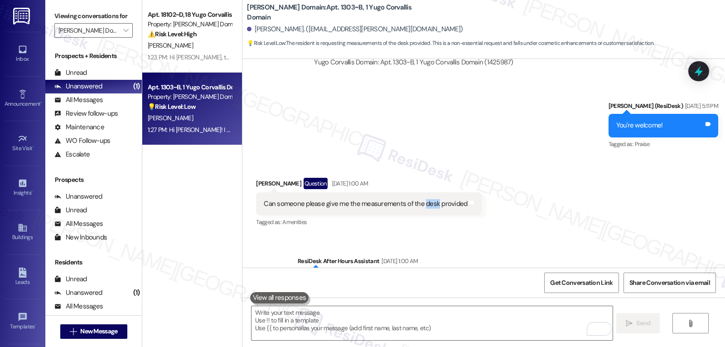
drag, startPoint x: 416, startPoint y: 204, endPoint x: 430, endPoint y: 204, distance: 13.6
click at [430, 204] on div "Can someone please give me the measurements of the desk provided" at bounding box center [366, 204] width 204 height 10
copy div "desk"
click at [693, 75] on icon at bounding box center [699, 71] width 12 height 12
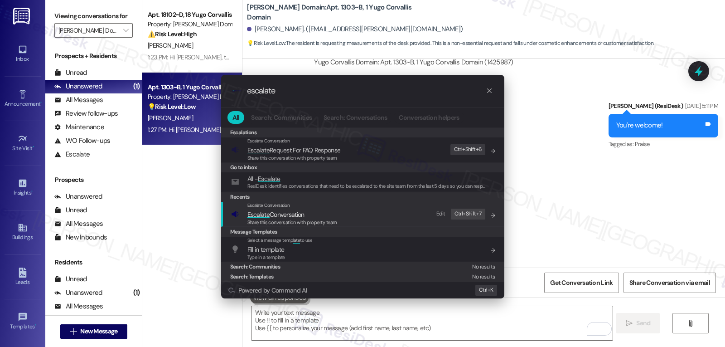
type input "escalate"
click at [302, 216] on span "Escalate Conversation" at bounding box center [275, 214] width 57 height 8
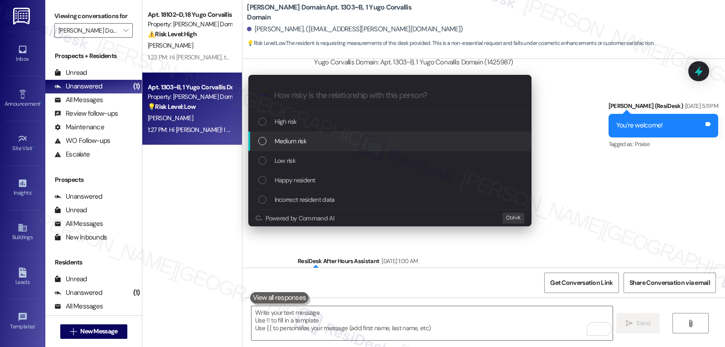
click at [316, 142] on div "Medium risk" at bounding box center [390, 141] width 265 height 10
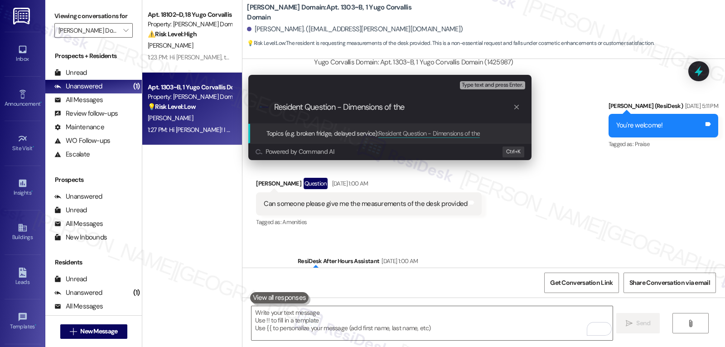
paste input "desk"
type input "Resident Question - Dimensions of the desk"
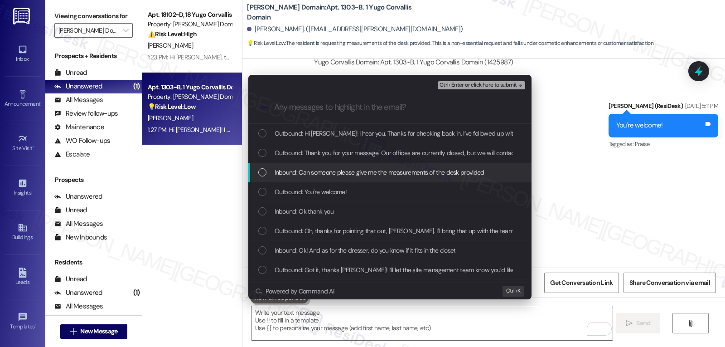
click at [298, 166] on div "Inbound: Can someone please give me the measurements of the desk provided" at bounding box center [389, 172] width 283 height 19
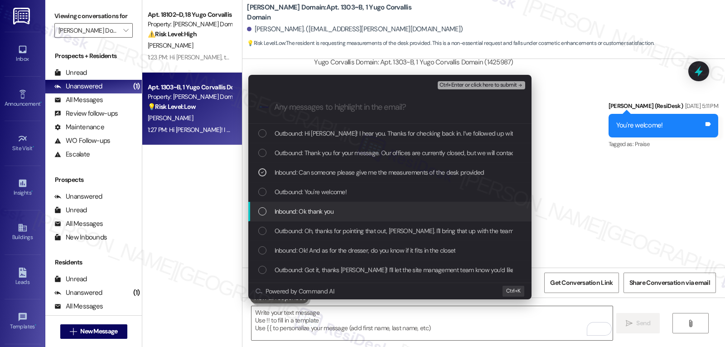
click at [291, 210] on span "Inbound: Ok thank you" at bounding box center [304, 211] width 59 height 10
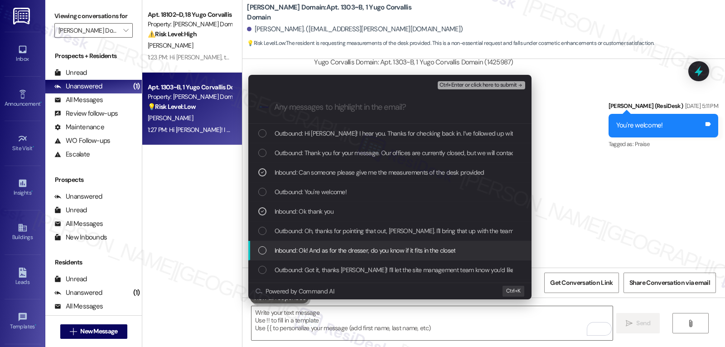
click at [298, 251] on span "Inbound: Ok! And as for the dresser, do you know if it fits in the closet" at bounding box center [365, 250] width 181 height 10
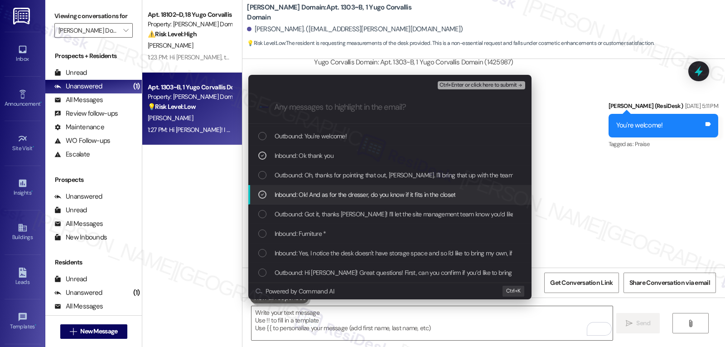
scroll to position [91, 0]
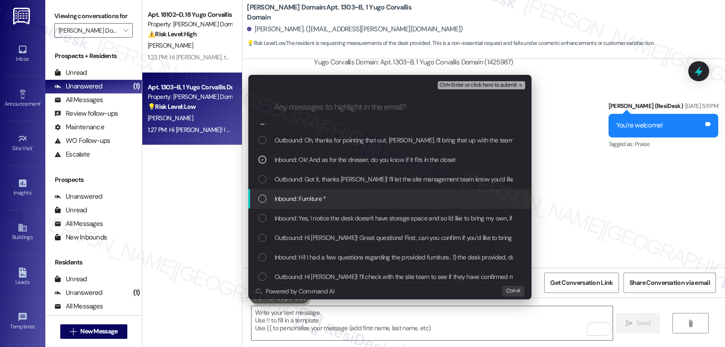
click at [285, 199] on span "Inbound: Furniture *" at bounding box center [301, 199] width 52 height 10
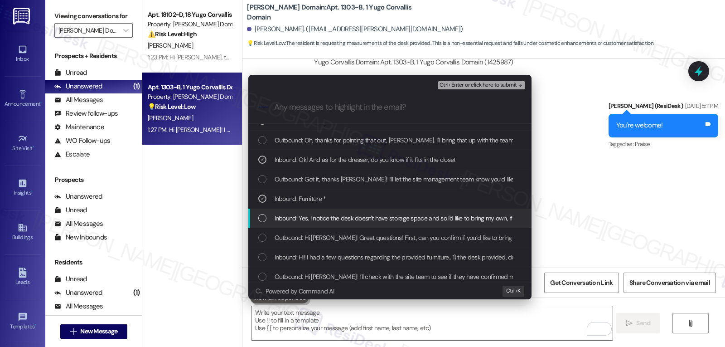
click at [288, 223] on span "Inbound: Yes, I notice the desk doesn't have storage space and so I'd like to b…" at bounding box center [544, 218] width 538 height 10
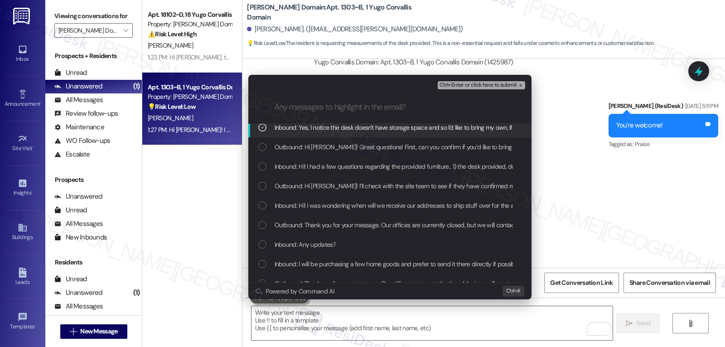
click at [484, 86] on span "Ctrl+Enter or click here to submit" at bounding box center [479, 85] width 78 height 6
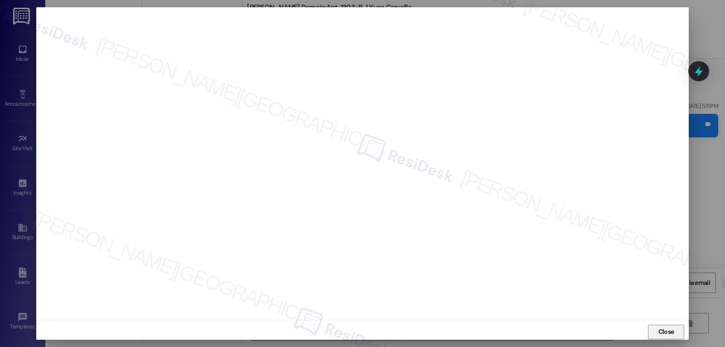
click at [673, 330] on span "Close" at bounding box center [666, 332] width 19 height 10
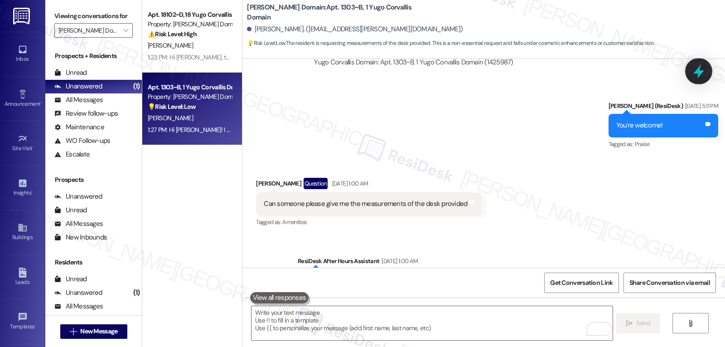
click at [698, 66] on icon at bounding box center [698, 70] width 15 height 15
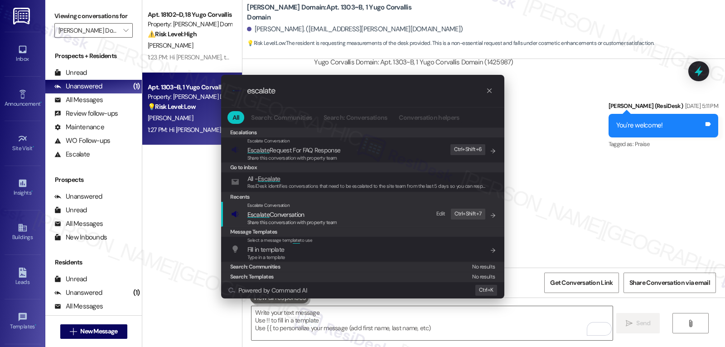
type input "escalate"
click at [295, 223] on span "Share this conversation with property team" at bounding box center [292, 222] width 90 height 6
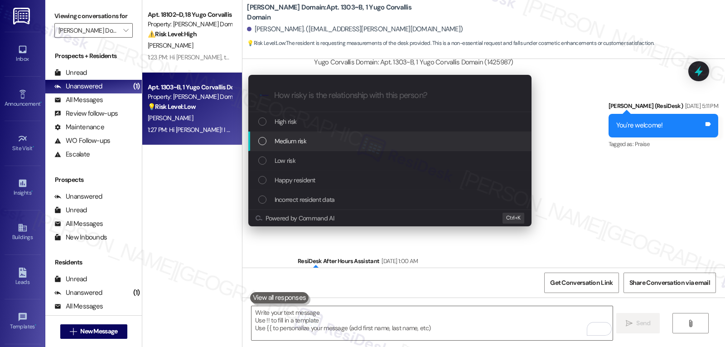
click at [291, 146] on span "Medium risk" at bounding box center [291, 141] width 32 height 10
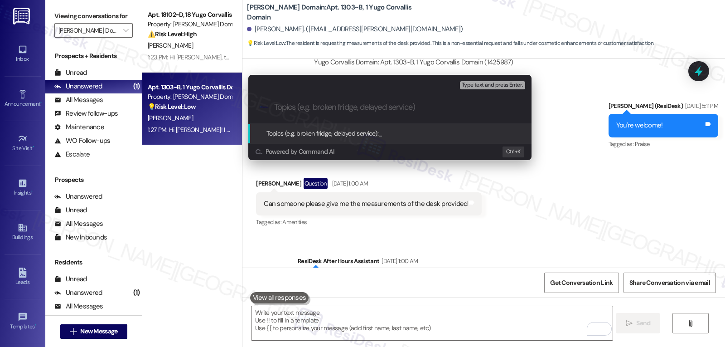
paste input "Resident Question - Dimensions of the desk"
type input "Resident Question - Dimensions of the desk"
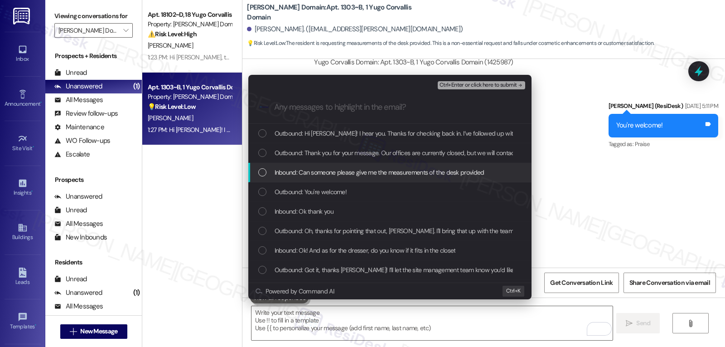
click at [294, 175] on span "Inbound: Can someone please give me the measurements of the desk provided" at bounding box center [380, 172] width 210 height 10
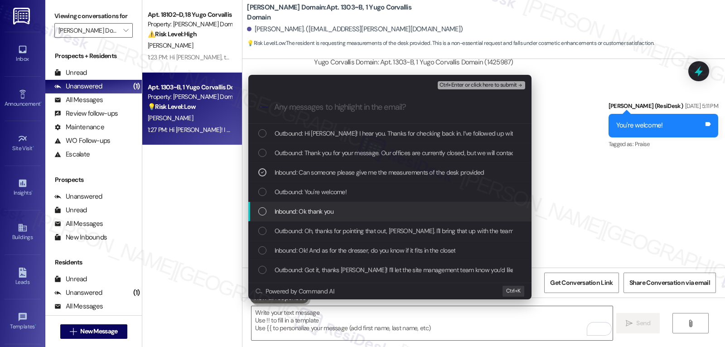
click at [291, 214] on span "Inbound: Ok thank you" at bounding box center [304, 211] width 59 height 10
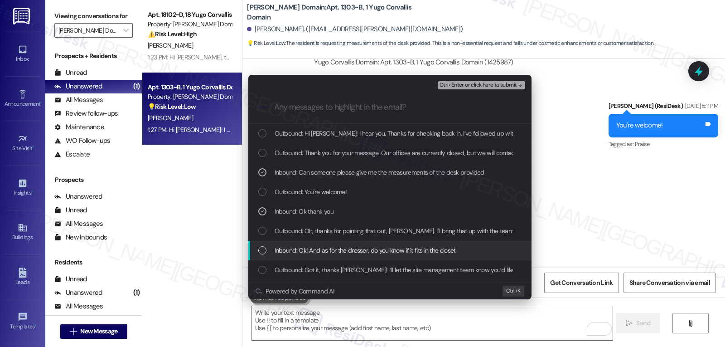
click at [304, 250] on span "Inbound: Ok! And as for the dresser, do you know if it fits in the closet" at bounding box center [365, 250] width 181 height 10
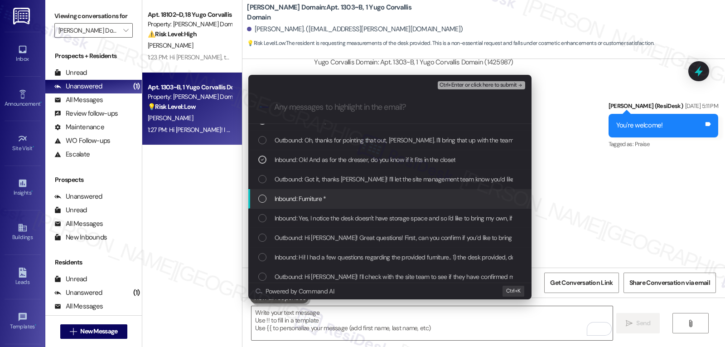
click at [280, 199] on span "Inbound: Furniture *" at bounding box center [301, 199] width 52 height 10
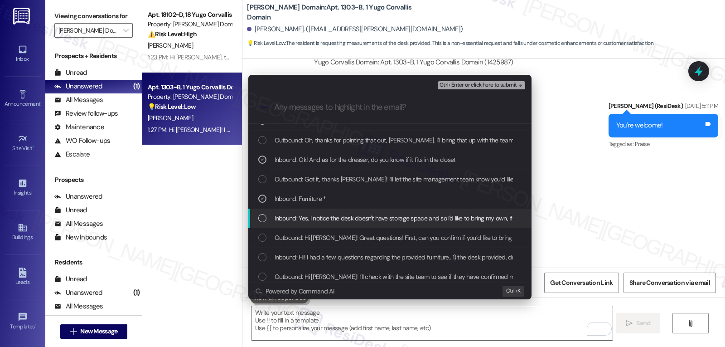
click at [292, 223] on span "Inbound: Yes, I notice the desk doesn't have storage space and so I'd like to b…" at bounding box center [544, 218] width 538 height 10
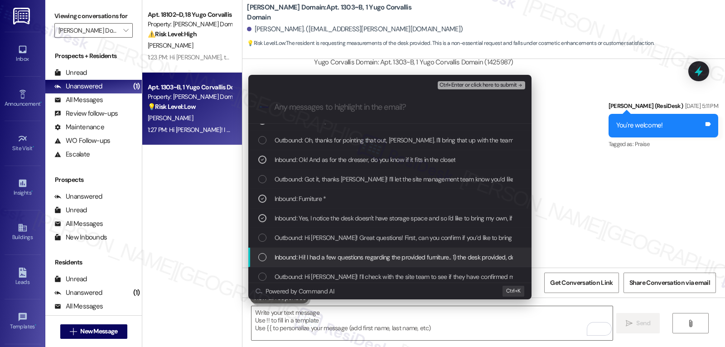
drag, startPoint x: 313, startPoint y: 260, endPoint x: 321, endPoint y: 256, distance: 9.1
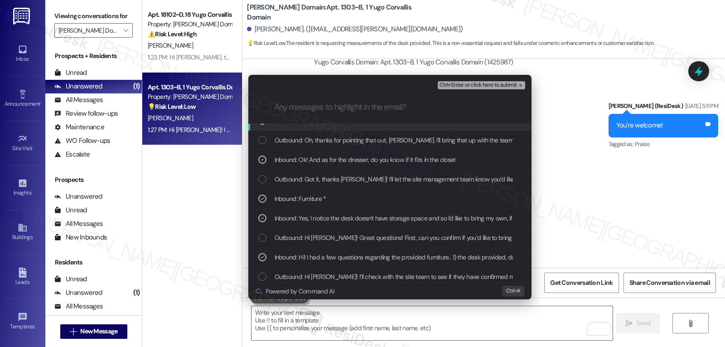
click at [485, 87] on span "Ctrl+Enter or click here to submit" at bounding box center [479, 85] width 78 height 6
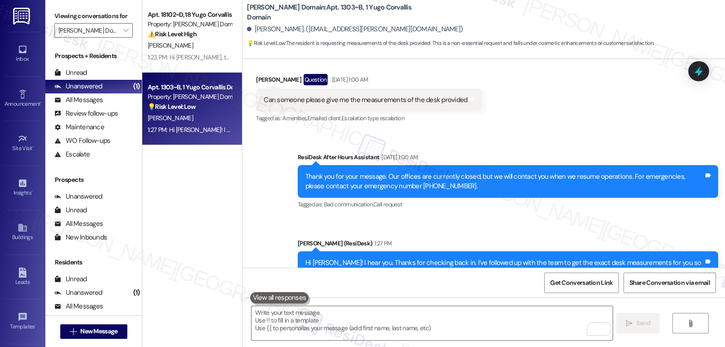
scroll to position [2955, 0]
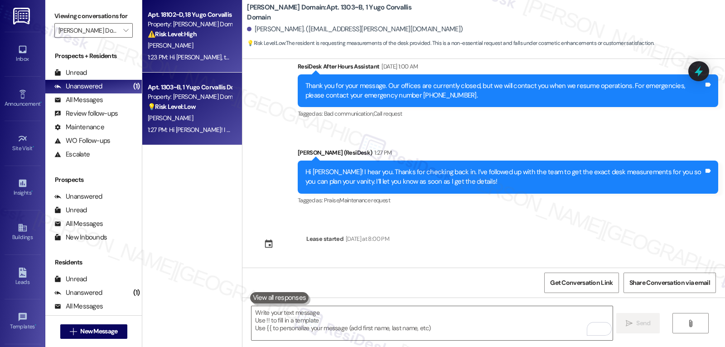
click at [202, 48] on div "Y. Wang" at bounding box center [190, 45] width 86 height 11
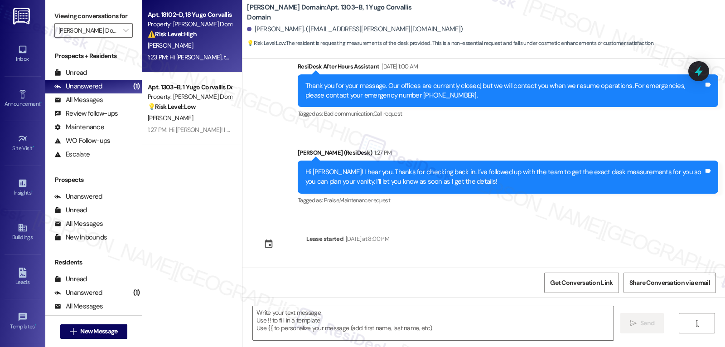
type textarea "Fetching suggested responses. Please feel free to read through the conversation…"
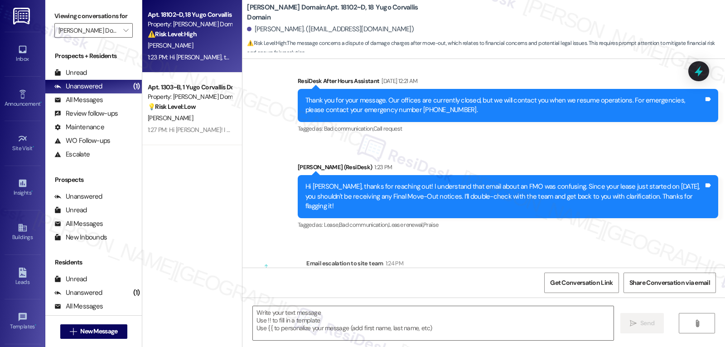
type textarea "Fetching suggested responses. Please feel free to read through the conversation…"
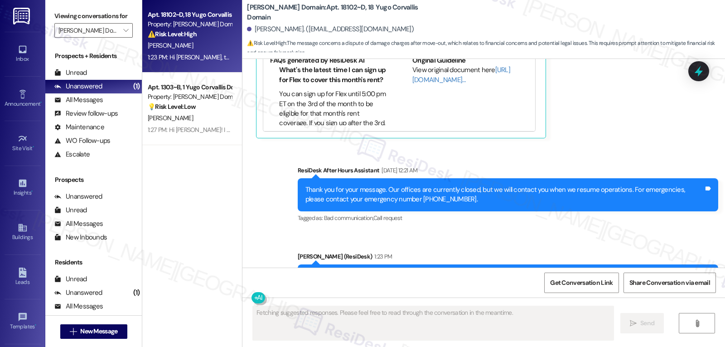
scroll to position [3058, 0]
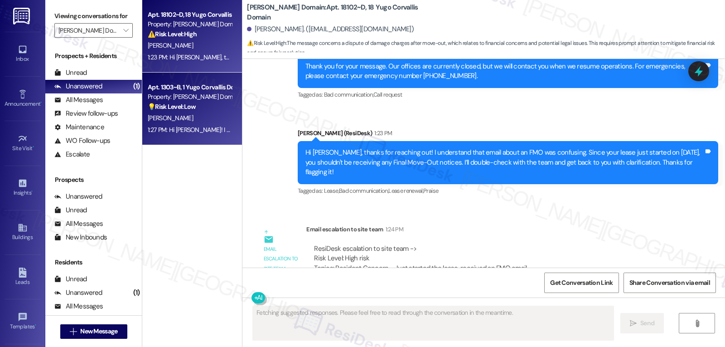
click at [167, 110] on strong "💡 Risk Level: Low" at bounding box center [172, 106] width 48 height 8
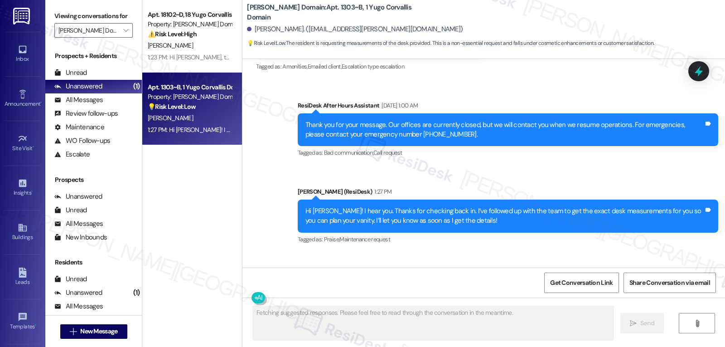
scroll to position [2955, 0]
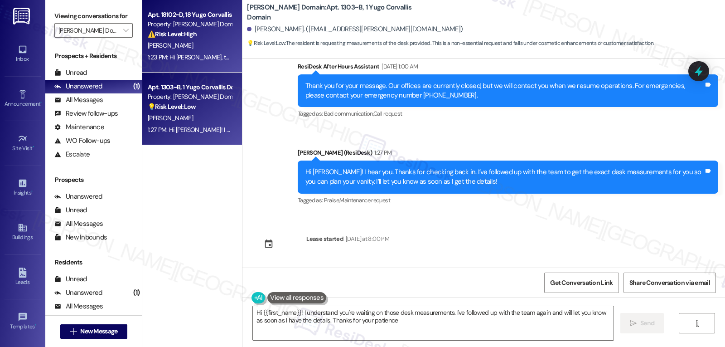
type textarea "Hi {{first_name}}! I understand you're waiting on those desk measurements. I've…"
click at [160, 47] on span "Y. Wang" at bounding box center [170, 45] width 45 height 8
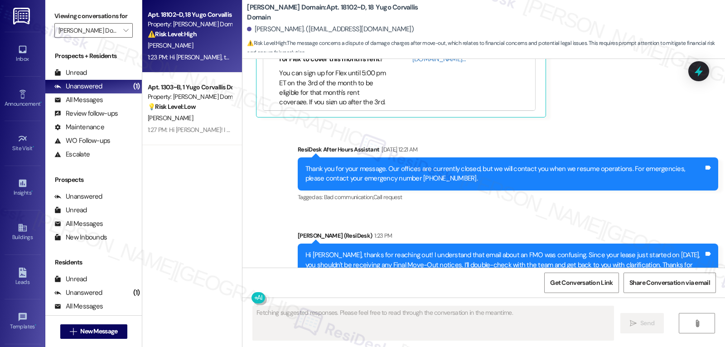
scroll to position [3034, 0]
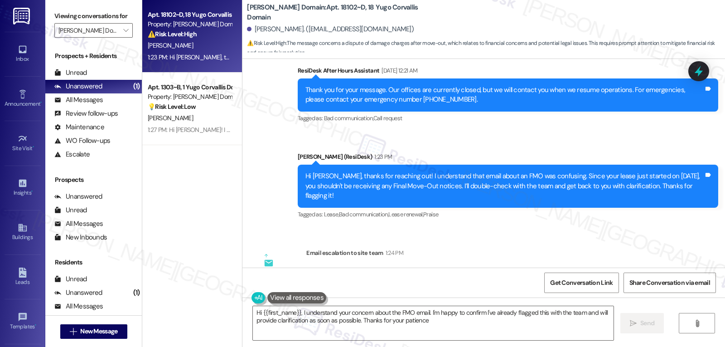
type textarea "Hi {{first_name}}, I understand your concern about the FMO email. I'm happy to …"
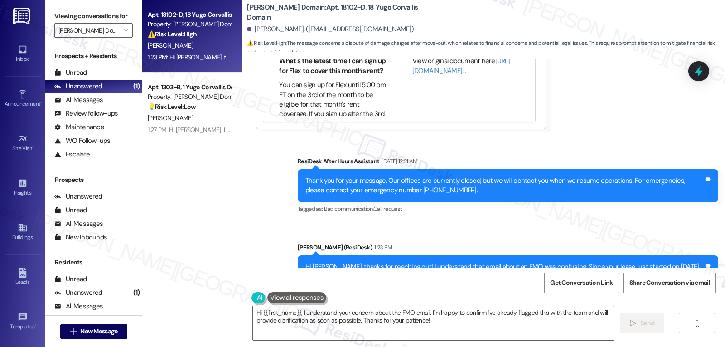
scroll to position [2581, 0]
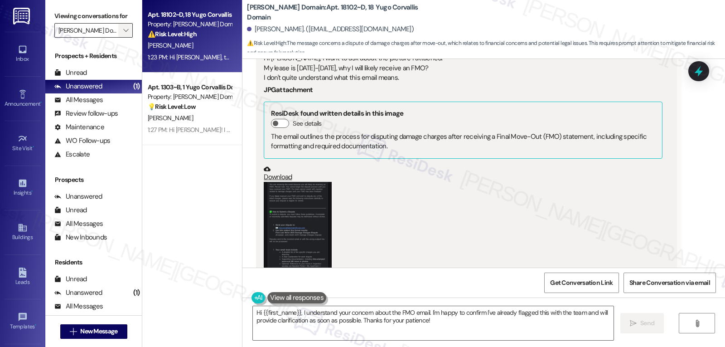
click at [121, 33] on span "" at bounding box center [125, 30] width 9 height 15
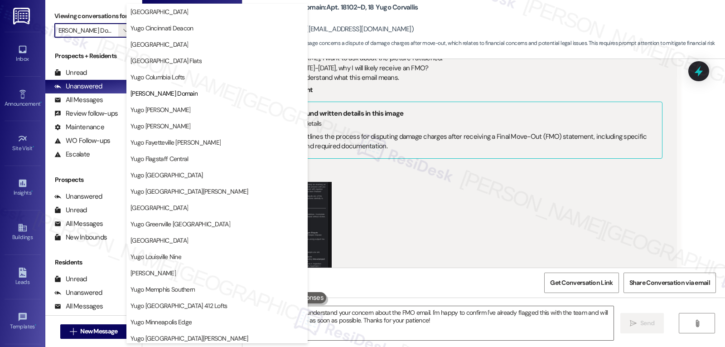
scroll to position [0, 0]
click at [436, 189] on div "(Click to zoom)" at bounding box center [463, 246] width 398 height 128
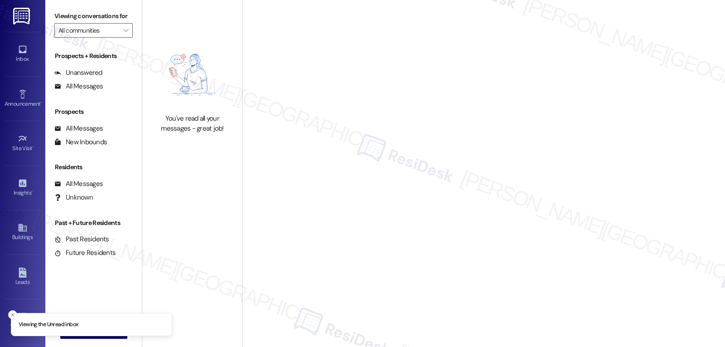
type input "[PERSON_NAME] Domain"
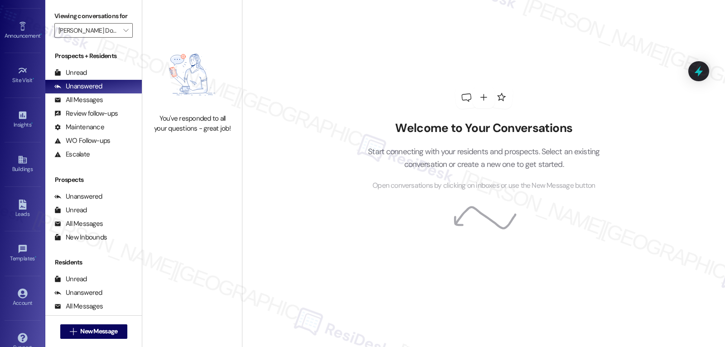
scroll to position [86, 0]
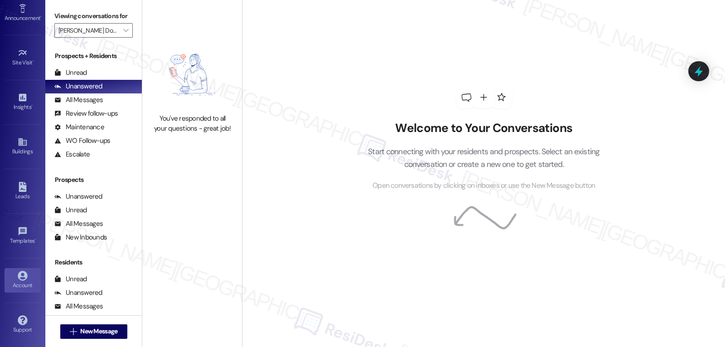
click at [19, 282] on div "Account" at bounding box center [22, 285] width 45 height 9
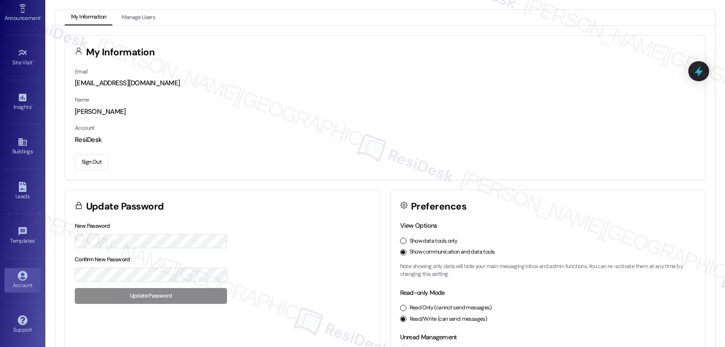
click at [105, 165] on button "Sign Out" at bounding box center [92, 162] width 34 height 16
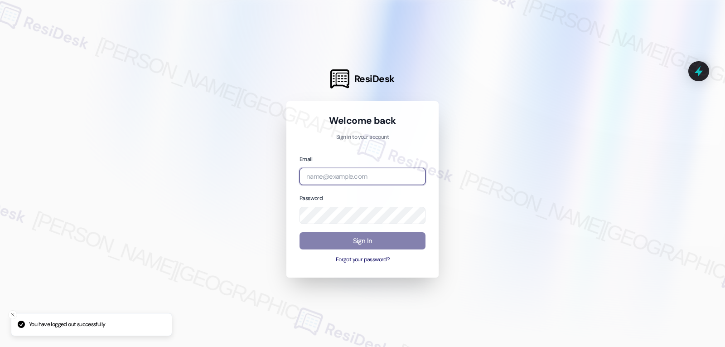
click at [385, 173] on input "email" at bounding box center [363, 177] width 126 height 18
click at [335, 184] on input "email" at bounding box center [363, 177] width 126 height 18
paste input "automated-surveys-abacus_capital-jomar.punay@abacus_capital.com"
type input "automated-surveys-abacus_capital-jomar.punay@abacus_capital.com"
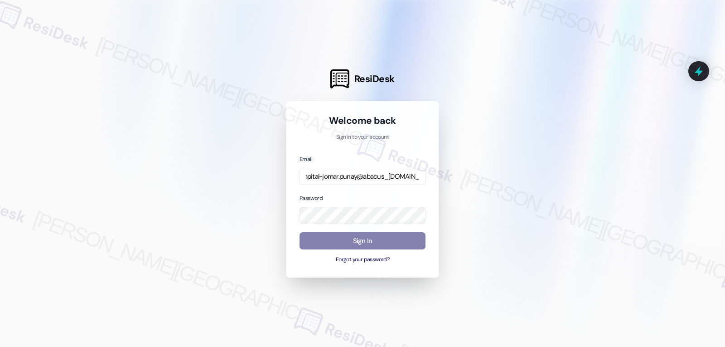
scroll to position [0, 0]
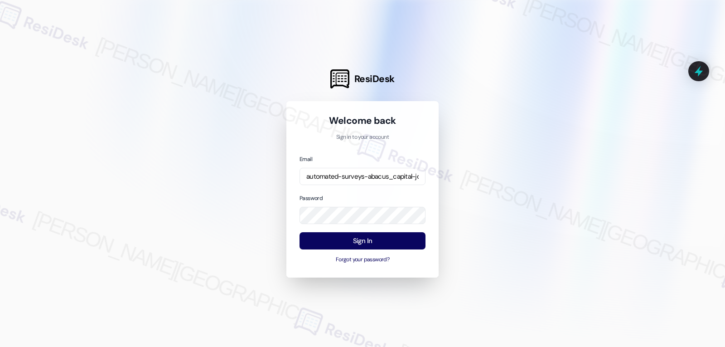
click at [354, 193] on div "Password" at bounding box center [363, 208] width 126 height 31
click at [360, 240] on button "Sign In" at bounding box center [363, 241] width 126 height 18
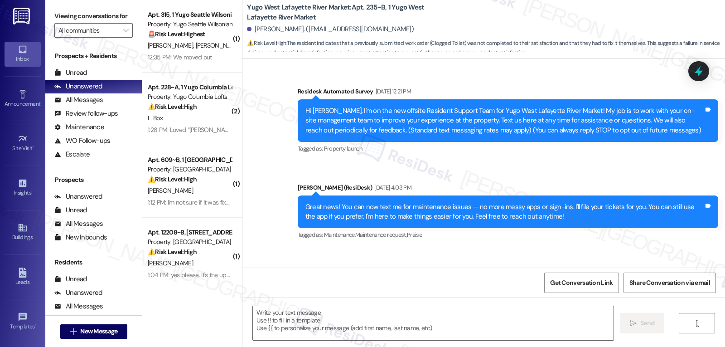
type textarea "Fetching suggested responses. Please feel free to read through the conversation…"
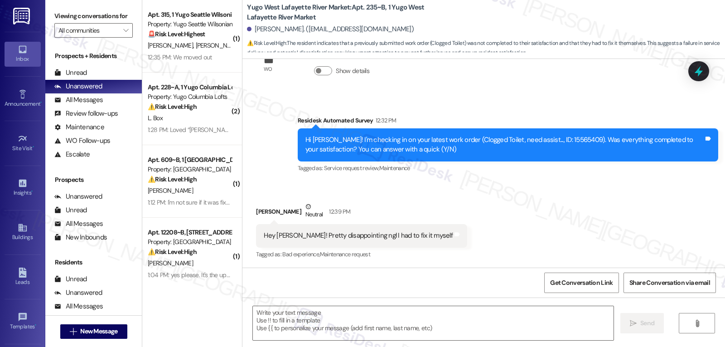
scroll to position [1063, 0]
